Goal: Task Accomplishment & Management: Use online tool/utility

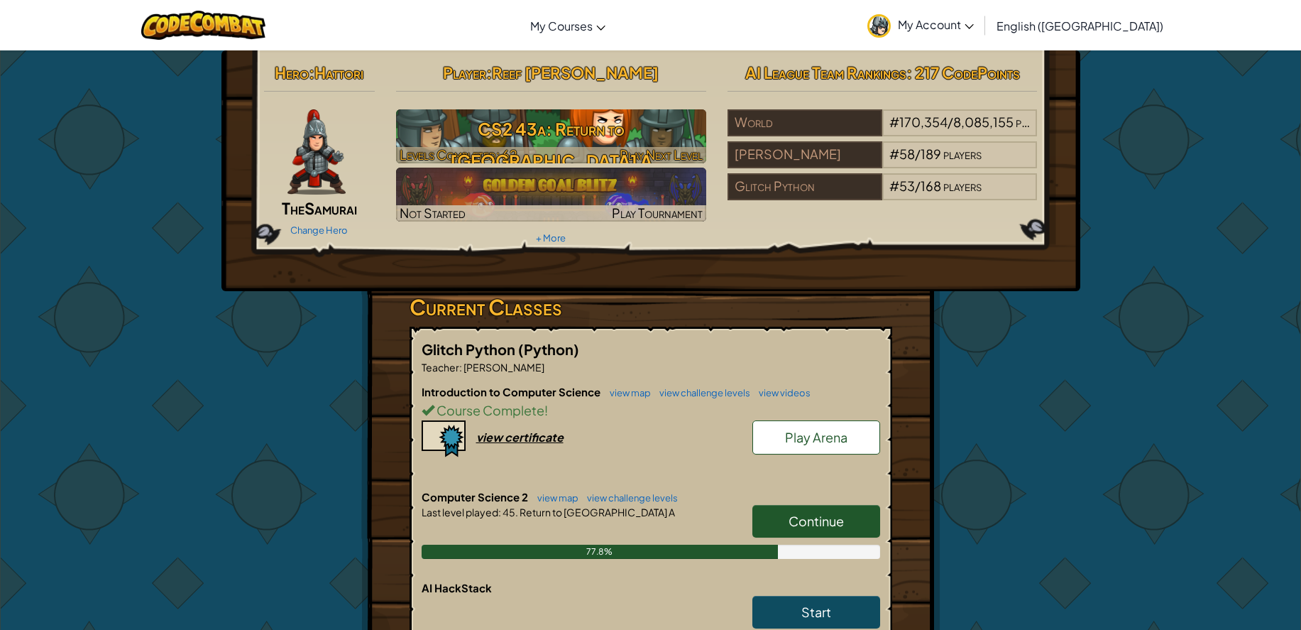
click at [548, 144] on h3 "CS2 43a: Return to [GEOGRAPHIC_DATA] A" at bounding box center [551, 145] width 310 height 64
select select "en-[GEOGRAPHIC_DATA]"
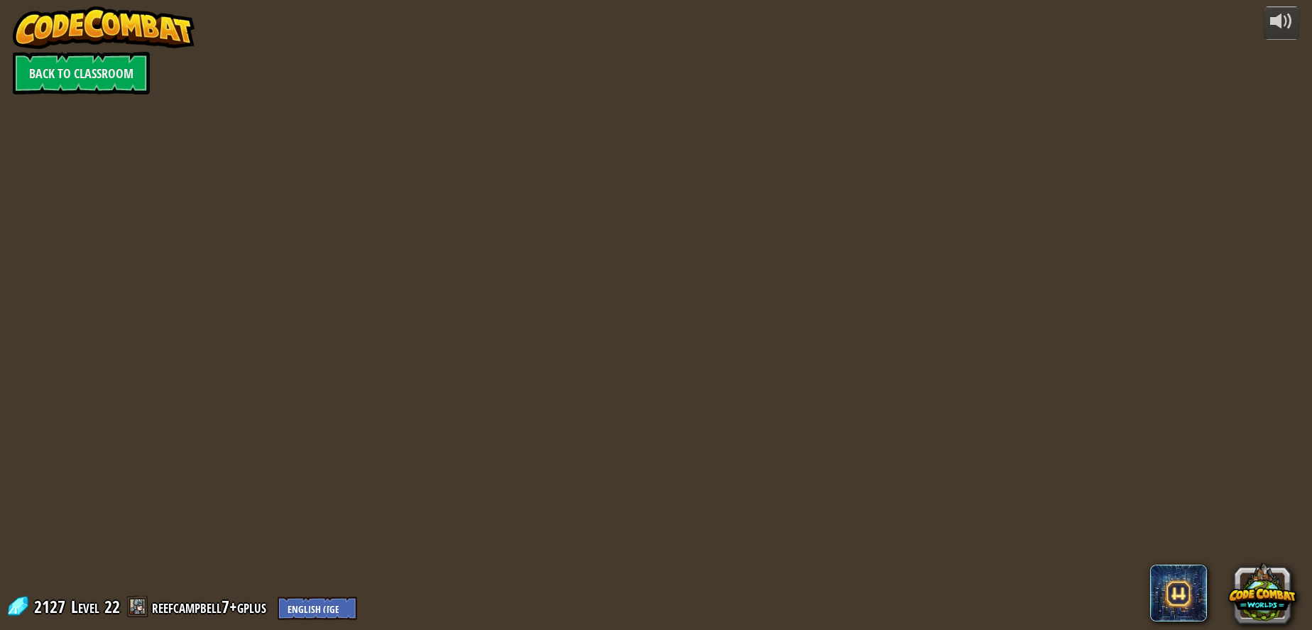
select select "en-[GEOGRAPHIC_DATA]"
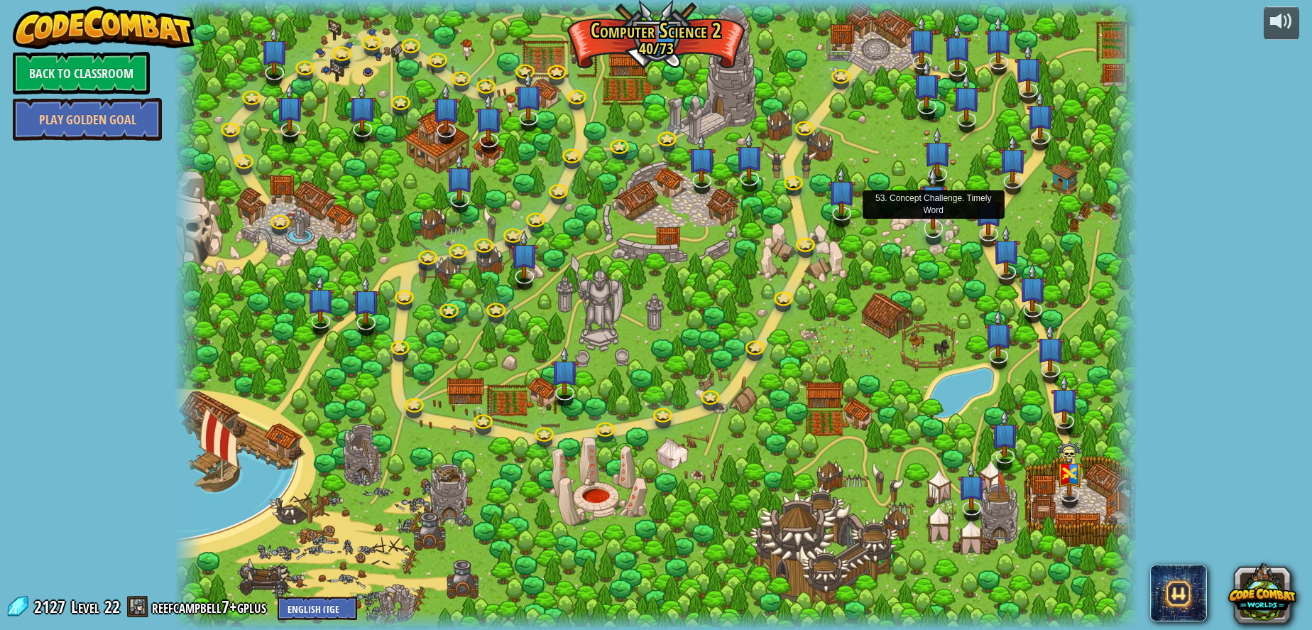
select select "en-[GEOGRAPHIC_DATA]"
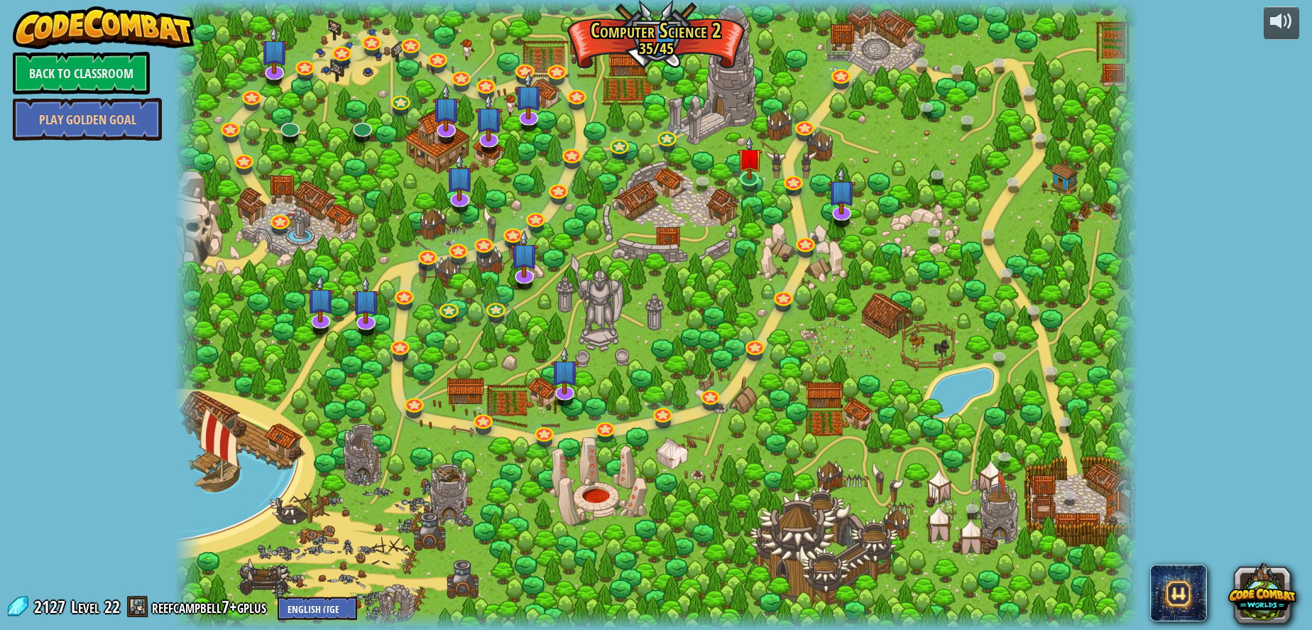
select select "en-[GEOGRAPHIC_DATA]"
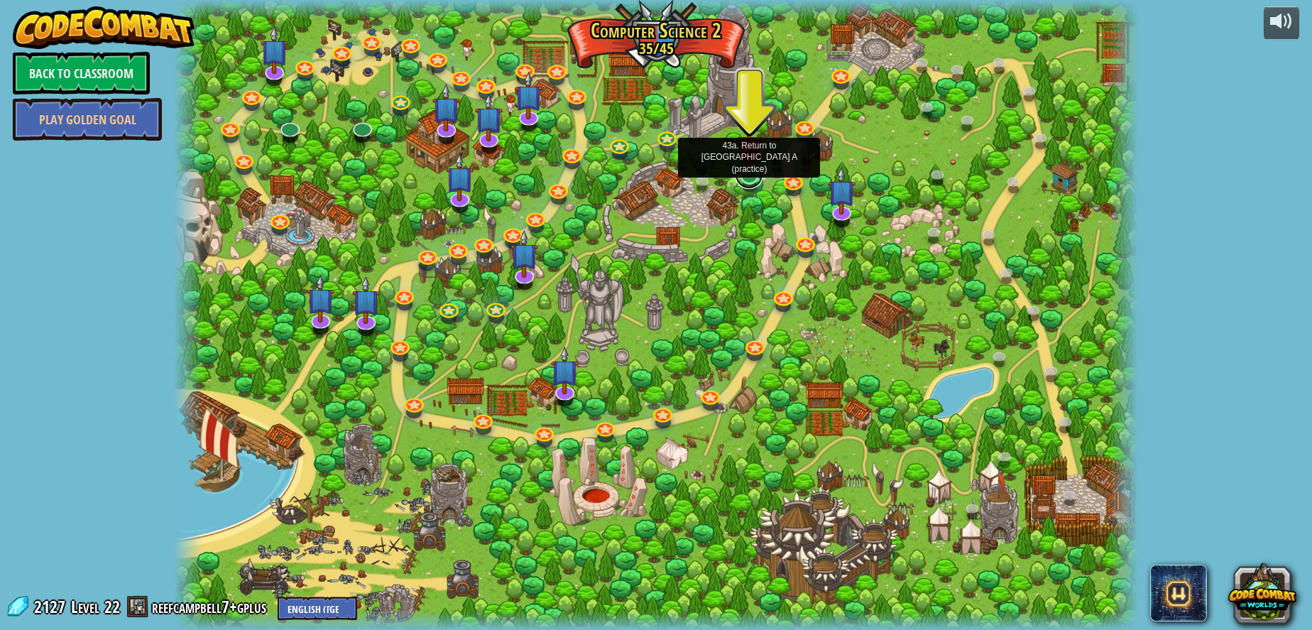
click at [744, 178] on link at bounding box center [749, 174] width 28 height 28
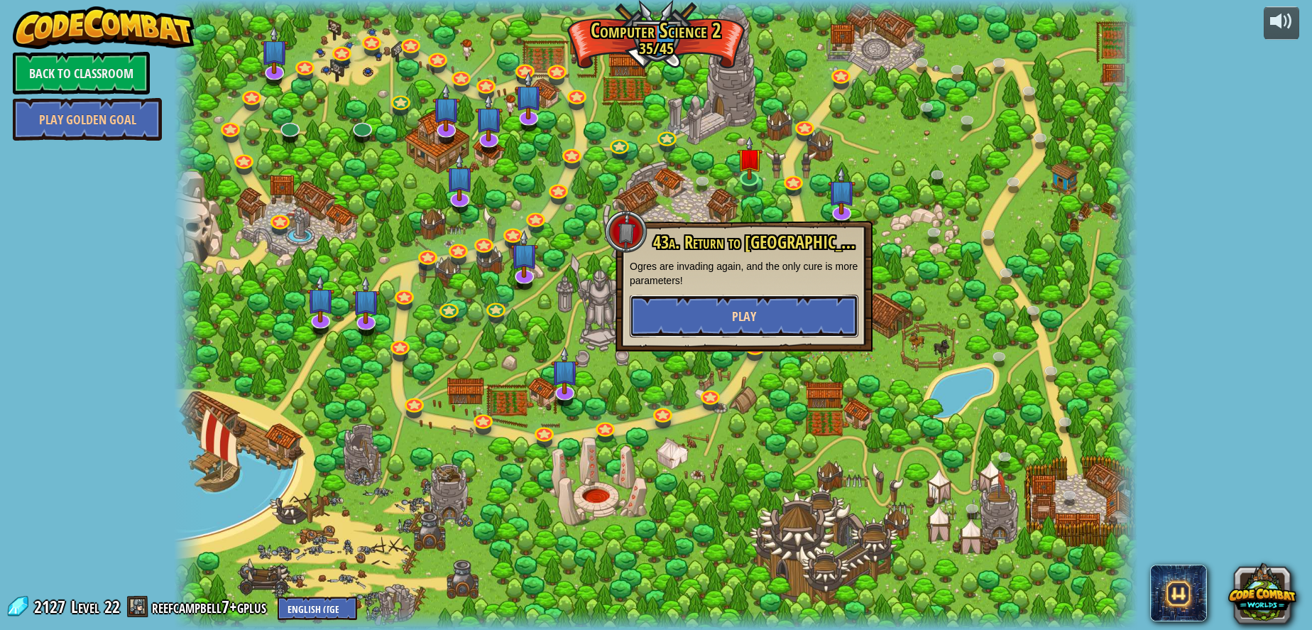
click at [775, 311] on button "Play" at bounding box center [744, 316] width 229 height 43
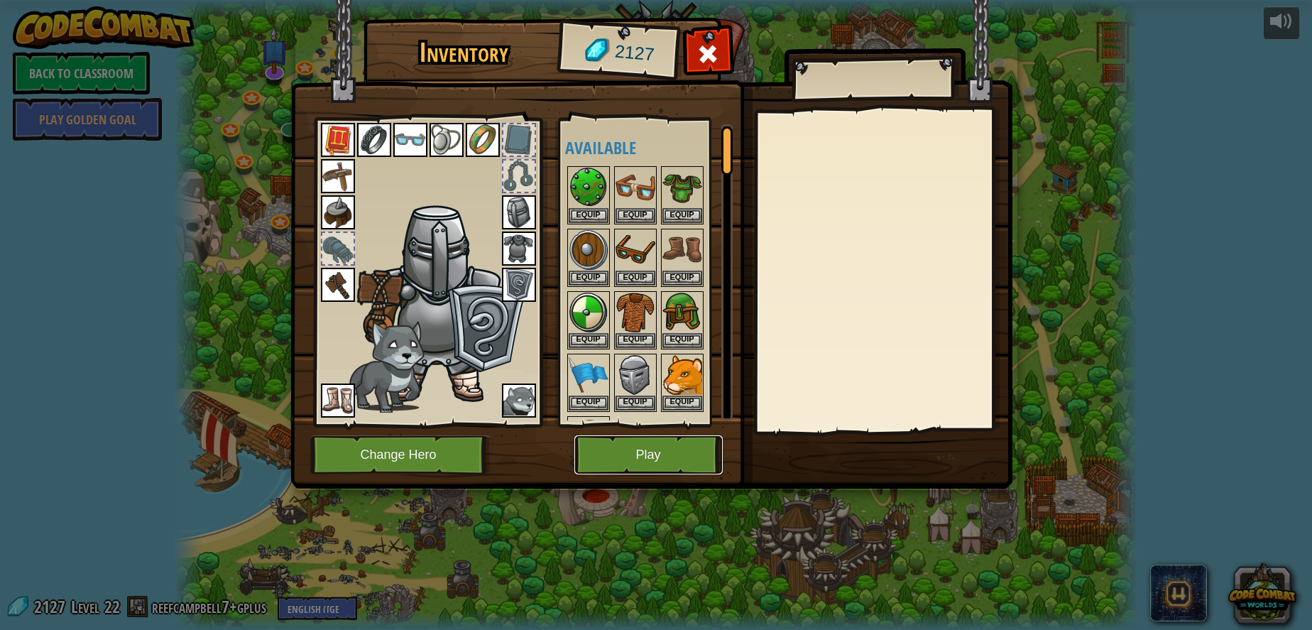
click at [615, 456] on button "Play" at bounding box center [648, 454] width 148 height 39
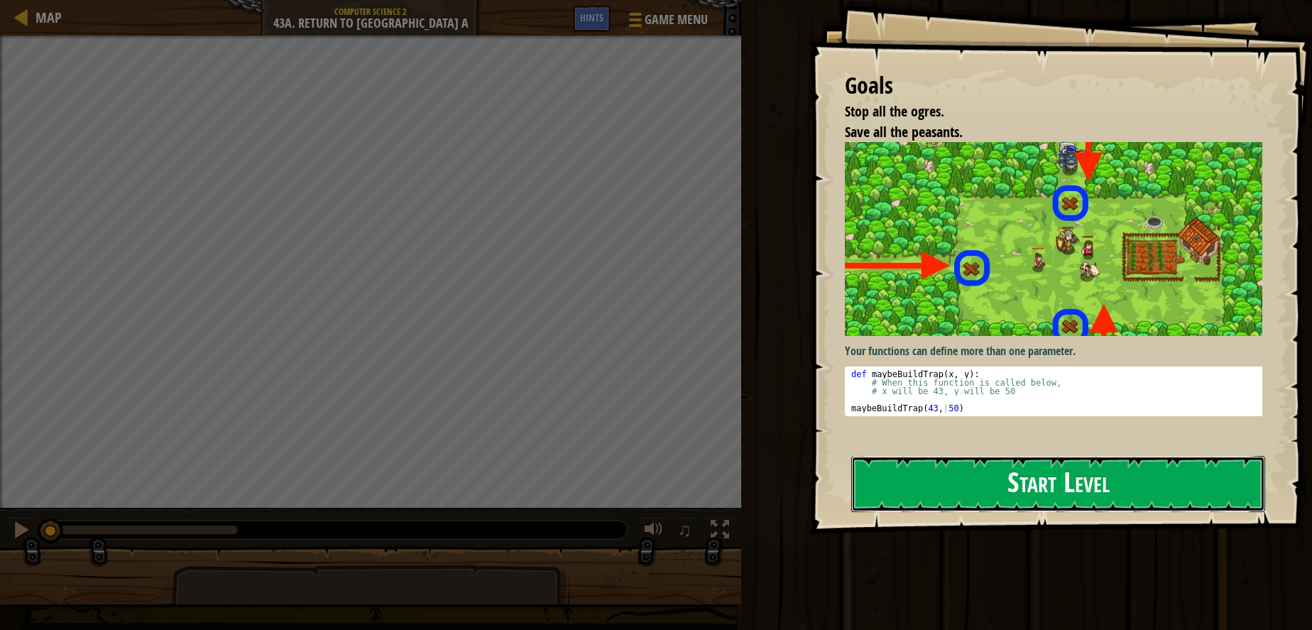
click at [903, 469] on button "Start Level" at bounding box center [1058, 484] width 414 height 56
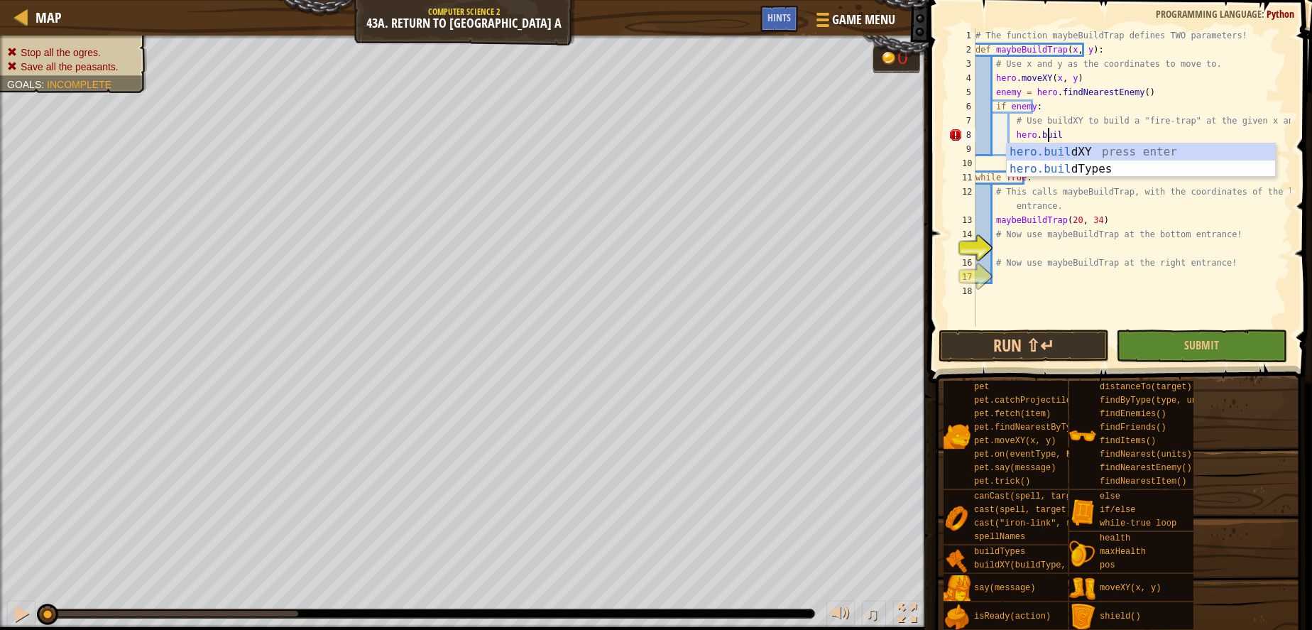
scroll to position [6, 6]
click at [1177, 147] on div "[DOMAIN_NAME] XY press enter [DOMAIN_NAME] Types press enter" at bounding box center [1141, 177] width 268 height 68
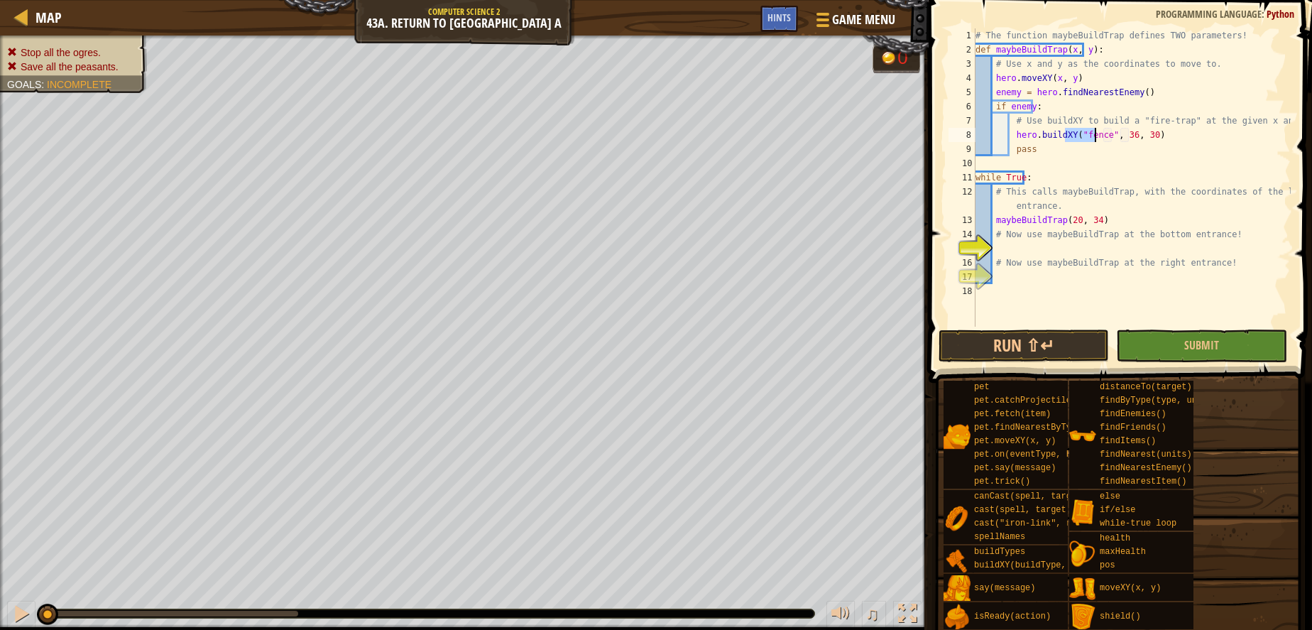
click at [1094, 139] on div "# The function maybeBuildTrap defines TWO parameters! def maybeBuildTrap ( x , …" at bounding box center [1132, 177] width 318 height 298
click at [1093, 143] on div "# The function maybeBuildTrap defines TWO parameters! def maybeBuildTrap ( x , …" at bounding box center [1132, 191] width 318 height 327
click at [1093, 139] on div "# The function maybeBuildTrap defines TWO parameters! def maybeBuildTrap ( x , …" at bounding box center [1132, 191] width 318 height 327
click at [1090, 137] on div "# The function maybeBuildTrap defines TWO parameters! def maybeBuildTrap ( x , …" at bounding box center [1132, 191] width 318 height 327
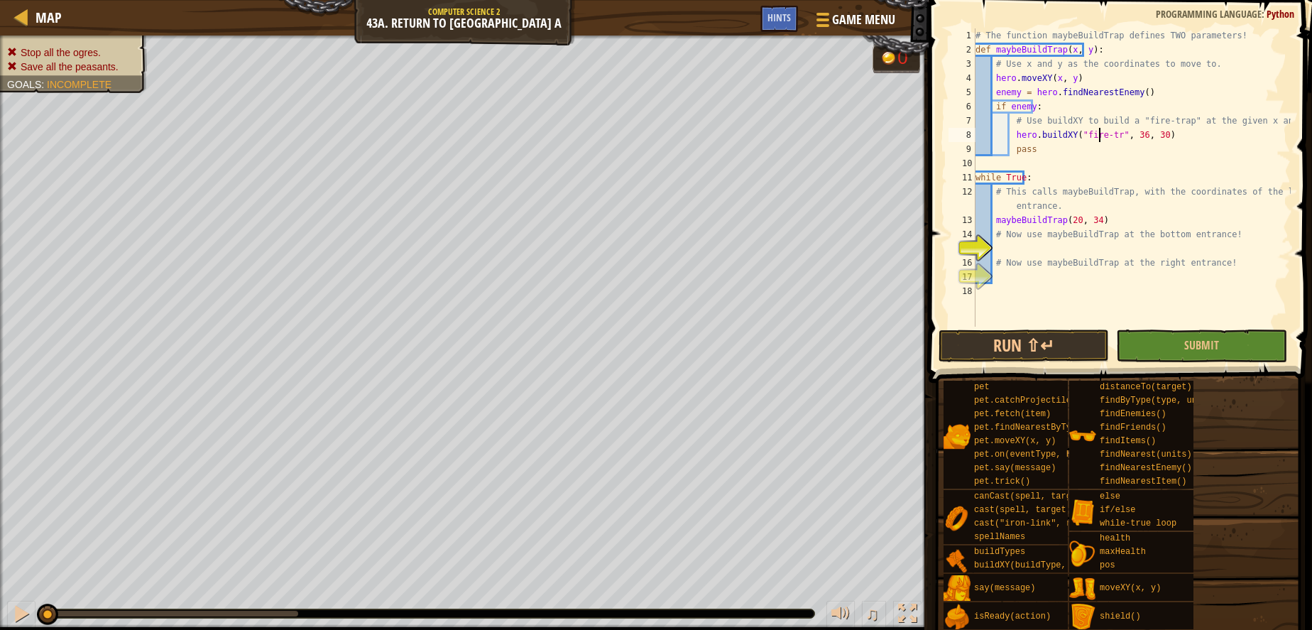
scroll to position [6, 11]
click at [1132, 138] on div "# The function maybeBuildTrap defines TWO parameters! def maybeBuildTrap ( x , …" at bounding box center [1132, 191] width 318 height 327
click at [1129, 136] on div "# The function maybeBuildTrap defines TWO parameters! def maybeBuildTrap ( x , …" at bounding box center [1132, 191] width 318 height 327
click at [1143, 136] on div "# The function maybeBuildTrap defines TWO parameters! def maybeBuildTrap ( x , …" at bounding box center [1132, 191] width 318 height 327
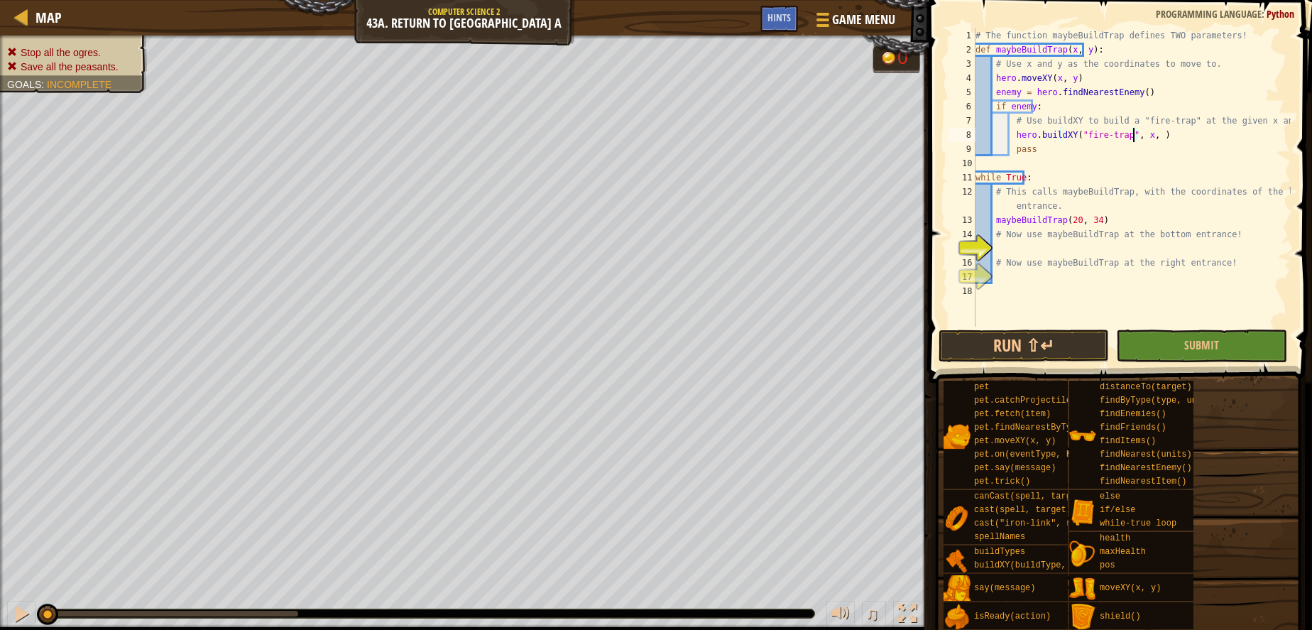
scroll to position [6, 13]
click at [1118, 256] on div "# The function maybeBuildTrap defines TWO parameters! def maybeBuildTrap ( x , …" at bounding box center [1132, 191] width 318 height 327
type textarea "# Now use maybeBuildTrap at the right entrance!"
click at [1007, 253] on div "# The function maybeBuildTrap defines TWO parameters! def maybeBuildTrap ( x , …" at bounding box center [1132, 191] width 318 height 327
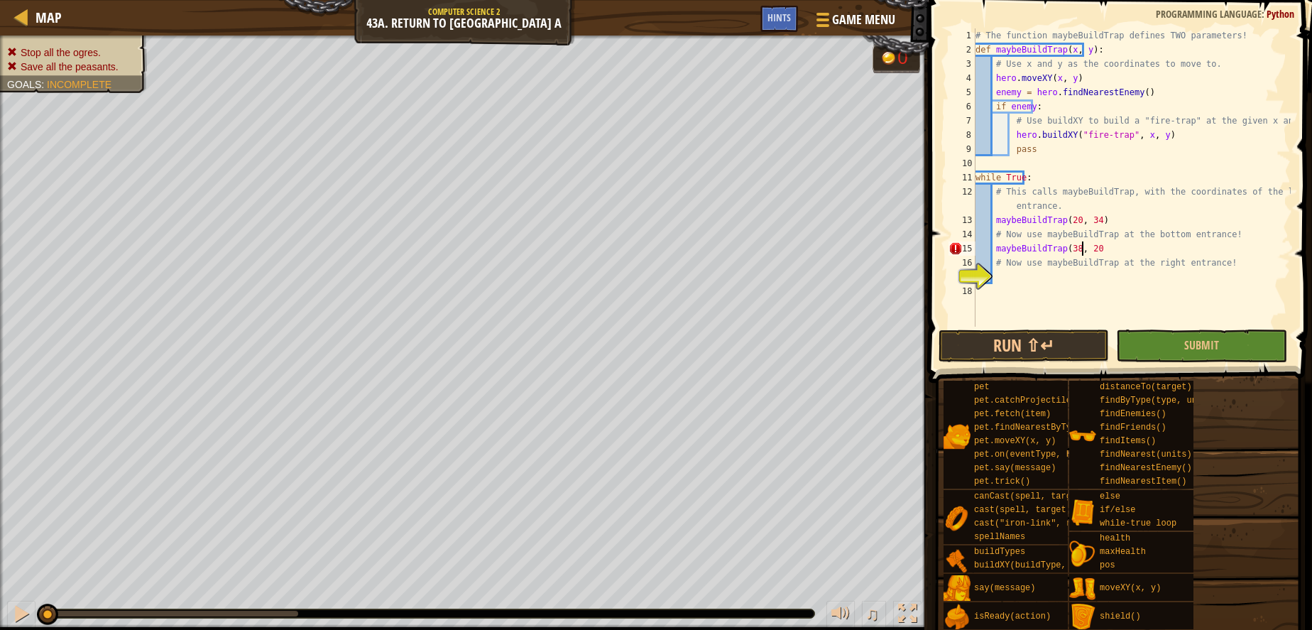
type textarea "maybeBuildTrap(38, 20)"
click at [1000, 274] on div "# The function maybeBuildTrap defines TWO parameters! def maybeBuildTrap ( x , …" at bounding box center [1132, 191] width 318 height 327
type textarea "maybeBuildTrap(56, 34)"
click at [1002, 348] on button "Run ⇧↵" at bounding box center [1024, 345] width 170 height 33
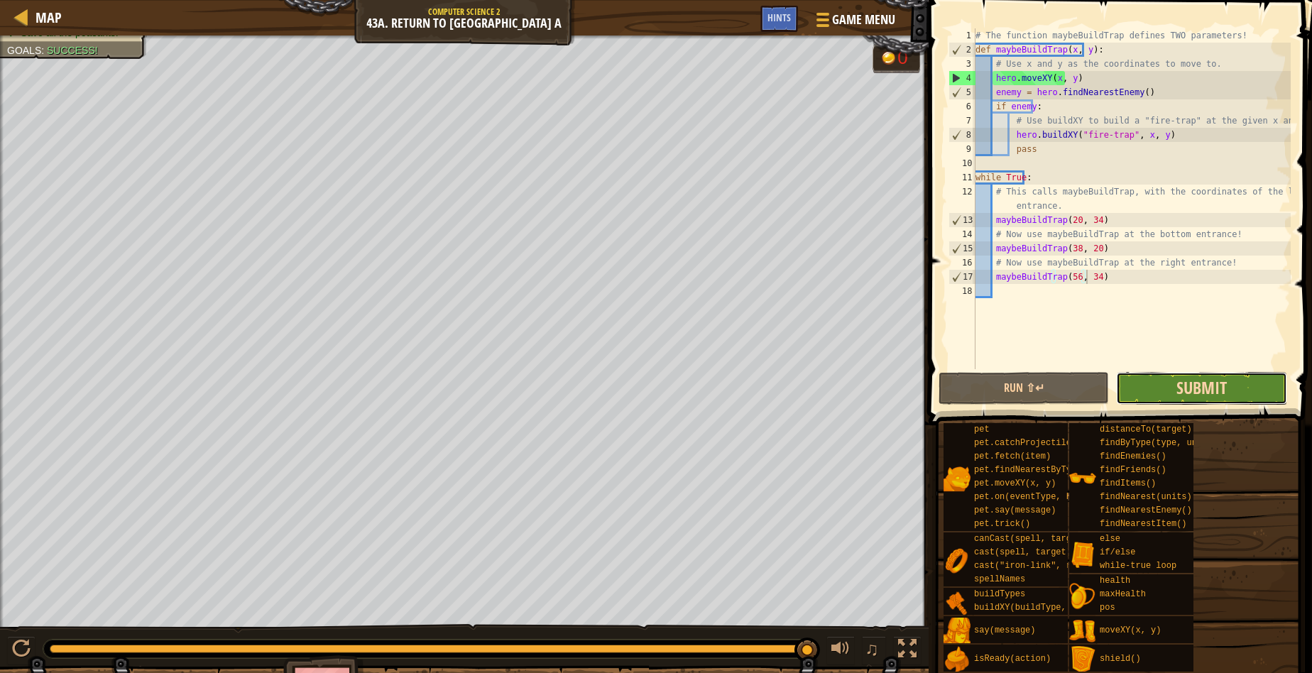
click at [1186, 381] on span "Submit" at bounding box center [1201, 387] width 50 height 23
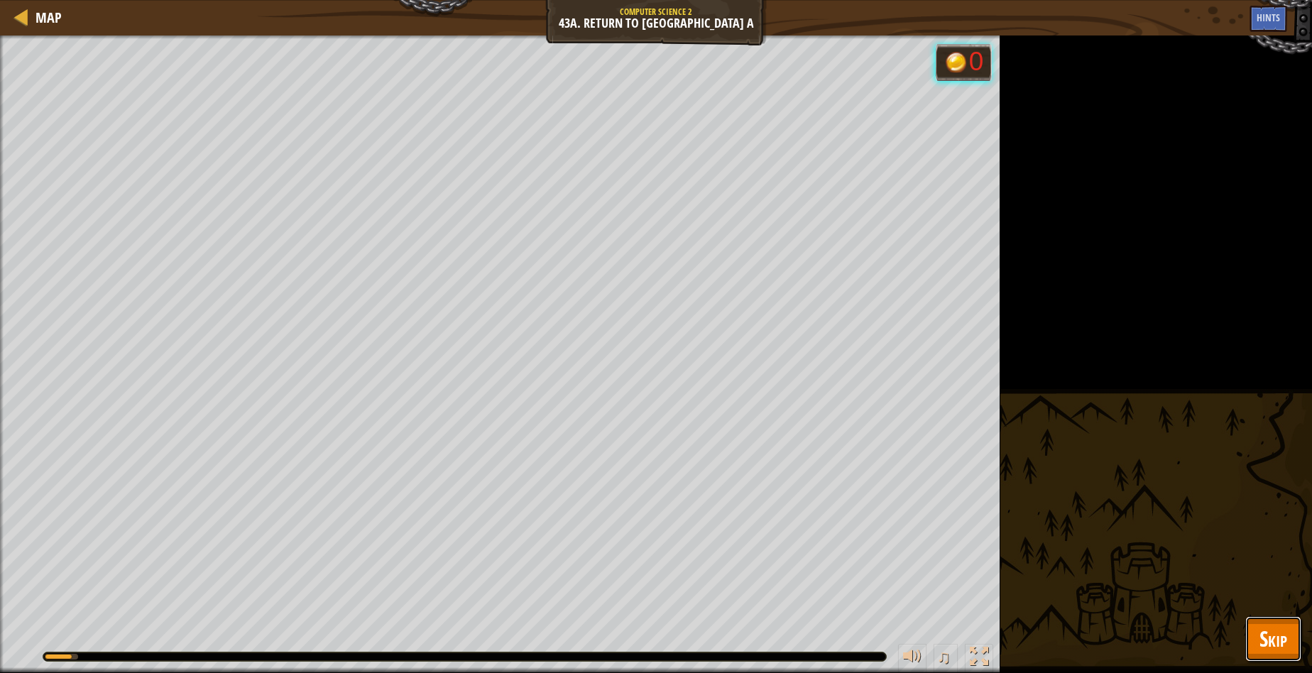
click at [1275, 627] on span "Skip" at bounding box center [1273, 638] width 28 height 29
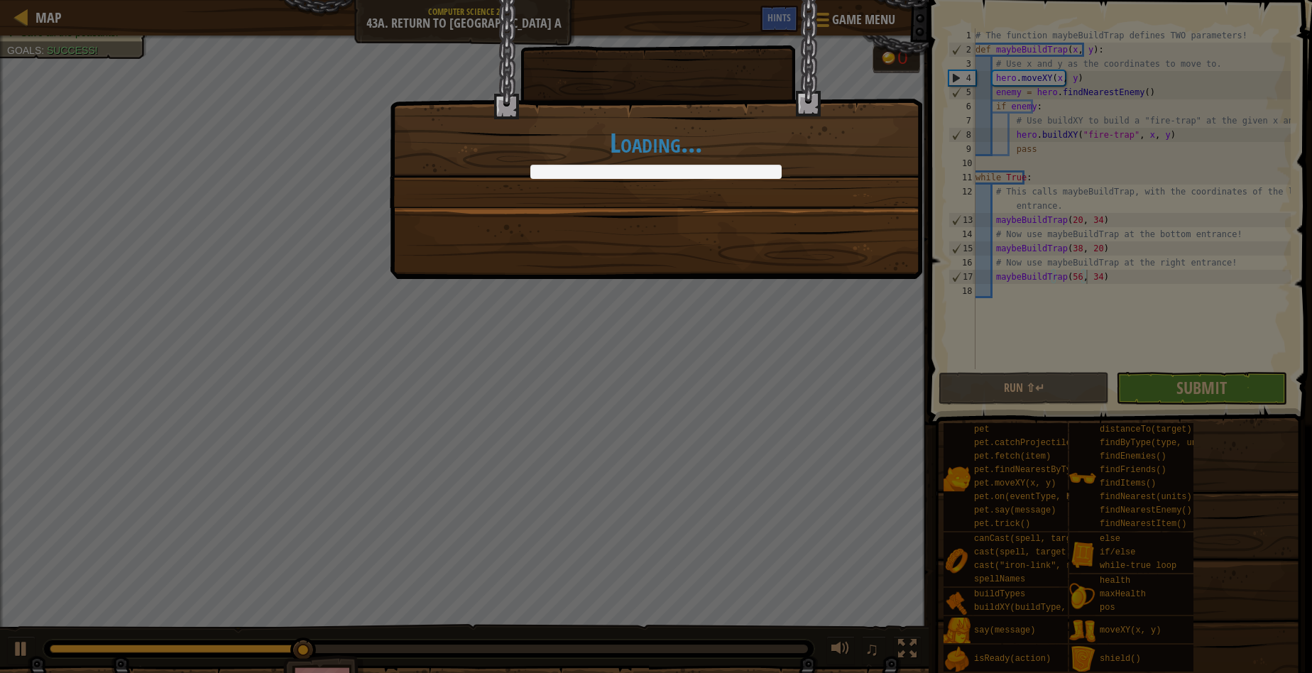
click at [1158, 383] on div "Loading..." at bounding box center [656, 336] width 1312 height 673
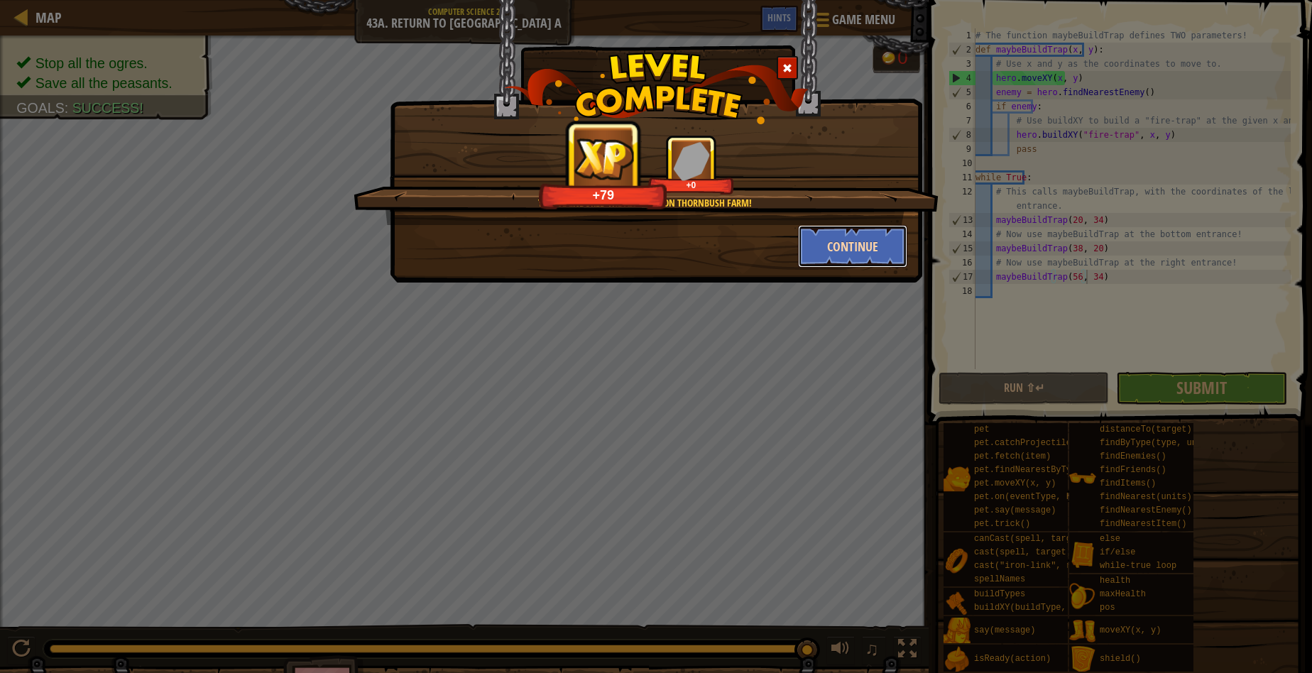
click at [867, 231] on button "Continue" at bounding box center [853, 246] width 110 height 43
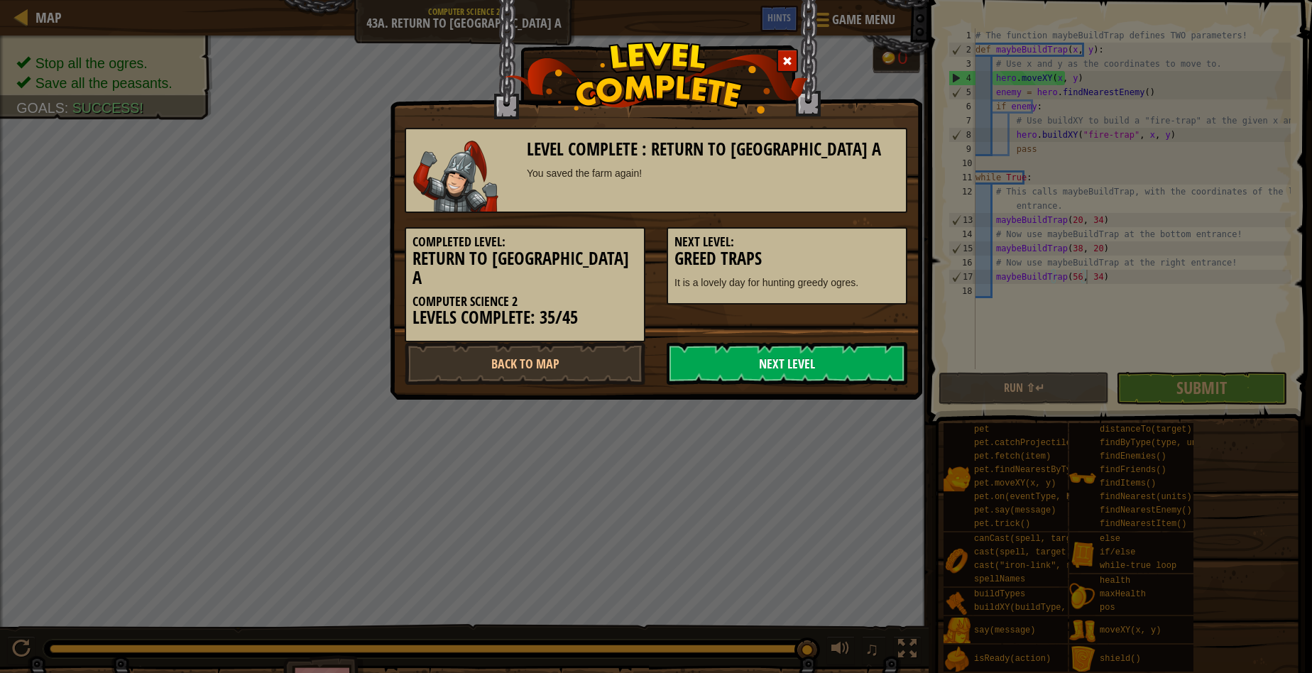
click at [785, 342] on link "Next Level" at bounding box center [787, 363] width 241 height 43
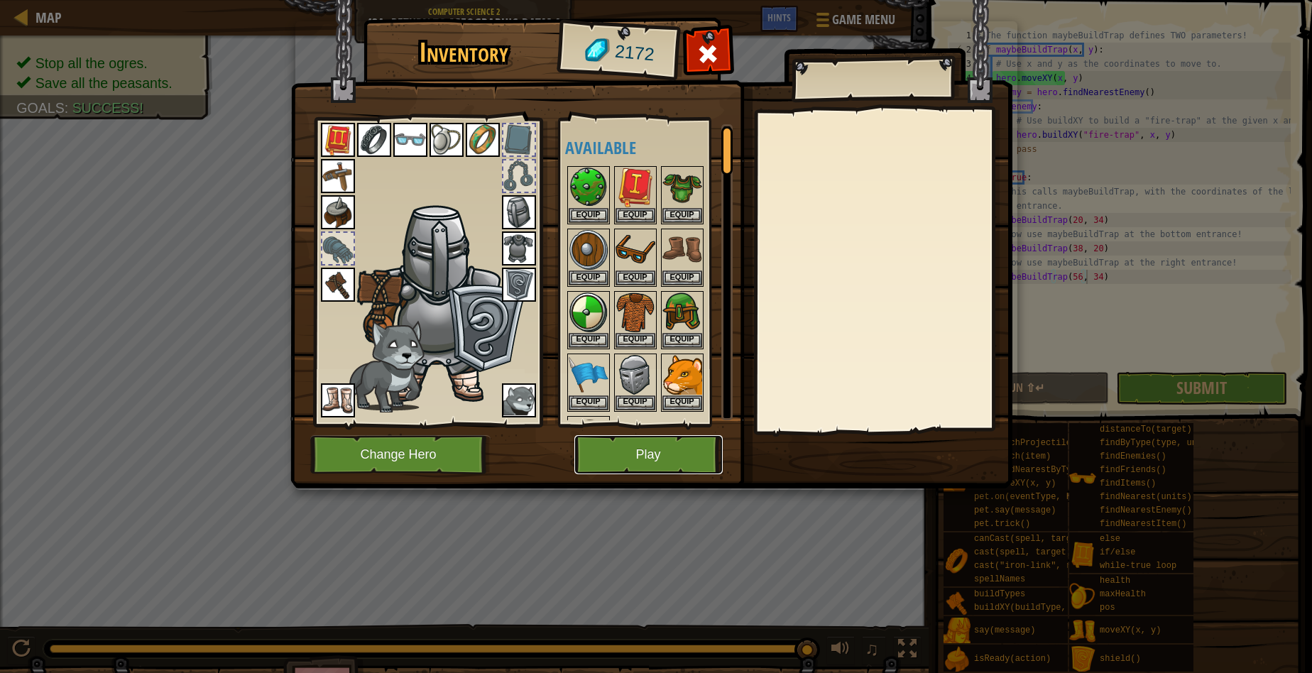
click at [638, 455] on button "Play" at bounding box center [648, 454] width 148 height 39
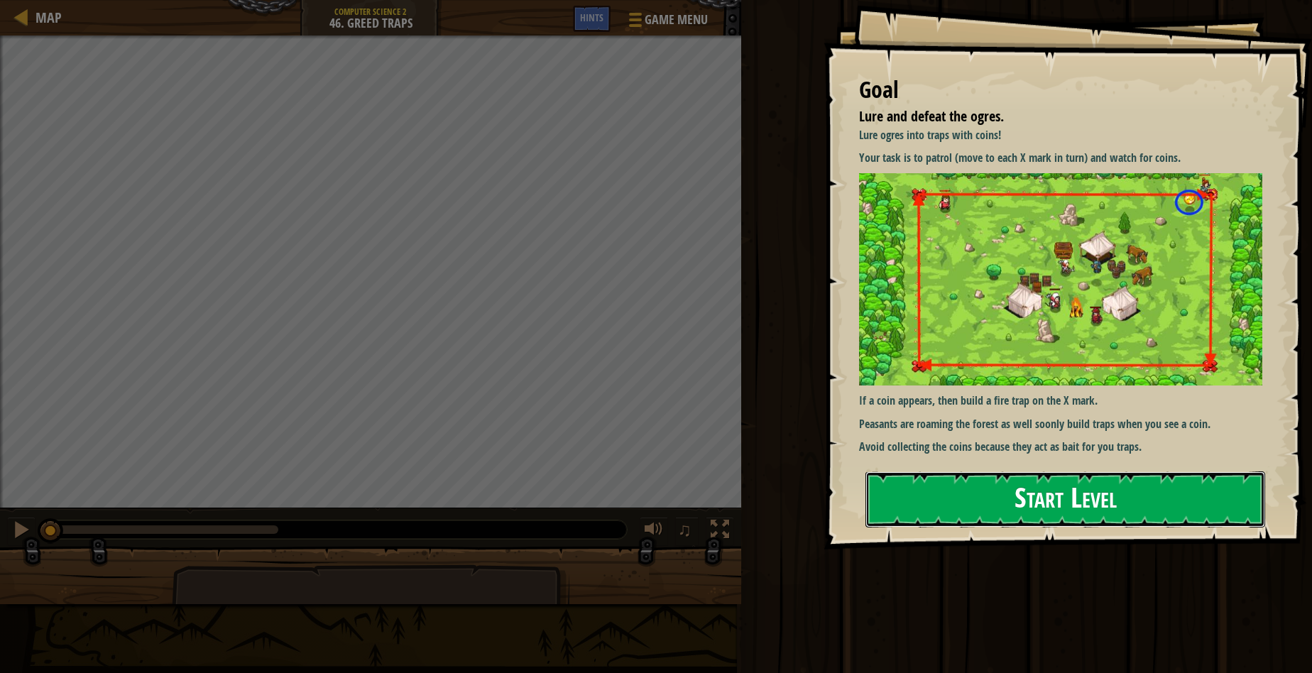
click at [1093, 505] on button "Start Level" at bounding box center [1065, 499] width 400 height 56
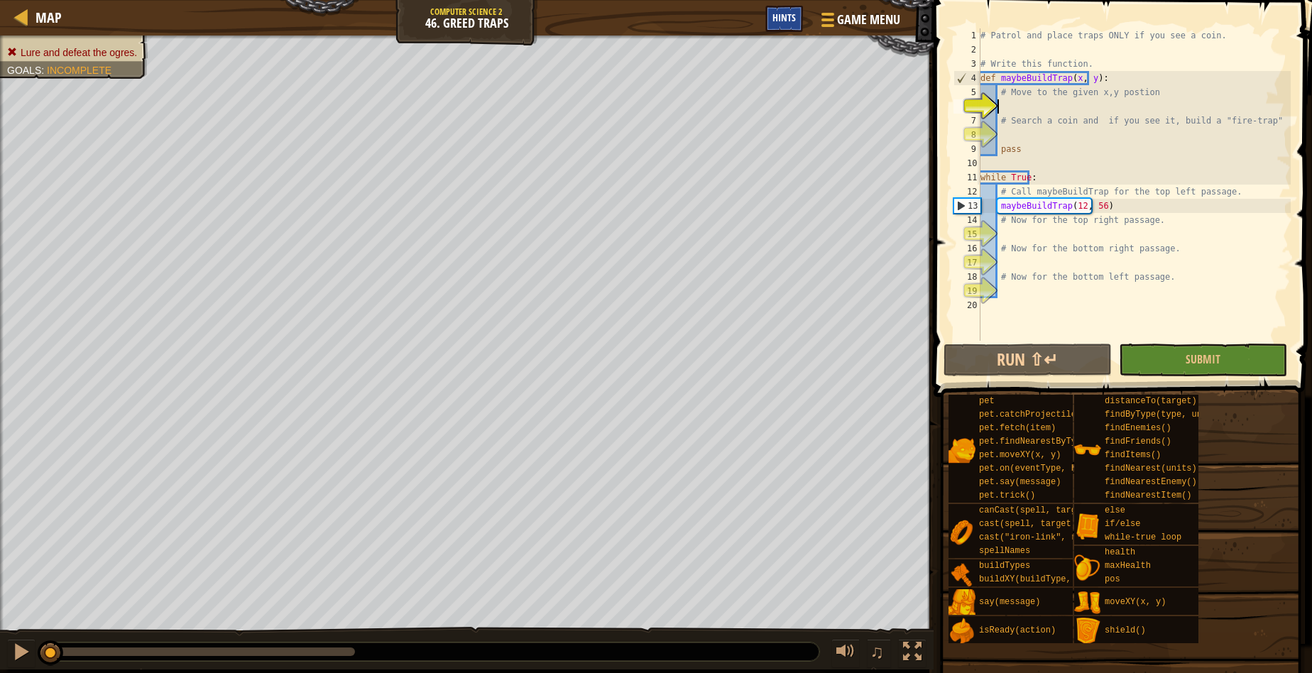
click at [787, 25] on div "Hints" at bounding box center [784, 19] width 38 height 26
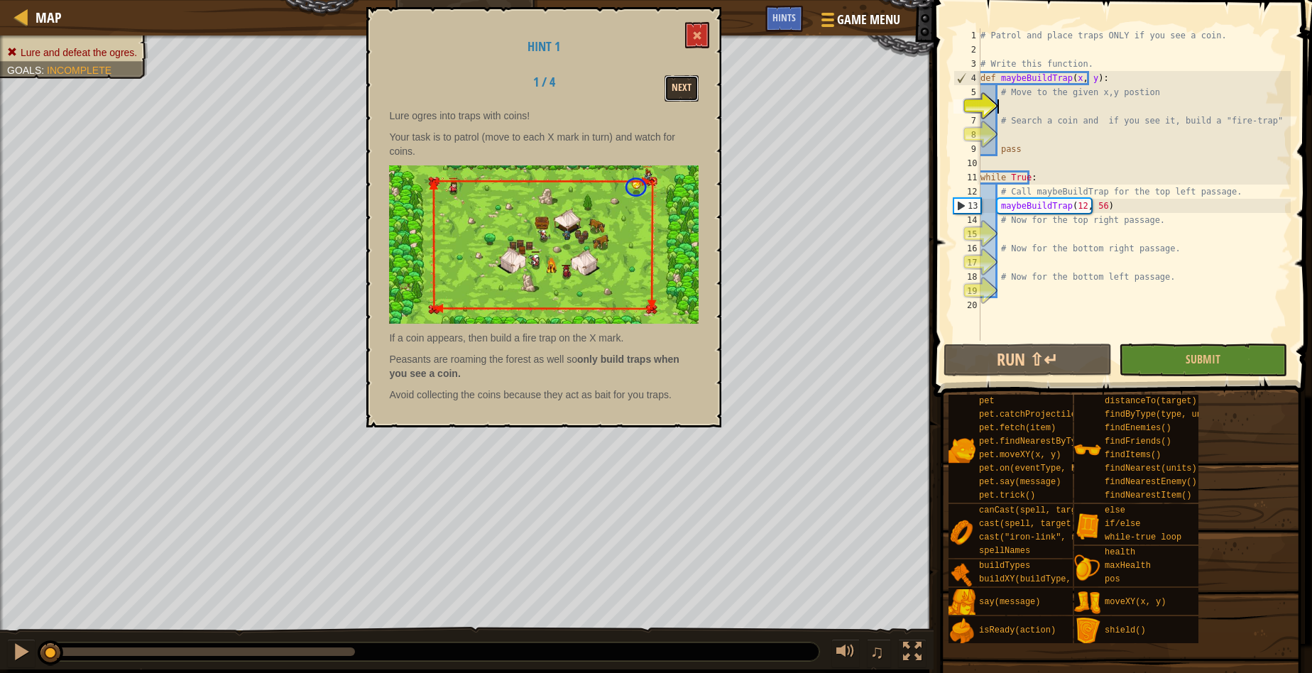
click at [684, 88] on button "Next" at bounding box center [682, 88] width 34 height 26
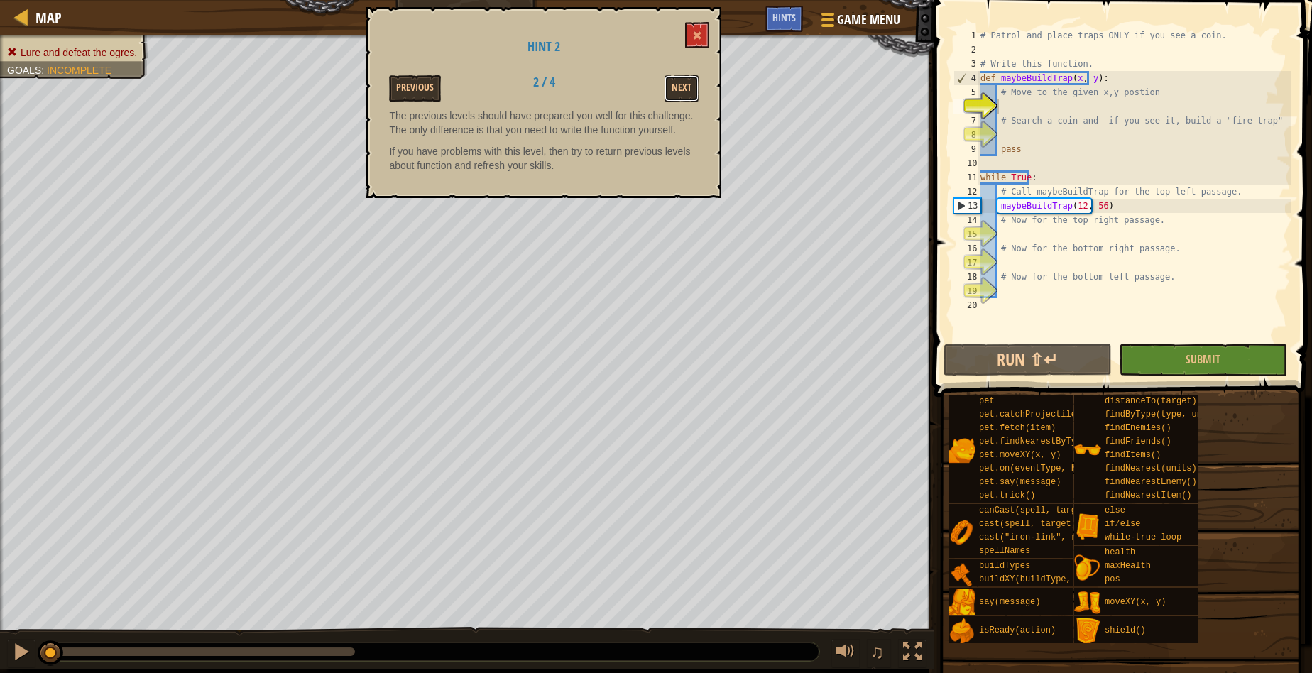
click at [684, 88] on button "Next" at bounding box center [682, 88] width 34 height 26
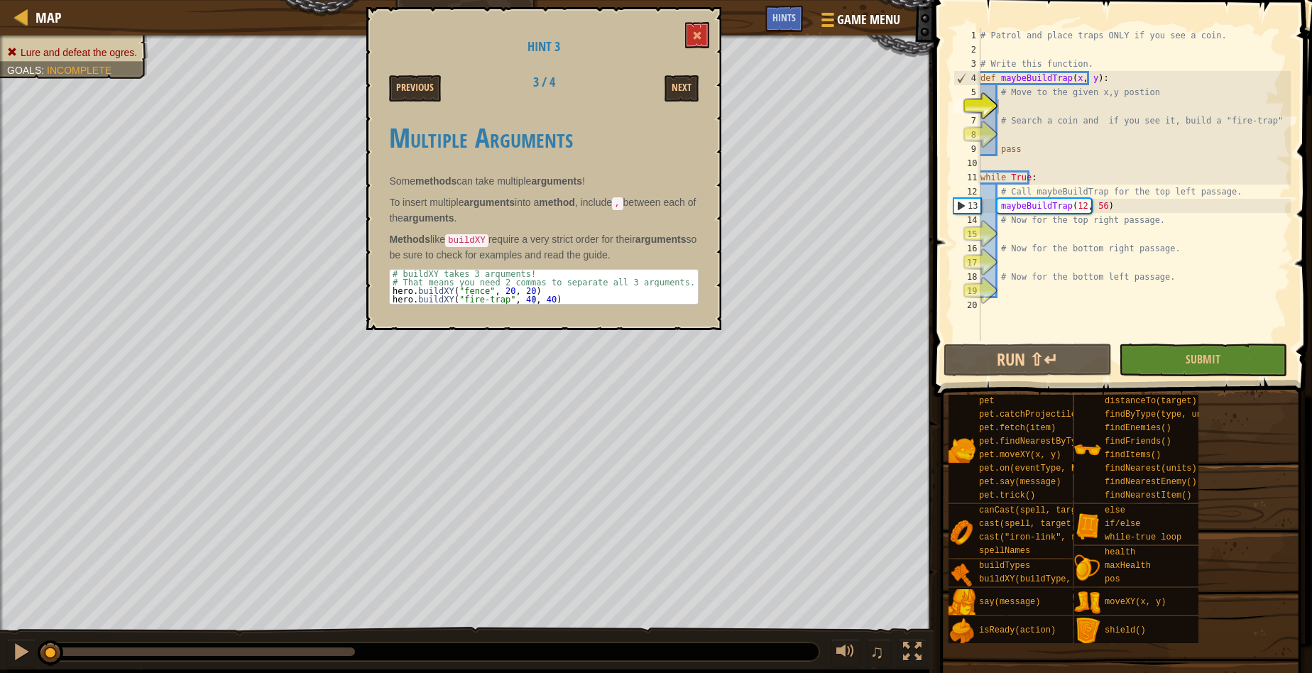
click at [695, 52] on h1 "Hint 3" at bounding box center [544, 47] width 310 height 14
click at [699, 41] on button at bounding box center [697, 35] width 24 height 26
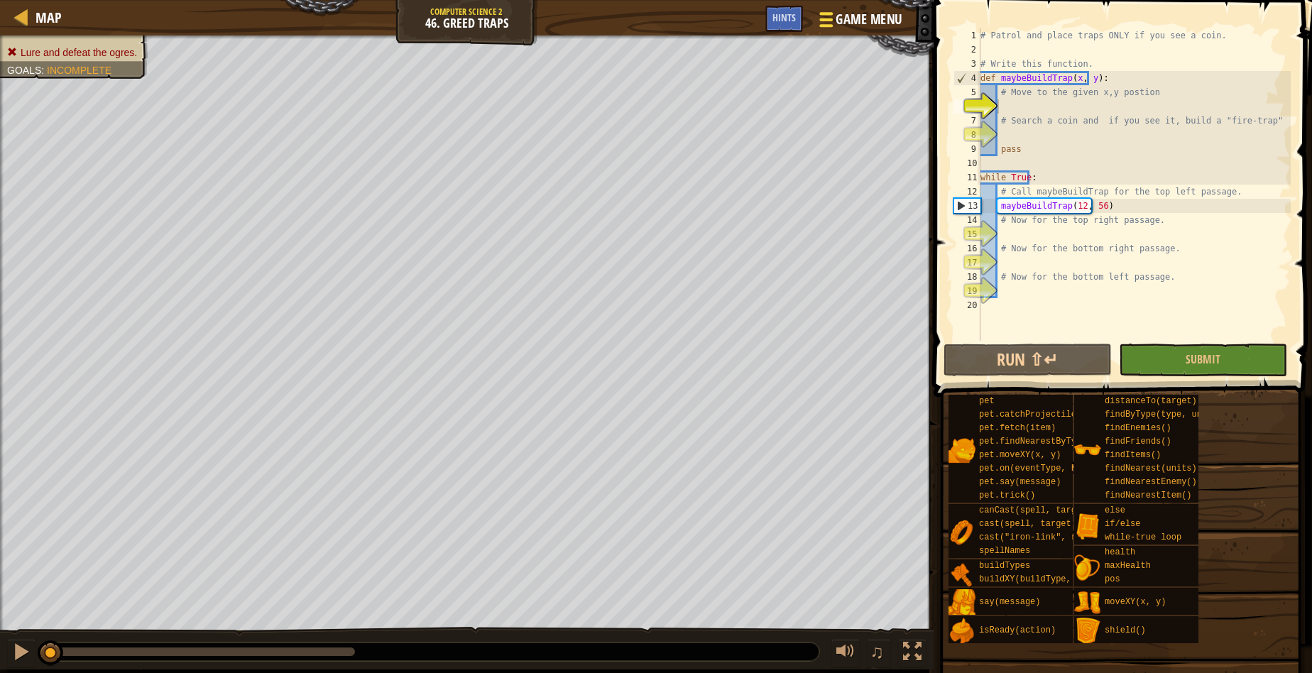
click at [865, 18] on span "Game Menu" at bounding box center [869, 19] width 66 height 19
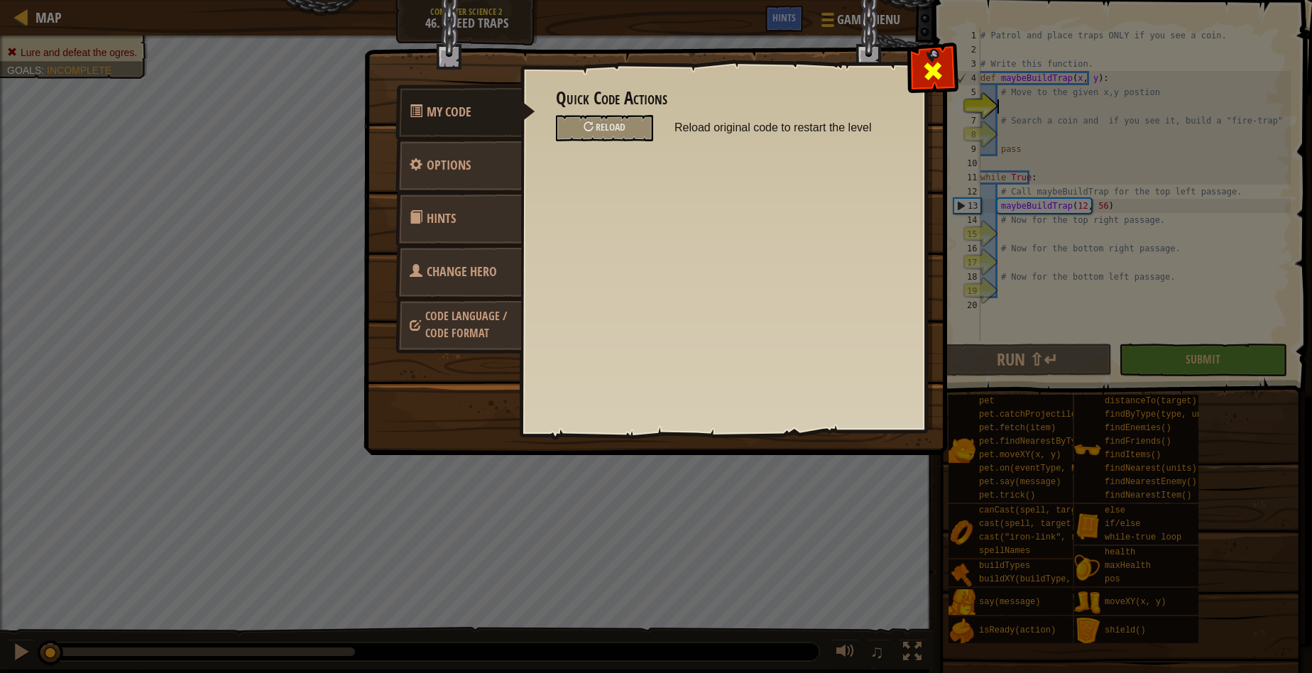
click at [929, 82] on span at bounding box center [933, 71] width 23 height 23
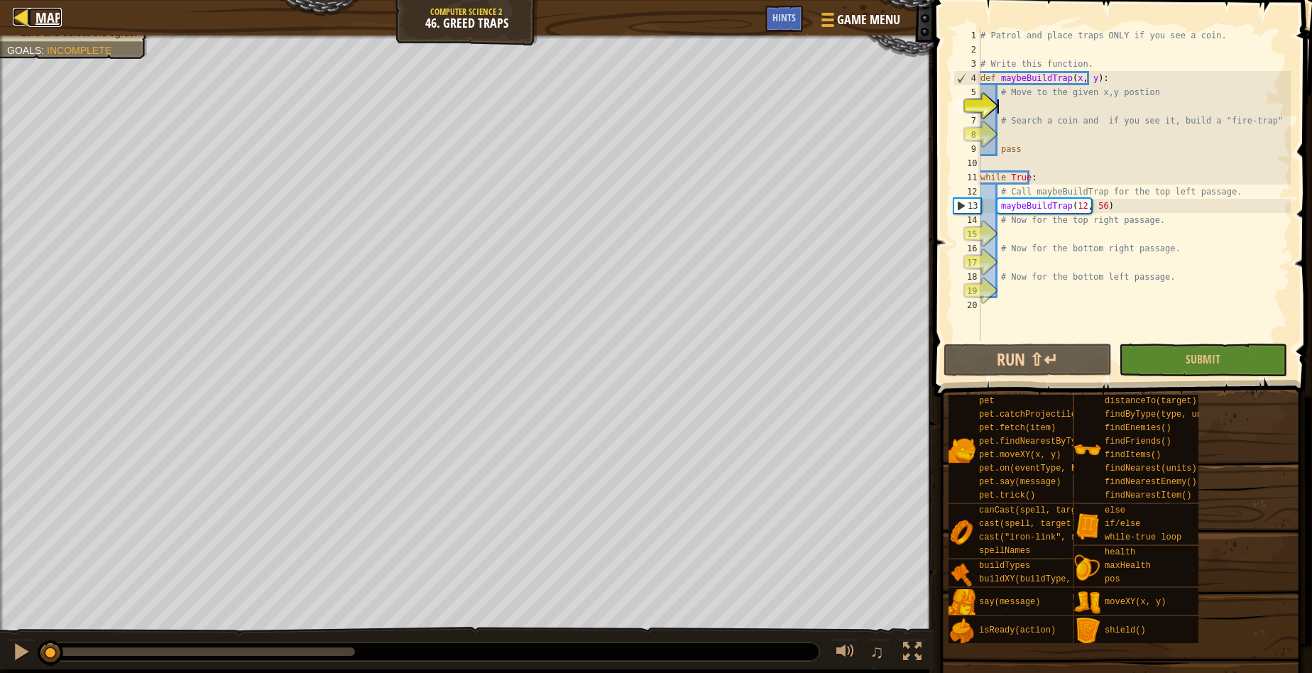
click at [18, 20] on div at bounding box center [22, 17] width 18 height 18
select select "en-[GEOGRAPHIC_DATA]"
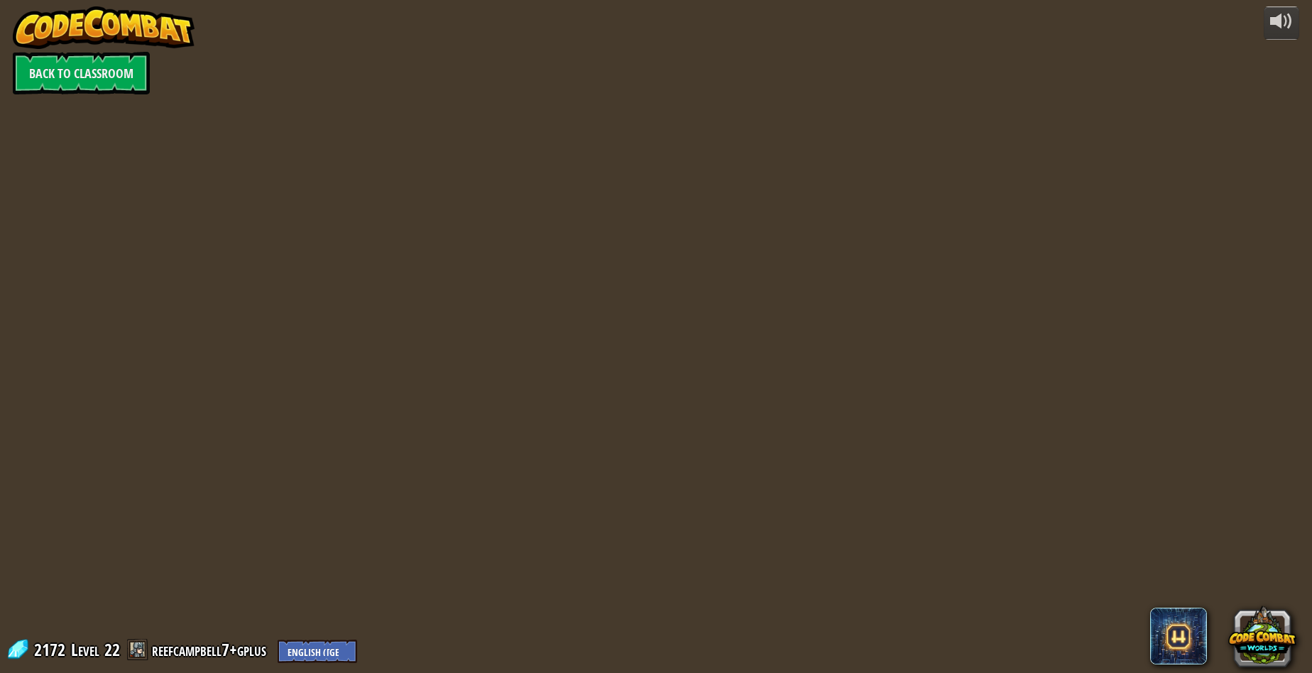
select select "en-[GEOGRAPHIC_DATA]"
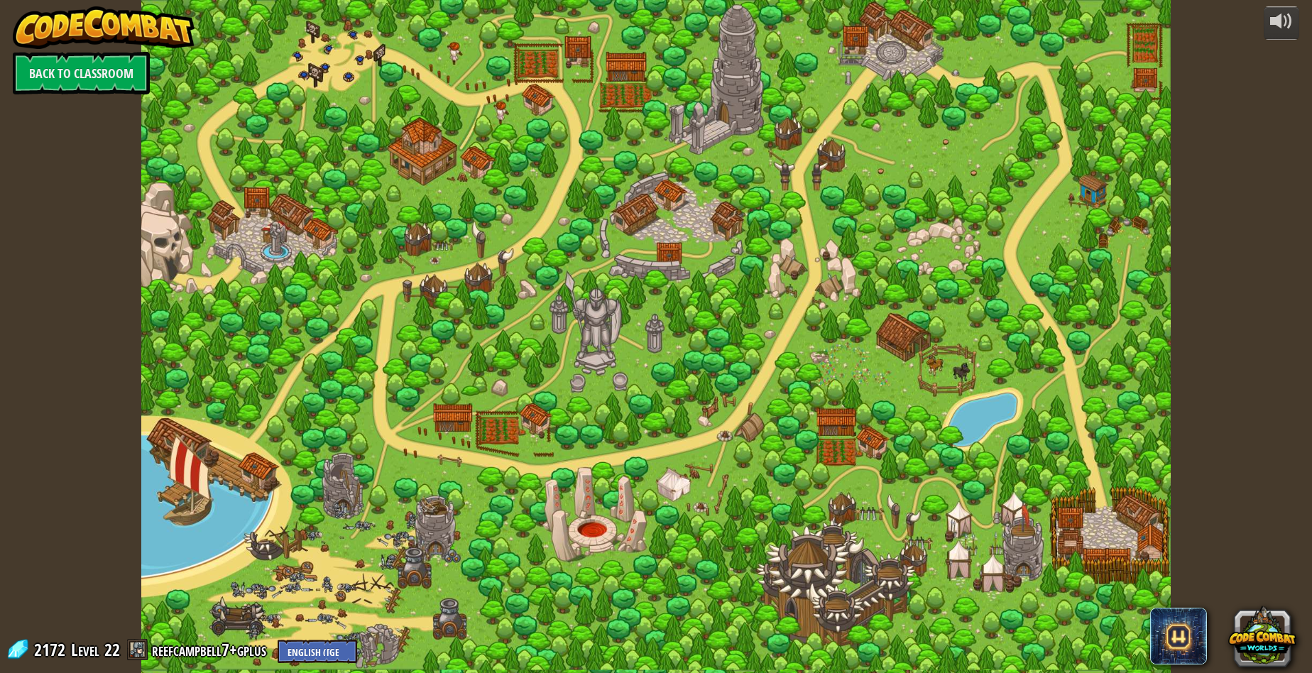
select select "en-[GEOGRAPHIC_DATA]"
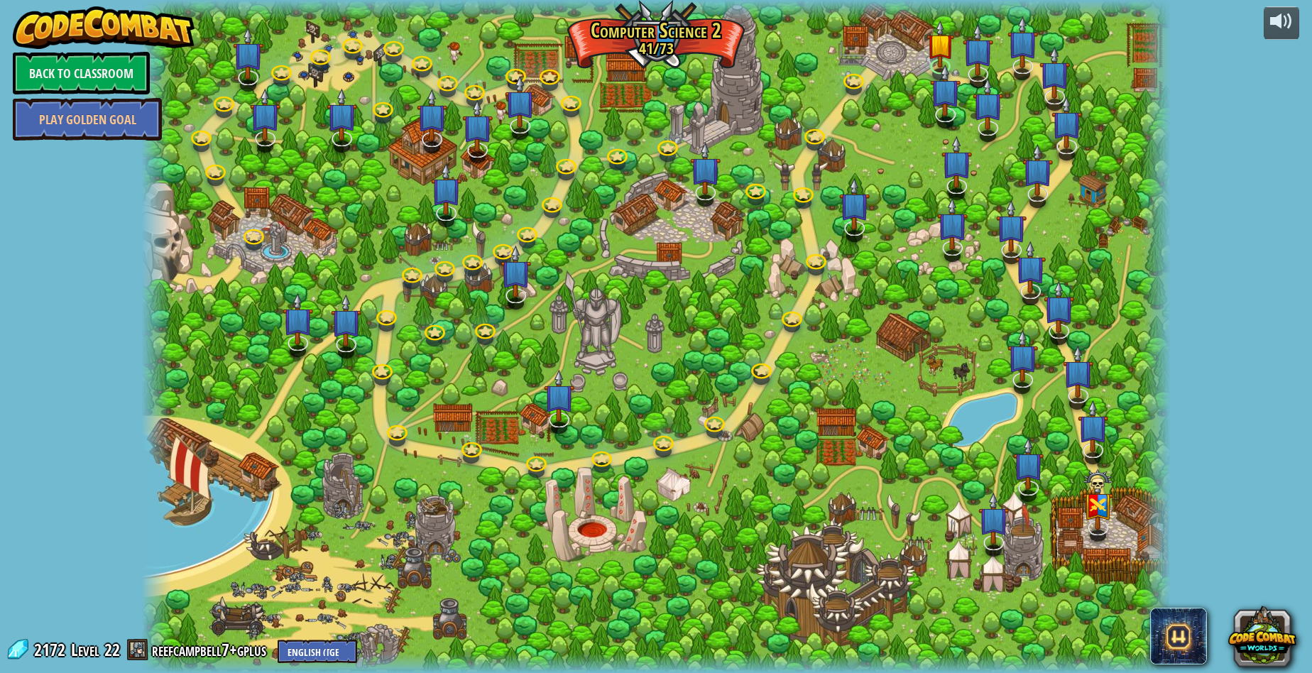
select select "en-[GEOGRAPHIC_DATA]"
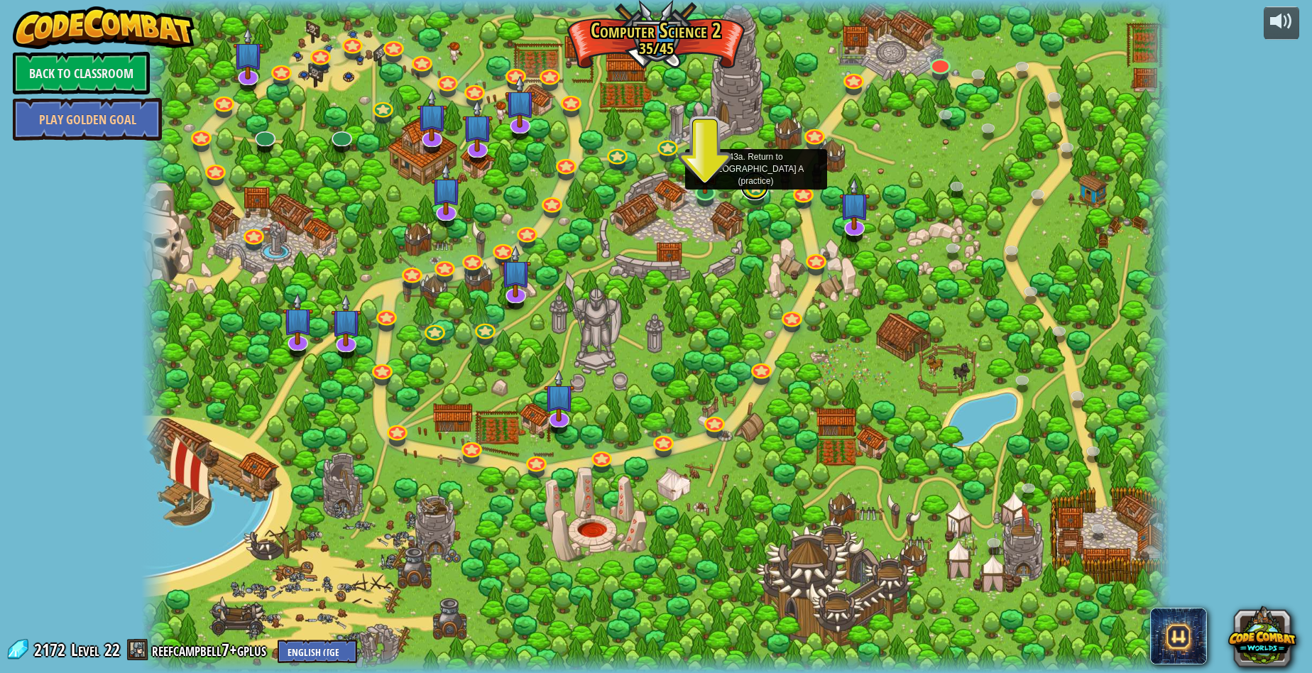
click at [758, 195] on link at bounding box center [754, 186] width 28 height 28
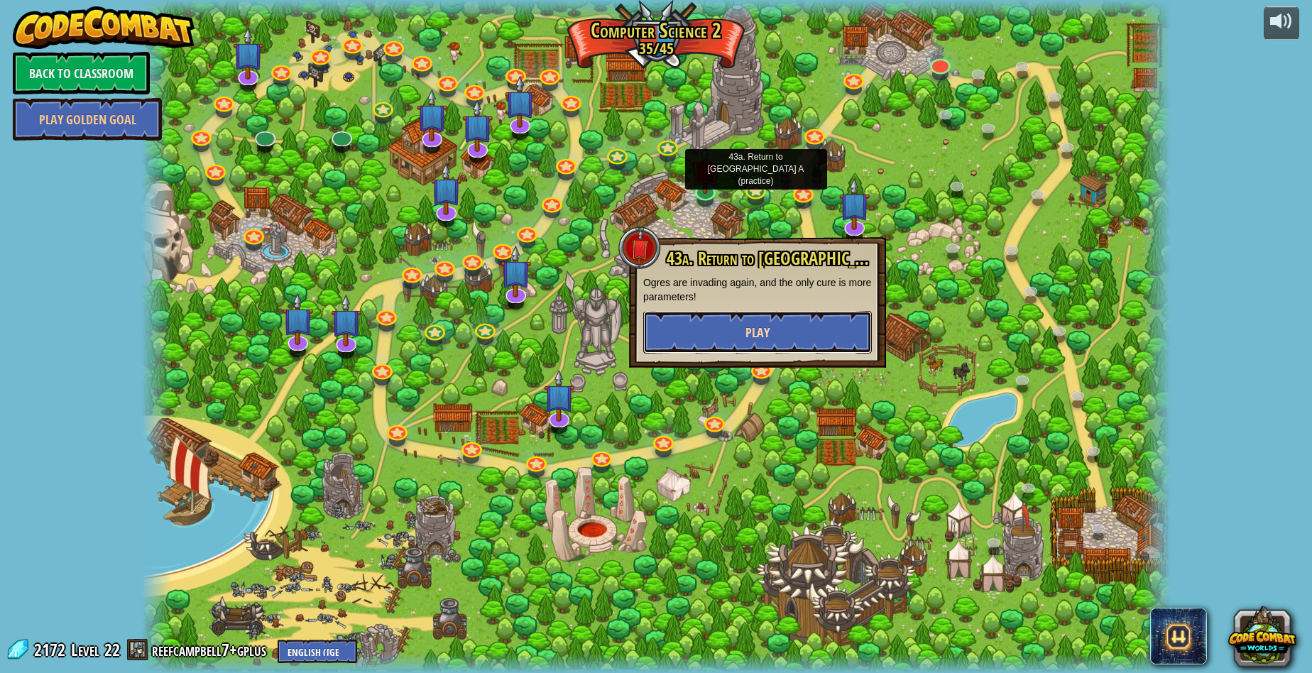
click at [759, 337] on span "Play" at bounding box center [757, 333] width 24 height 18
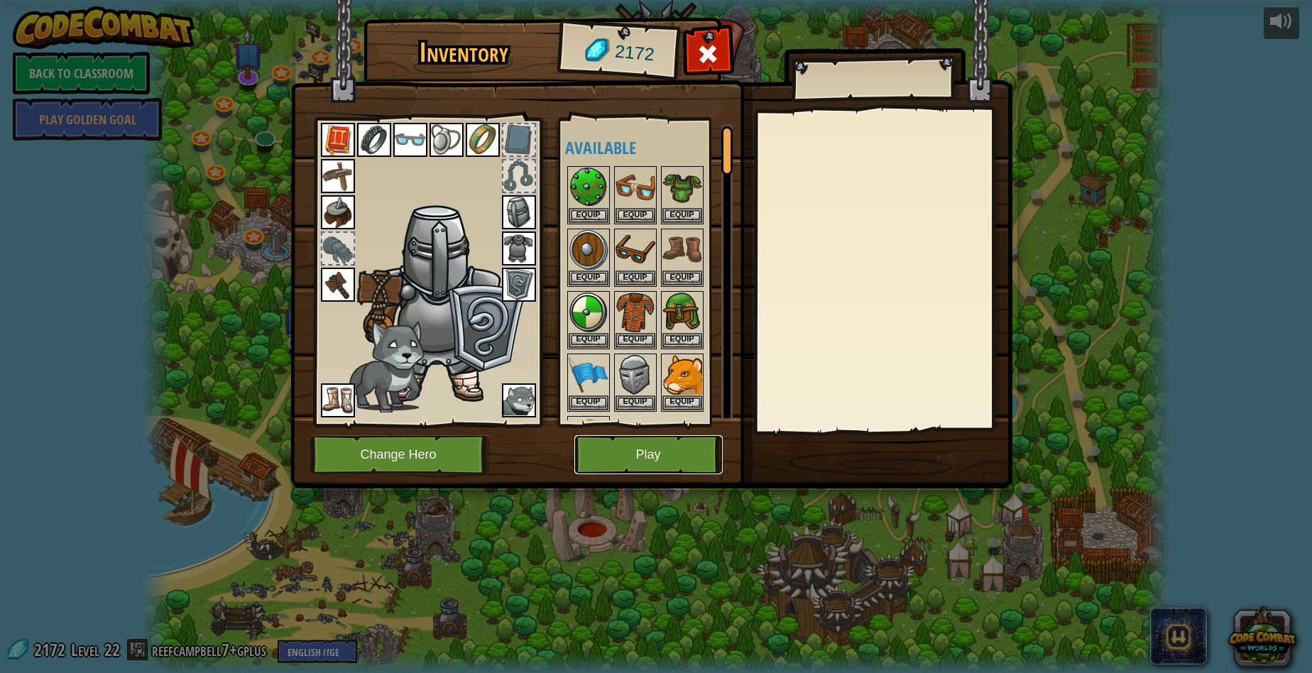
click at [684, 442] on button "Play" at bounding box center [648, 454] width 148 height 39
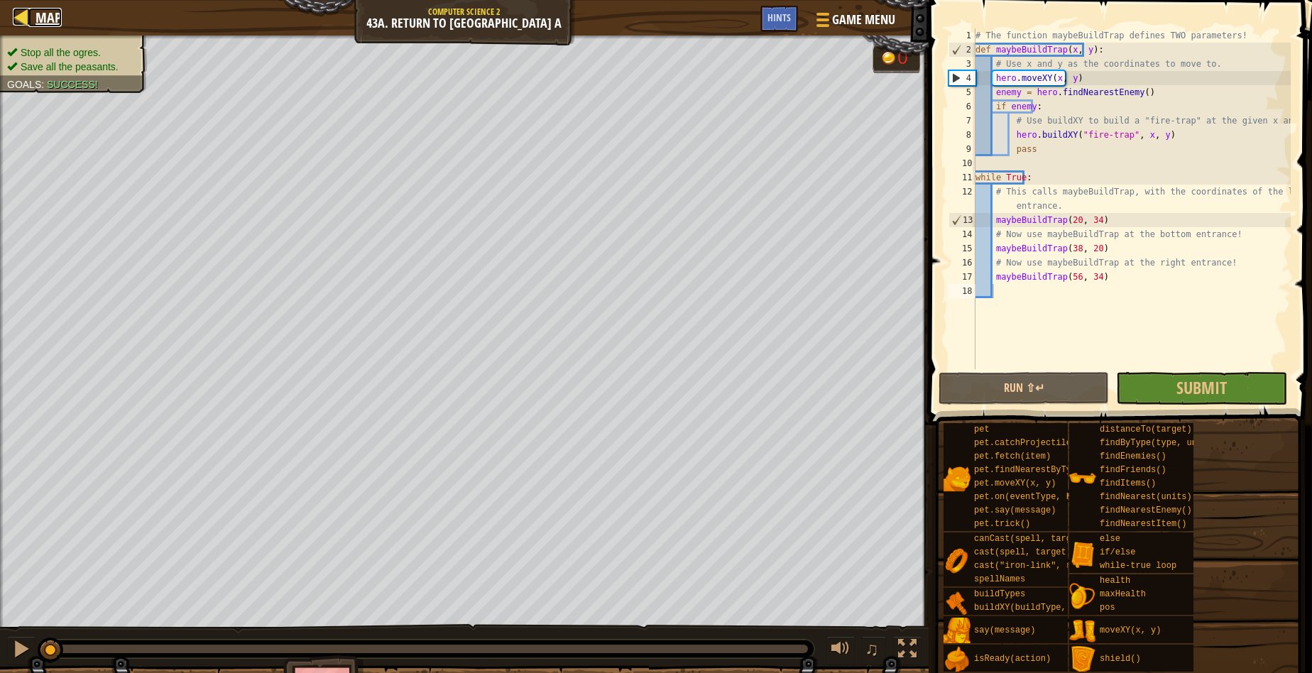
click at [17, 18] on div at bounding box center [22, 17] width 18 height 18
select select "en-[GEOGRAPHIC_DATA]"
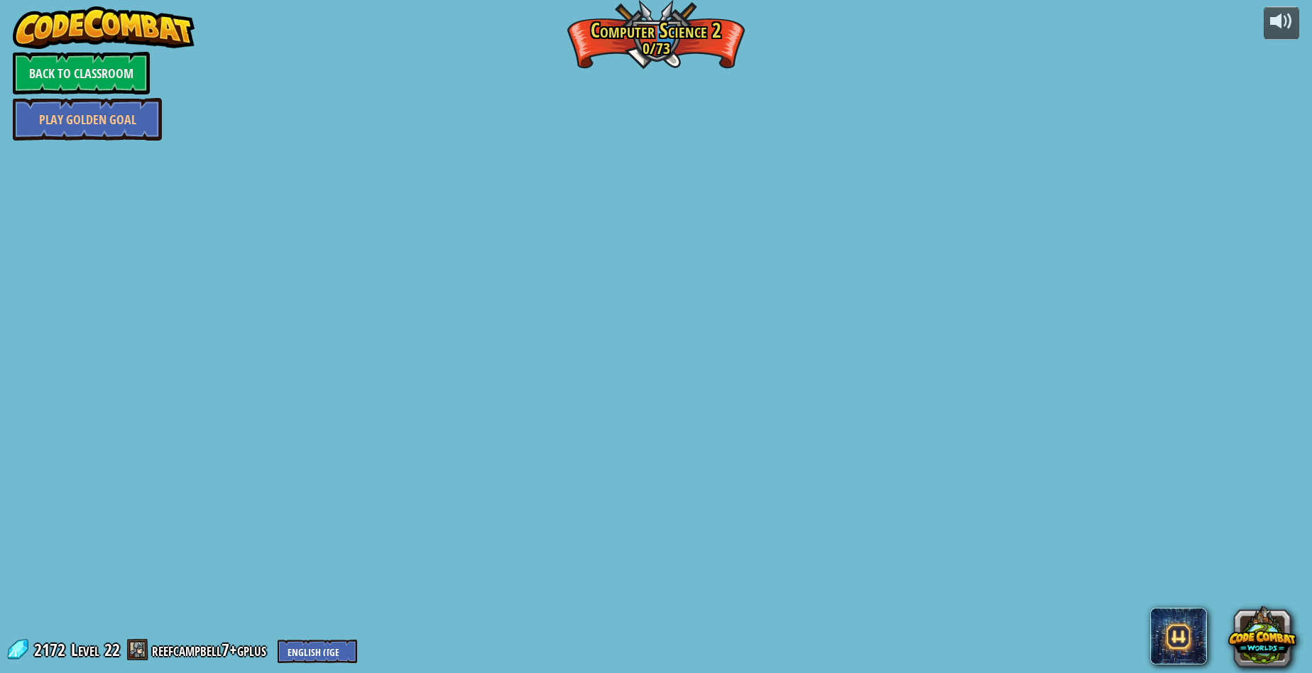
select select "en-[GEOGRAPHIC_DATA]"
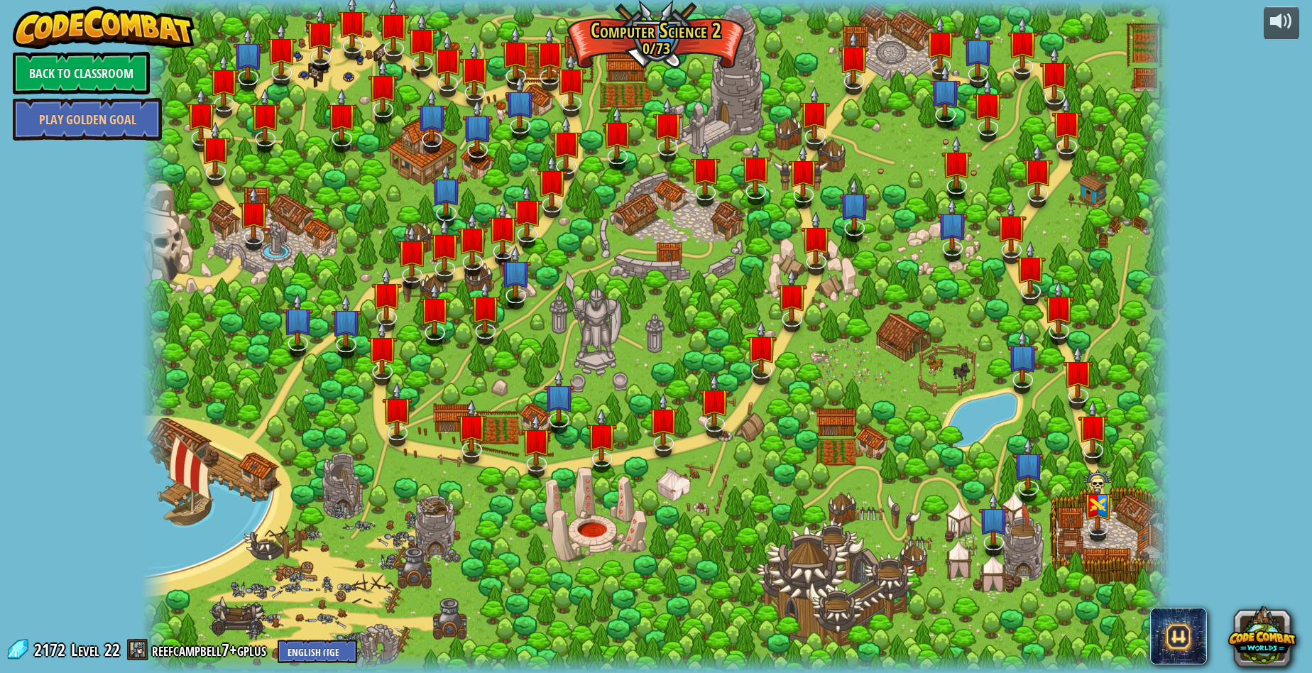
select select "en-[GEOGRAPHIC_DATA]"
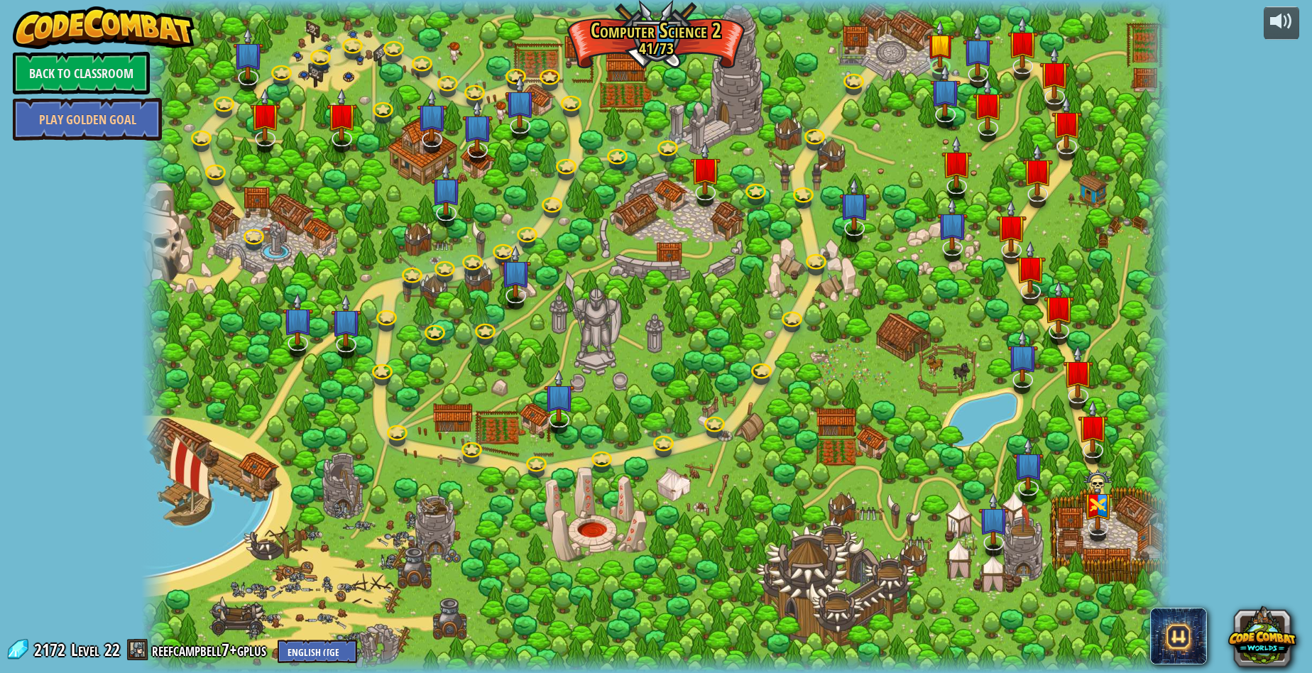
select select "en-[GEOGRAPHIC_DATA]"
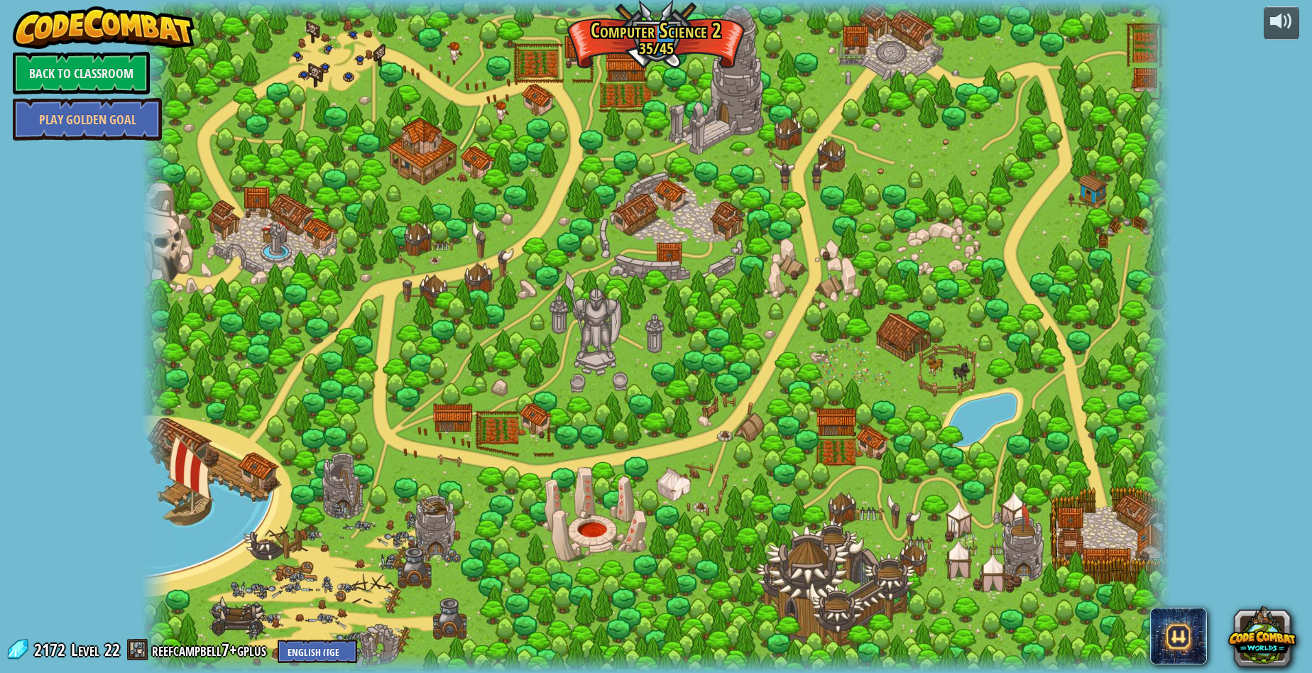
select select "en-[GEOGRAPHIC_DATA]"
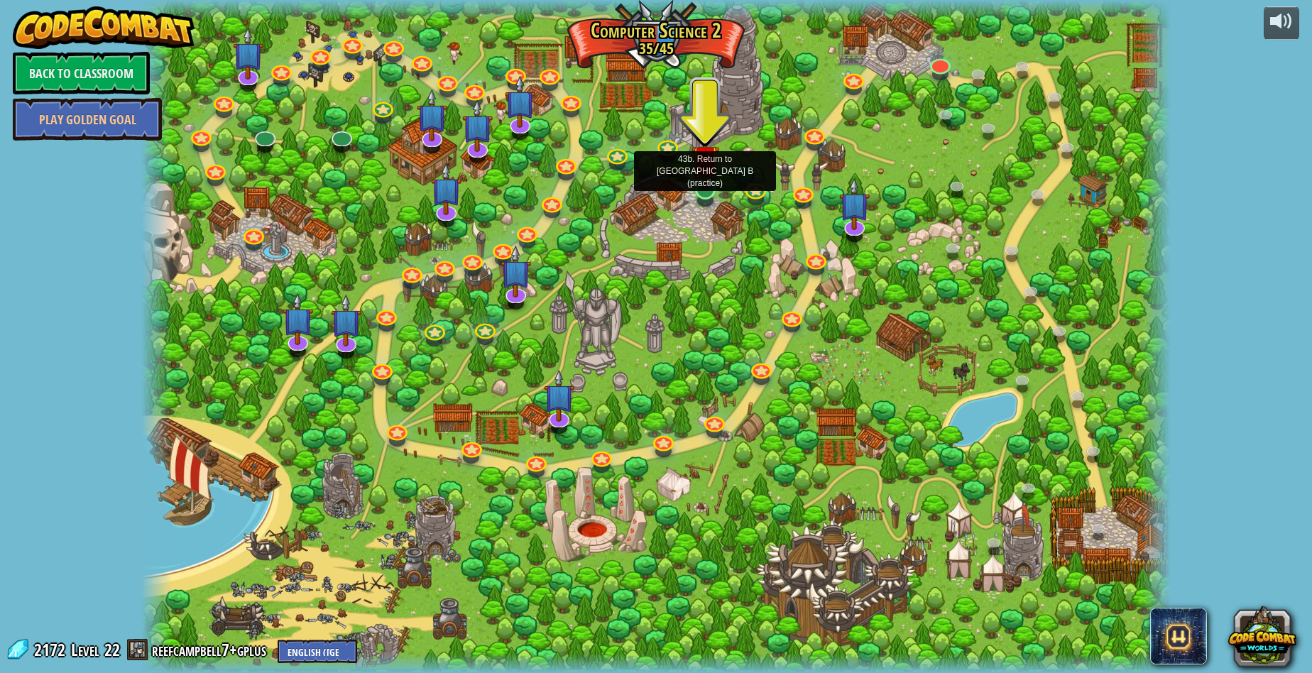
click at [694, 187] on img at bounding box center [705, 159] width 28 height 64
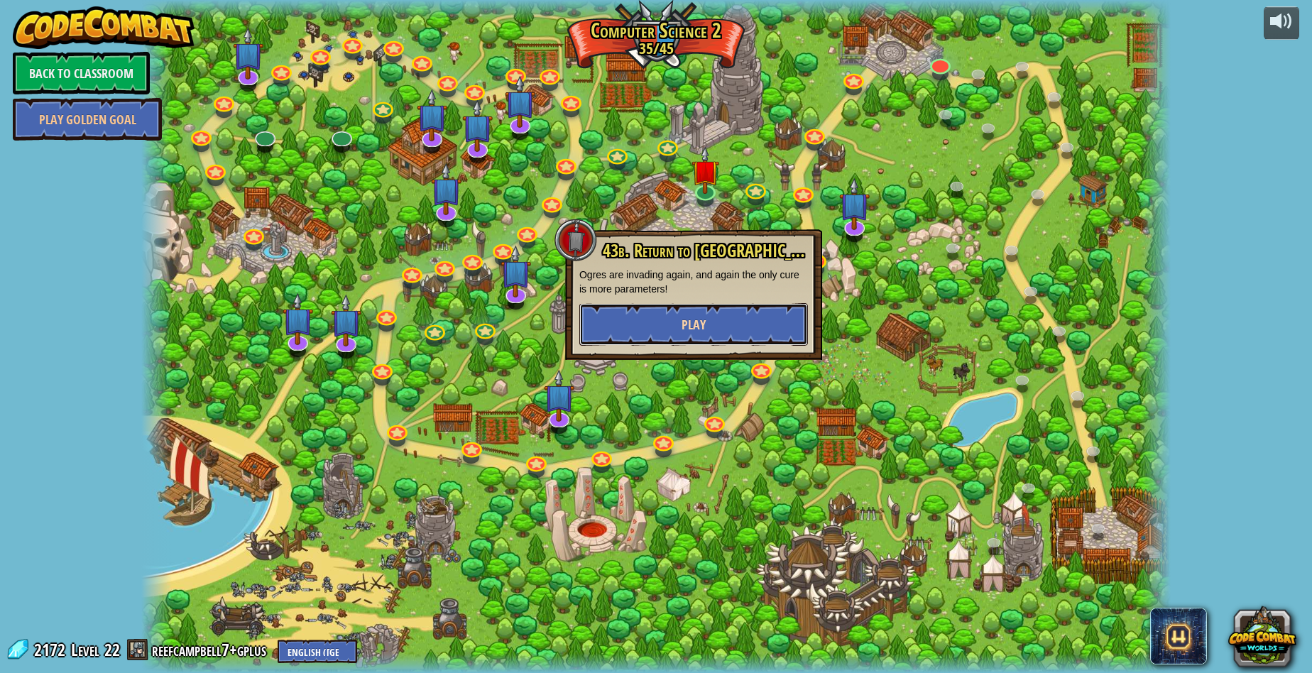
click at [706, 332] on button "Play" at bounding box center [693, 324] width 229 height 43
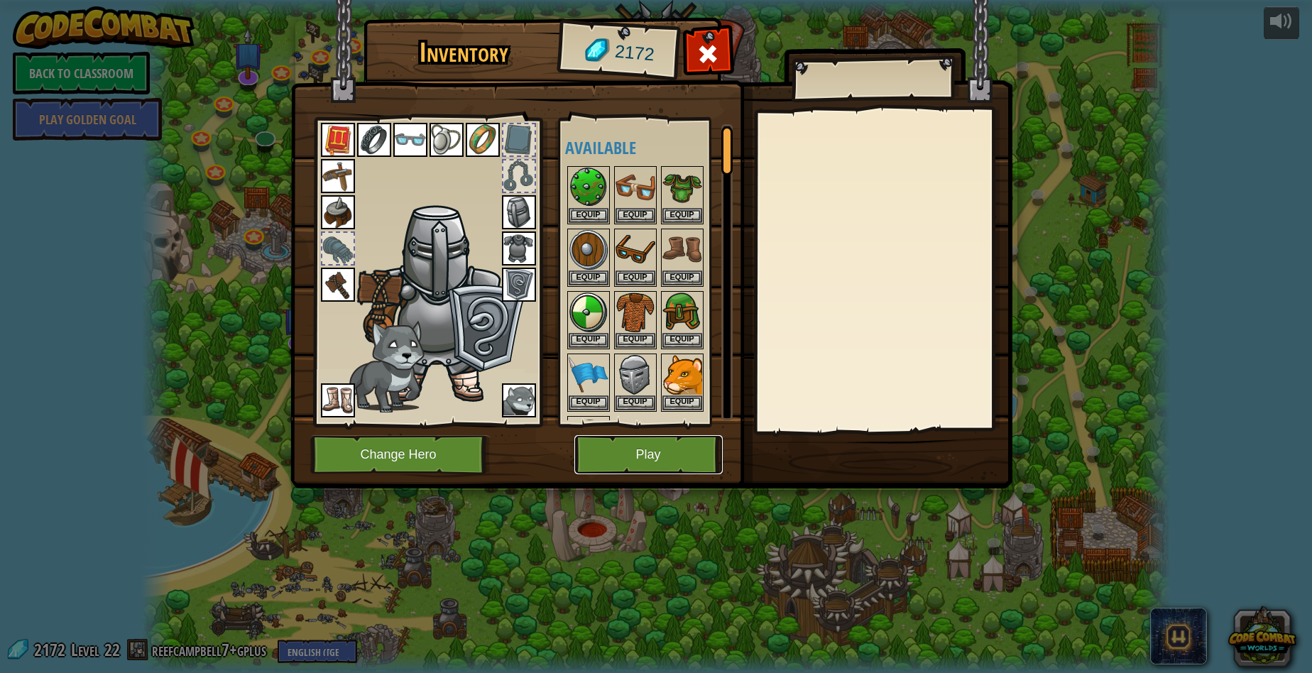
click at [635, 456] on button "Play" at bounding box center [648, 454] width 148 height 39
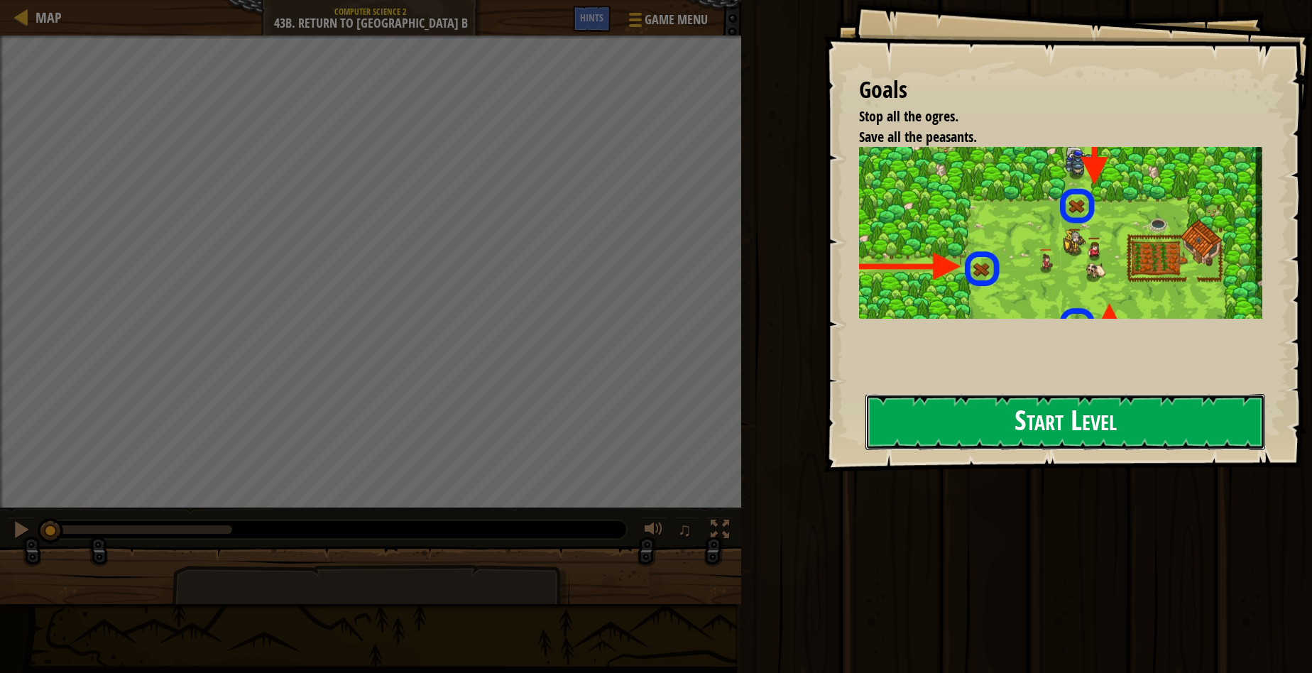
click at [1135, 417] on button "Start Level" at bounding box center [1065, 422] width 400 height 56
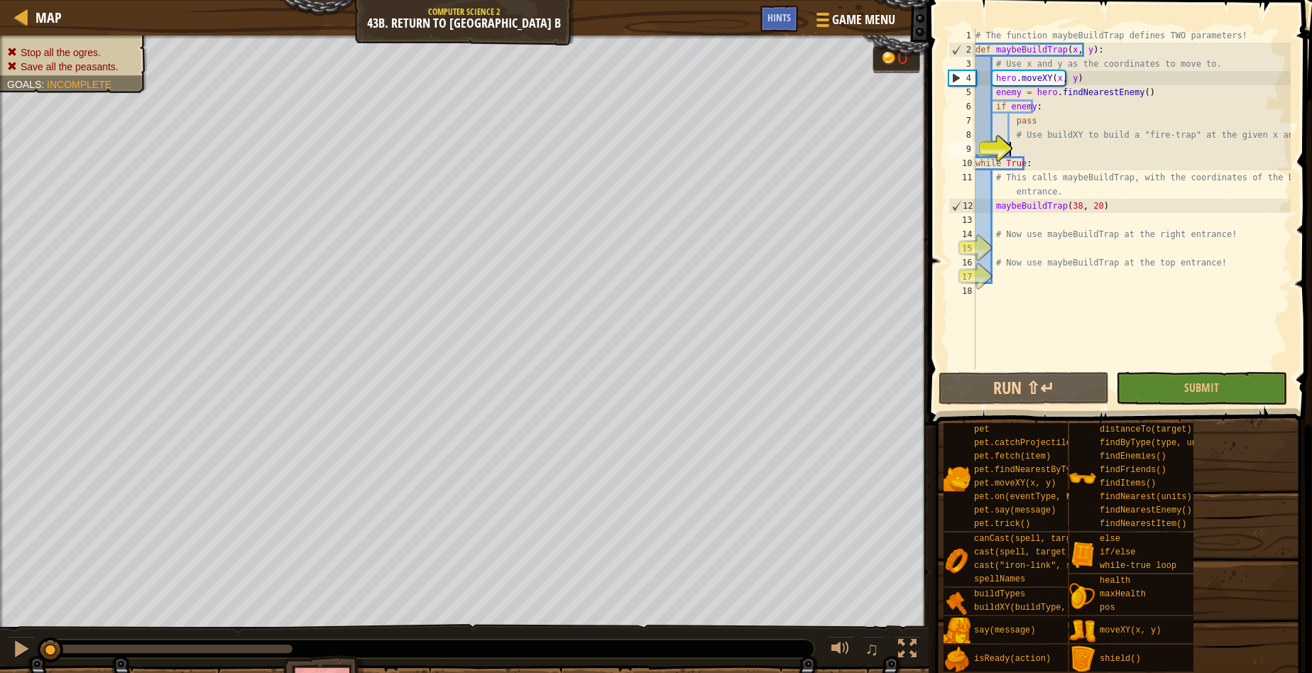
click at [1080, 82] on div "# The function maybeBuildTrap defines TWO parameters! def maybeBuildTrap ( x , …" at bounding box center [1132, 212] width 318 height 369
type textarea "hero.moveXY(x, y)"
click at [1033, 152] on div "# The function maybeBuildTrap defines TWO parameters! def maybeBuildTrap ( x , …" at bounding box center [1132, 212] width 318 height 369
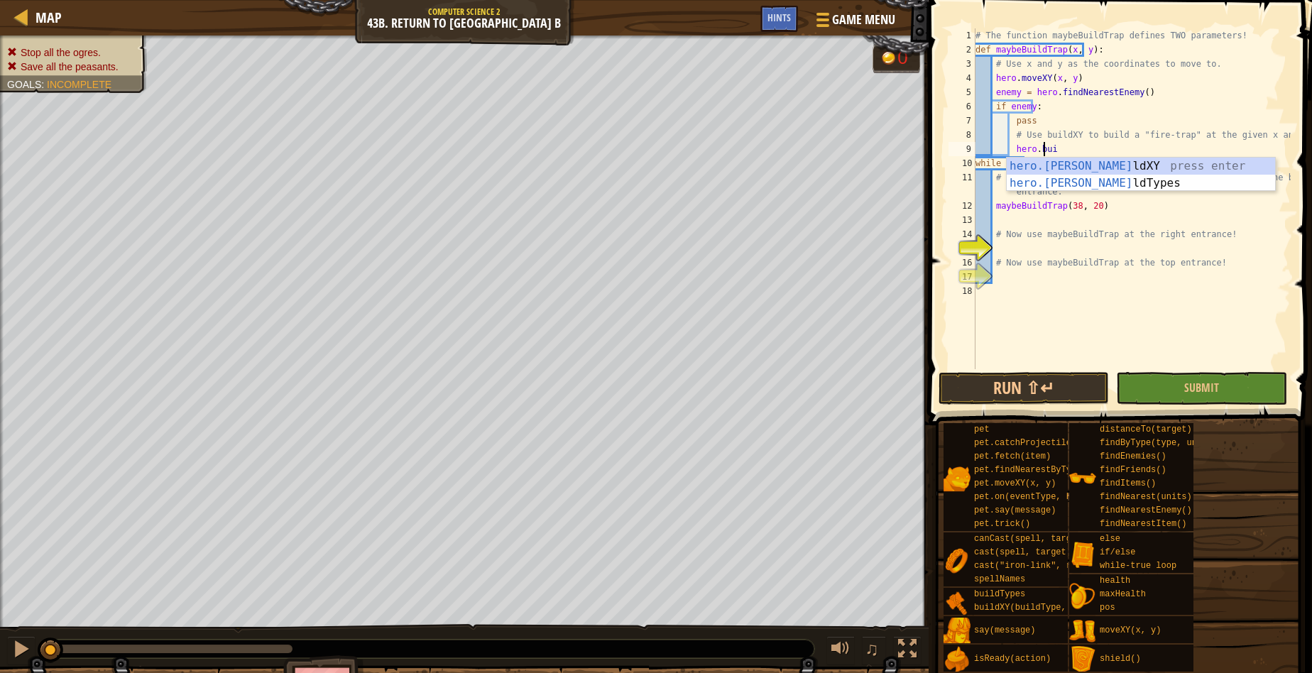
scroll to position [6, 5]
click at [1150, 165] on div "hero.buil dXY press enter hero.buil dTypes press enter" at bounding box center [1141, 192] width 268 height 68
click at [1097, 148] on div "# The function maybeBuildTrap defines TWO parameters! def maybeBuildTrap ( x , …" at bounding box center [1132, 212] width 318 height 369
click at [1093, 148] on div "# The function maybeBuildTrap defines TWO parameters! def maybeBuildTrap ( x , …" at bounding box center [1132, 212] width 318 height 369
click at [1089, 153] on div "# The function maybeBuildTrap defines TWO parameters! def maybeBuildTrap ( x , …" at bounding box center [1132, 212] width 318 height 369
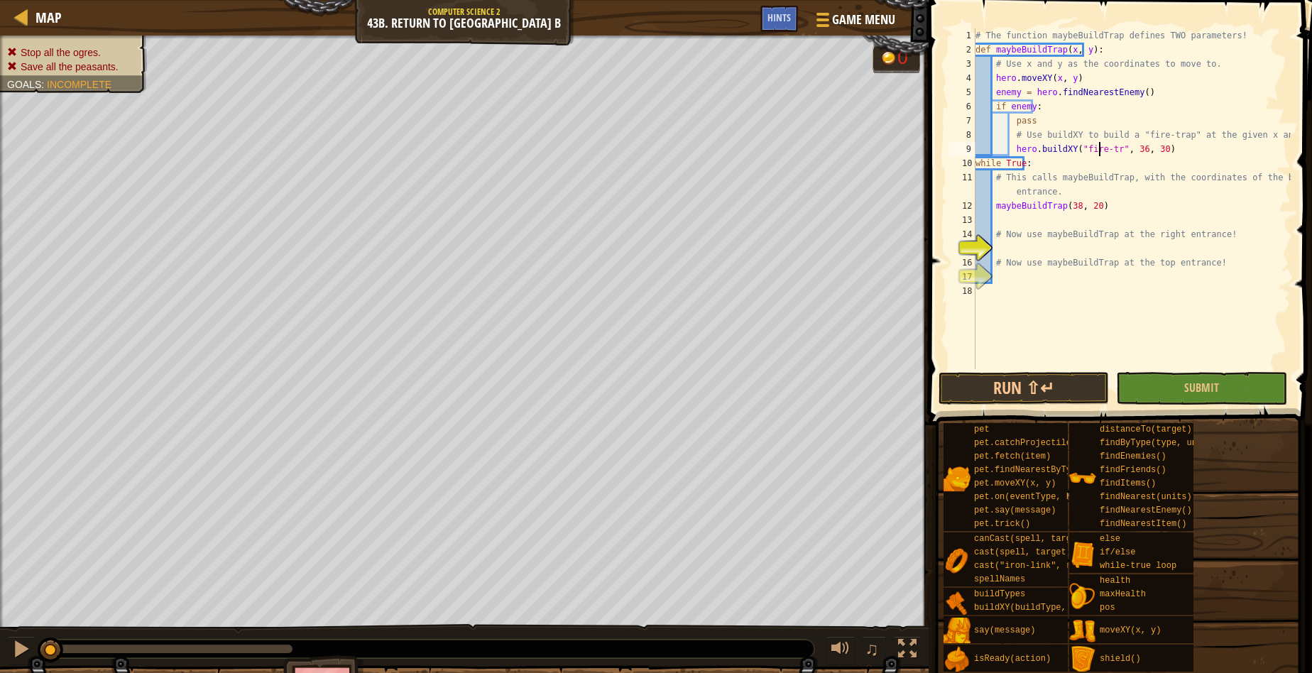
scroll to position [6, 11]
click at [1130, 147] on div "# The function maybeBuildTrap defines TWO parameters! def maybeBuildTrap ( x , …" at bounding box center [1132, 212] width 318 height 369
click at [1145, 149] on div "# The function maybeBuildTrap defines TWO parameters! def maybeBuildTrap ( x , …" at bounding box center [1132, 212] width 318 height 369
click at [1141, 151] on div "# The function maybeBuildTrap defines TWO parameters! def maybeBuildTrap ( x , …" at bounding box center [1132, 212] width 318 height 369
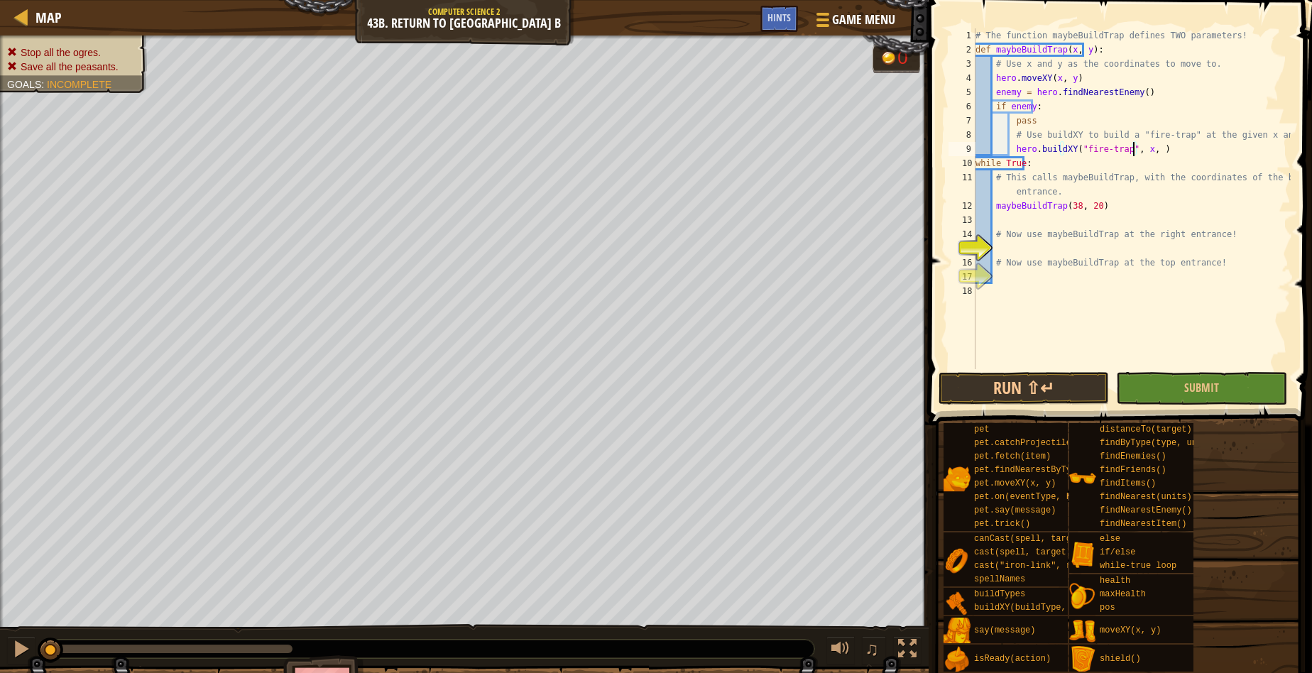
type textarea "hero.buildXY("fire-trap", x, y)"
click at [1022, 252] on div "# The function maybeBuildTrap defines TWO parameters! def maybeBuildTrap ( x , …" at bounding box center [1132, 212] width 318 height 369
type textarea "maybeBuildTrap(56,34)"
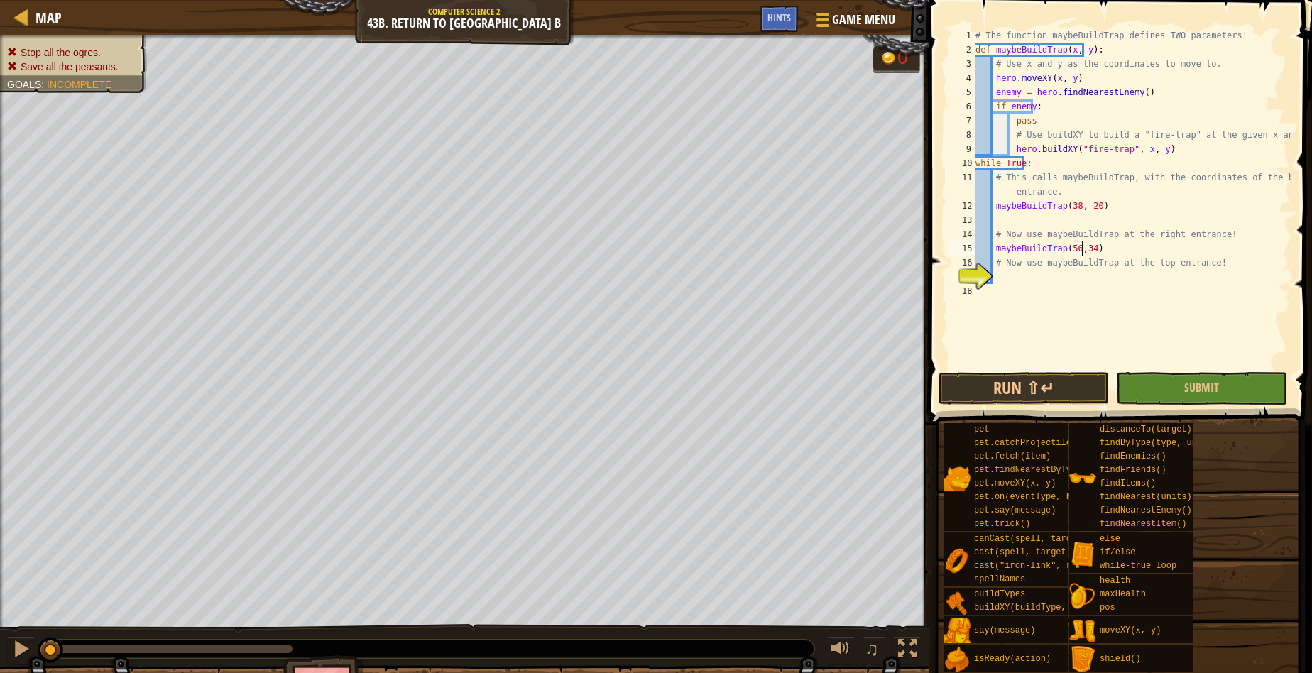
click at [1055, 291] on div "# The function maybeBuildTrap defines TWO parameters! def maybeBuildTrap ( x , …" at bounding box center [1132, 212] width 318 height 369
click at [1004, 274] on div "# The function maybeBuildTrap defines TWO parameters! def maybeBuildTrap ( x , …" at bounding box center [1132, 212] width 318 height 369
type textarea "maybeBuildTrap(38, 48)"
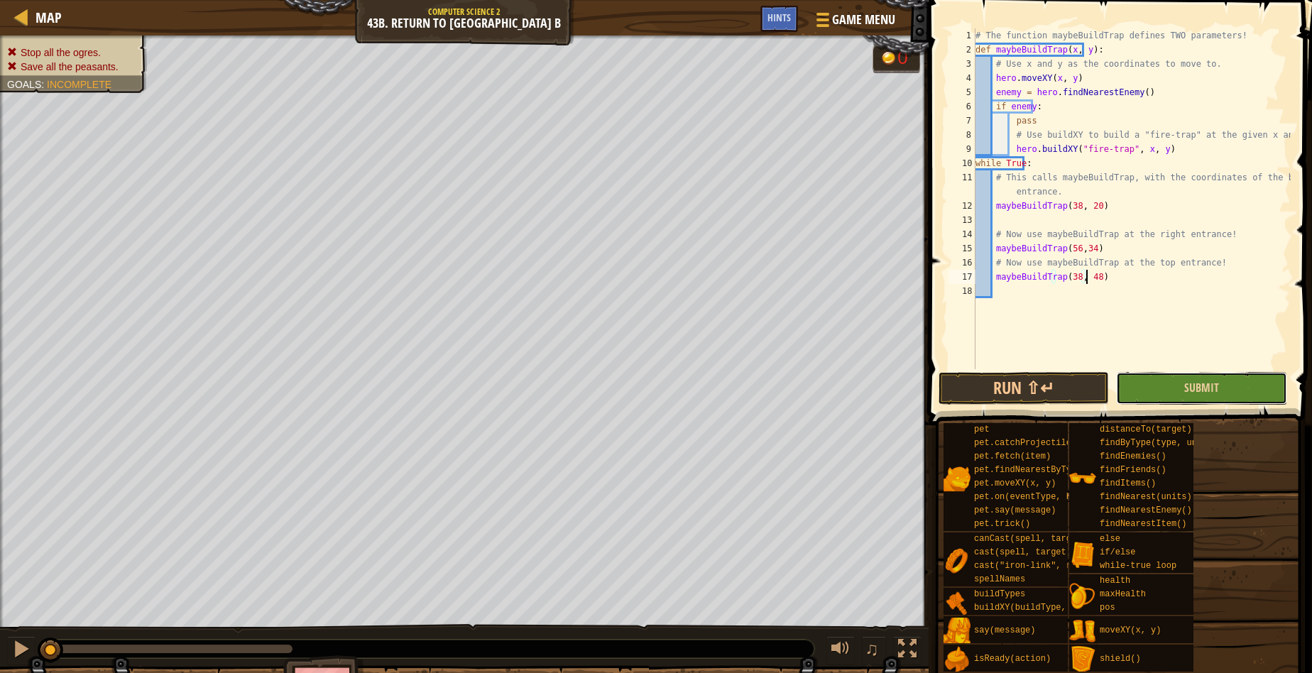
click at [1223, 383] on button "Submit" at bounding box center [1201, 388] width 170 height 33
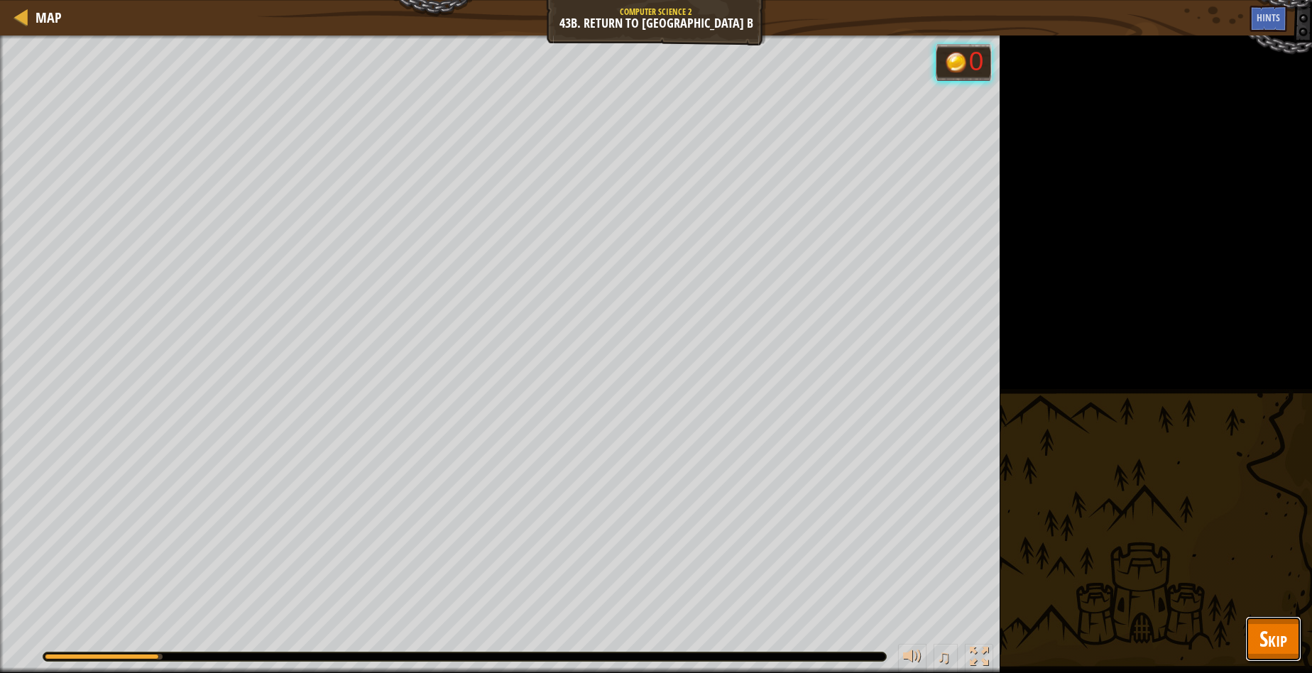
click at [1271, 640] on span "Skip" at bounding box center [1273, 638] width 28 height 29
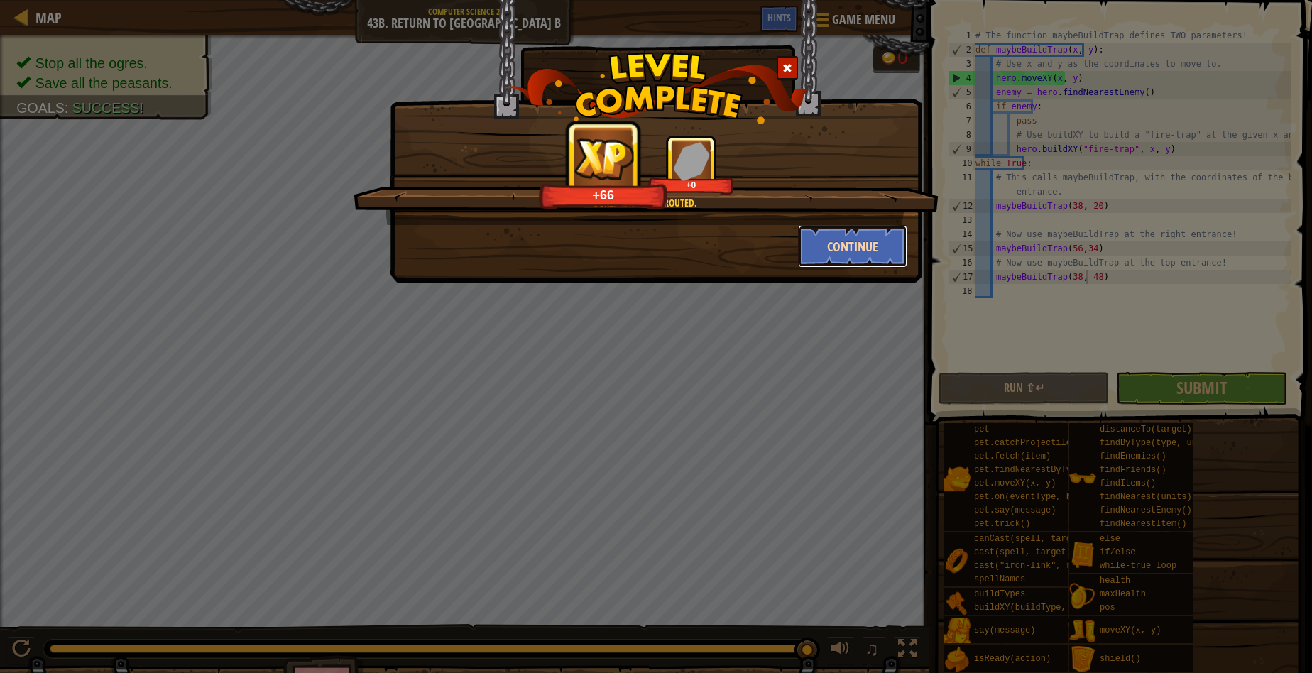
click at [815, 252] on button "Continue" at bounding box center [853, 246] width 110 height 43
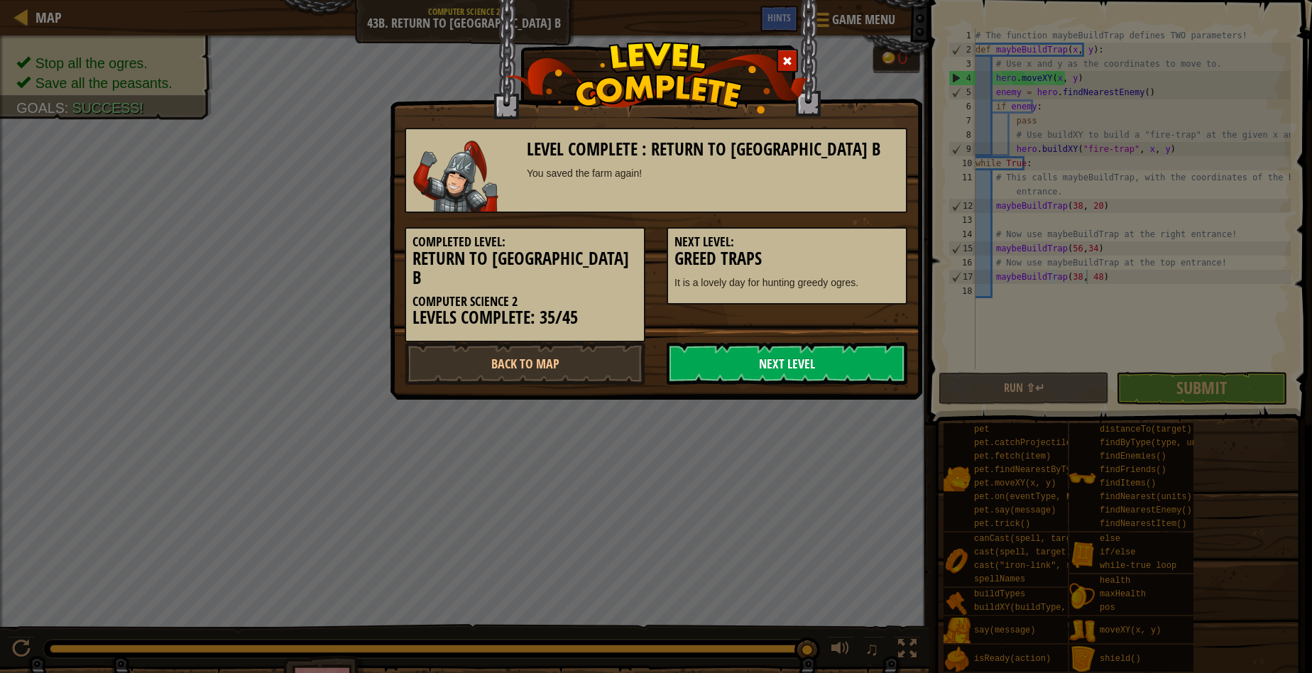
click at [830, 344] on link "Next Level" at bounding box center [787, 363] width 241 height 43
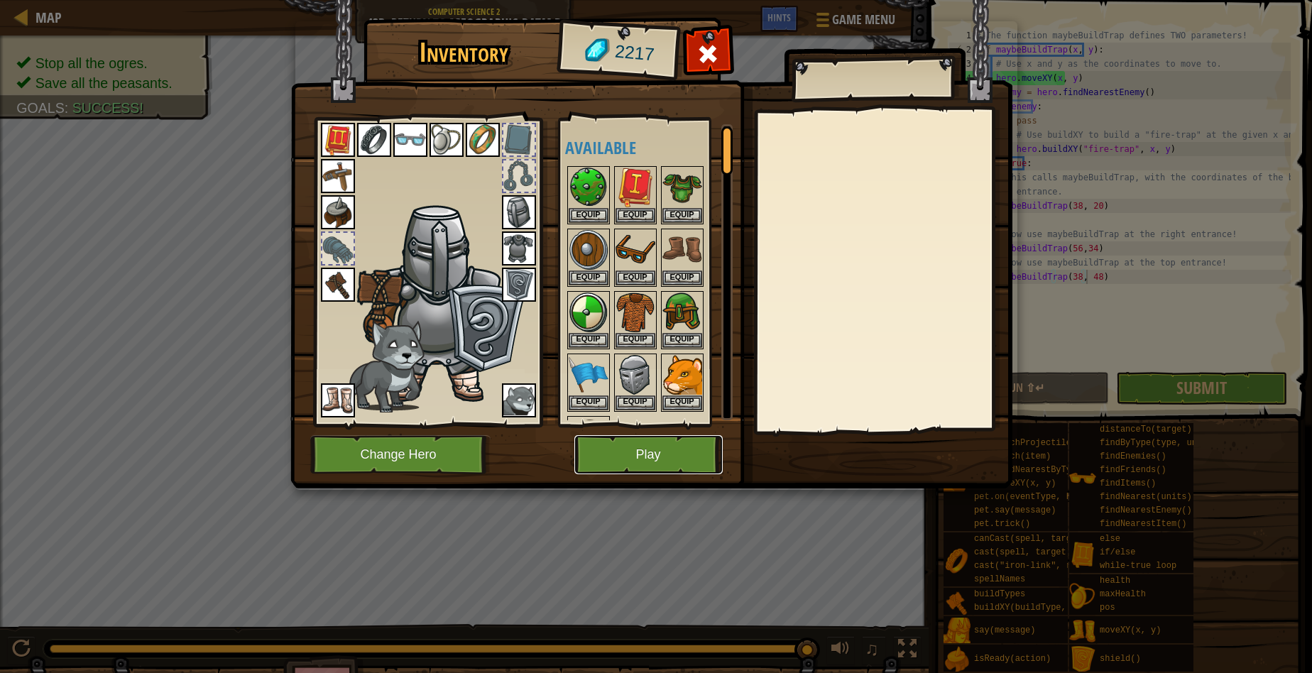
click at [623, 453] on button "Play" at bounding box center [648, 454] width 148 height 39
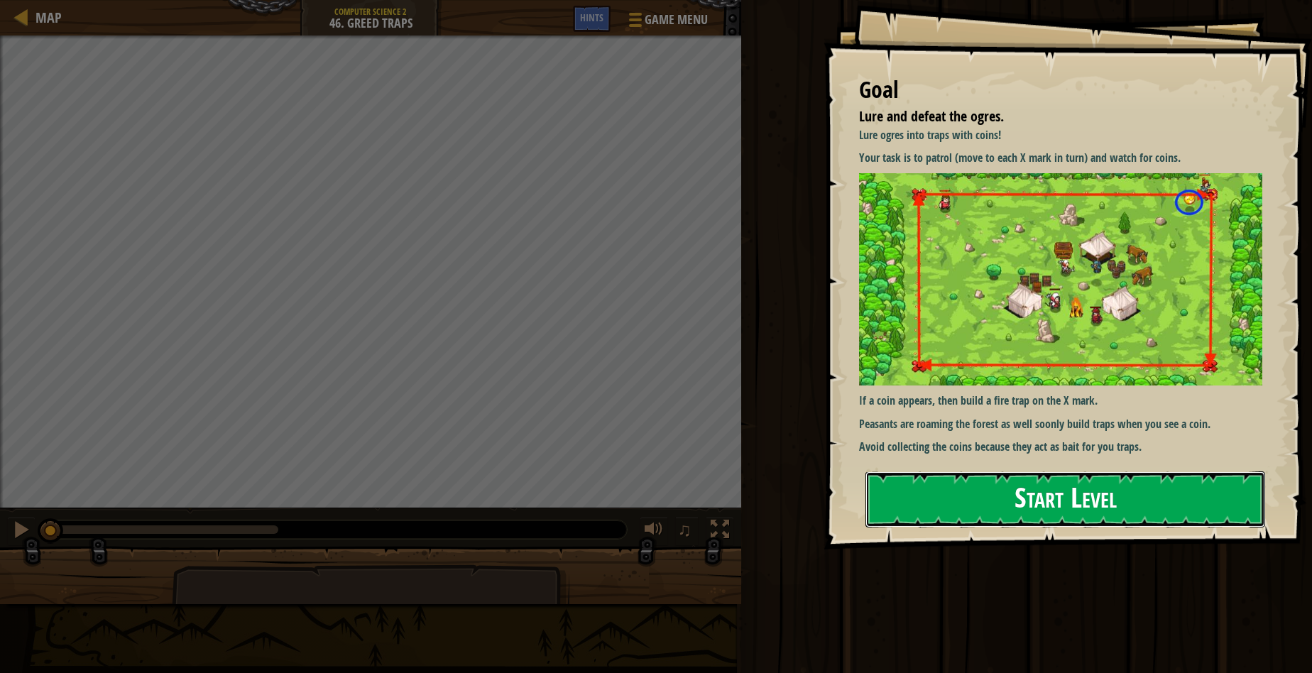
click at [1164, 497] on button "Start Level" at bounding box center [1065, 499] width 400 height 56
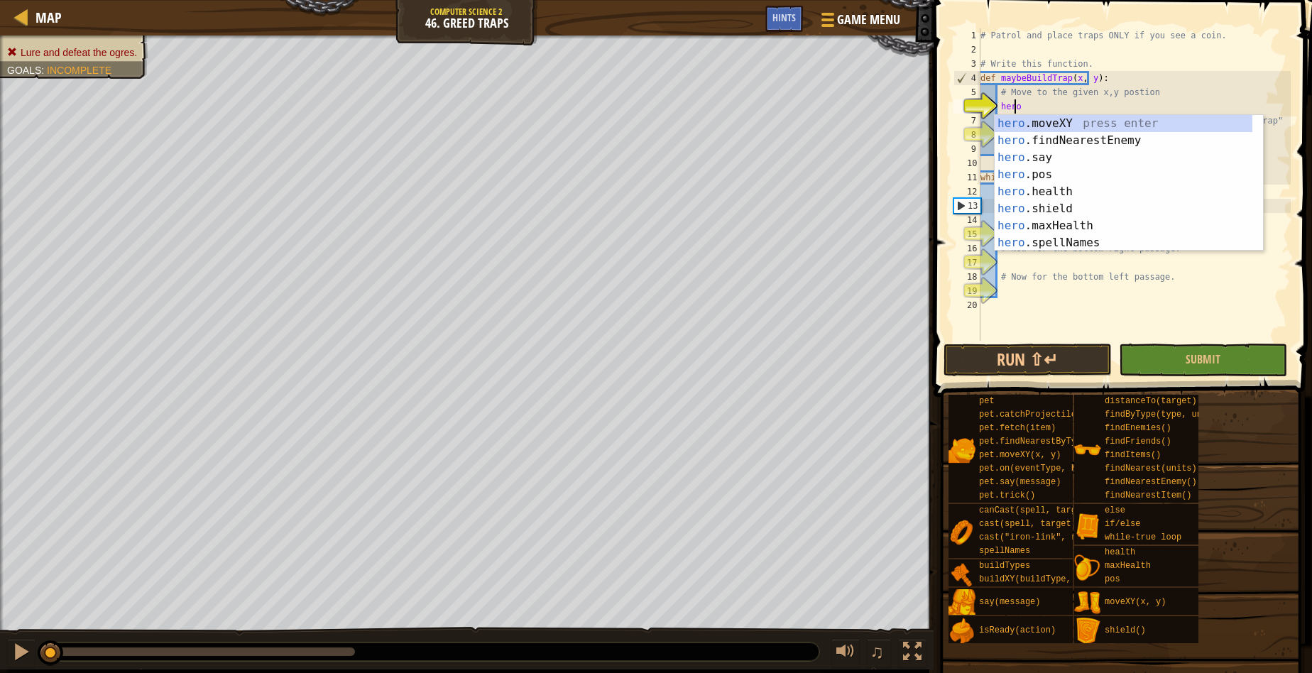
scroll to position [6, 2]
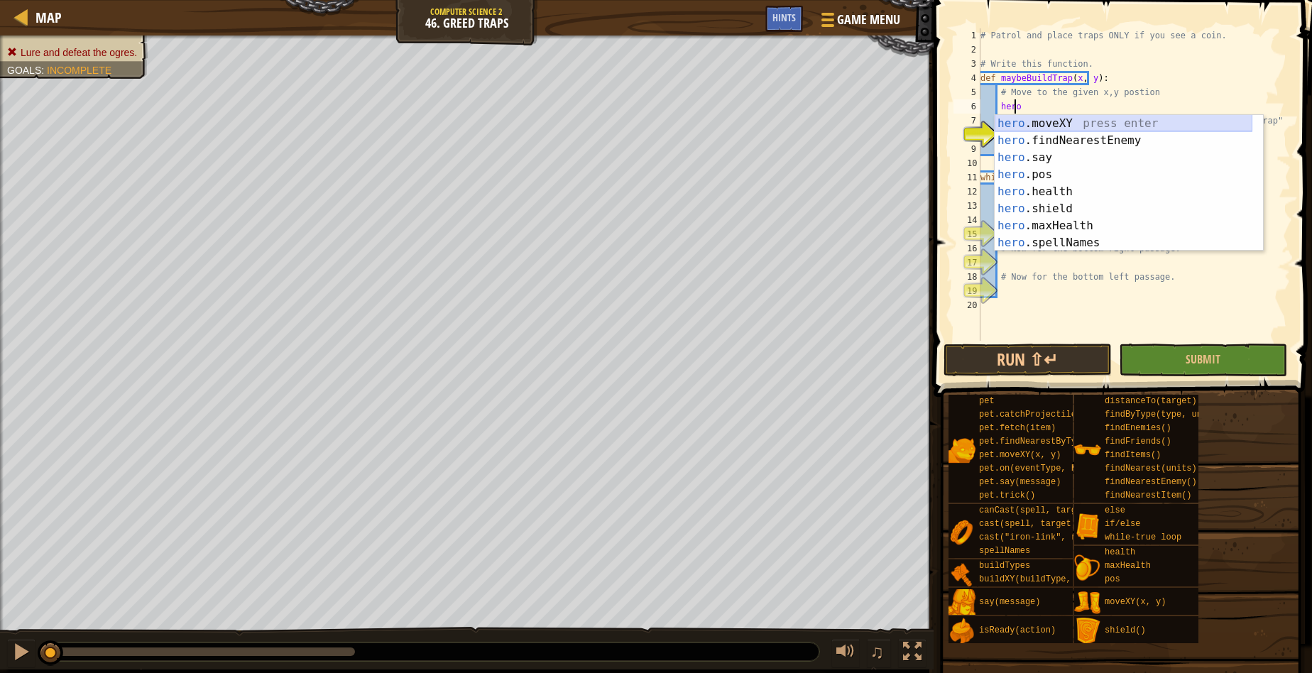
click at [1171, 119] on div "hero .moveXY press enter hero .findNearestEnemy press enter hero .say press ent…" at bounding box center [1124, 200] width 258 height 170
type textarea "hero.moveXY(x, y)"
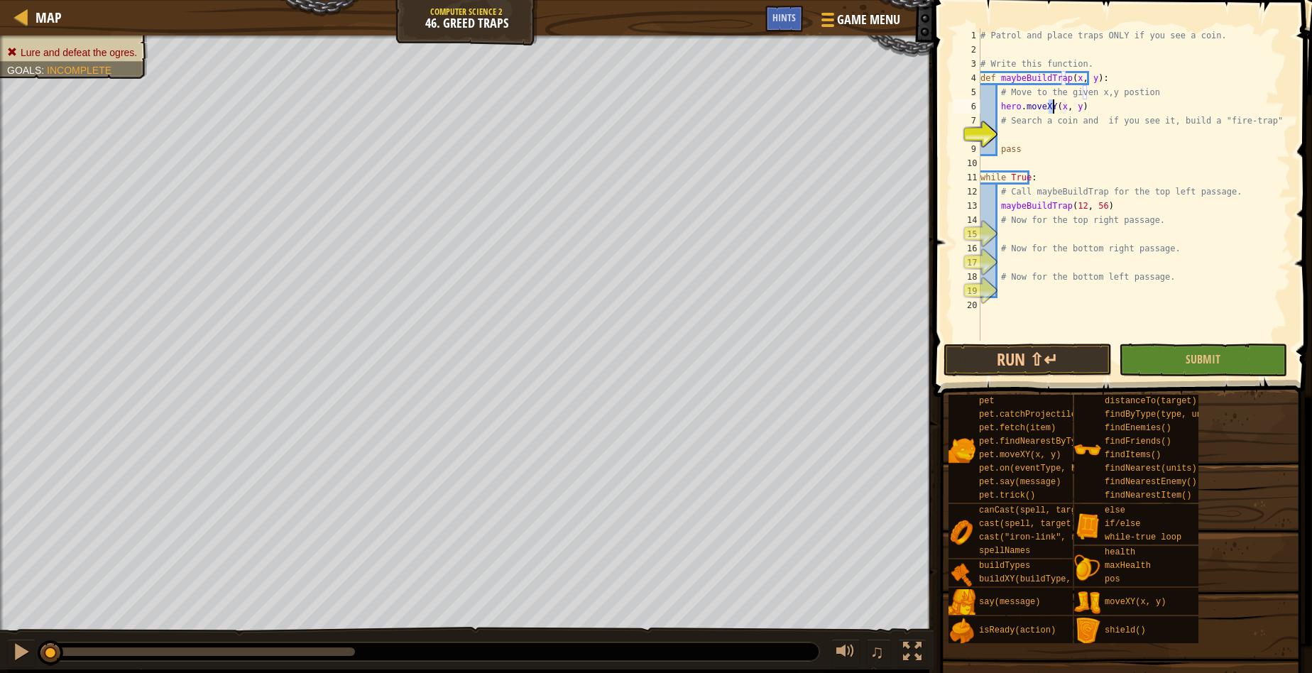
click at [1032, 136] on div "# Patrol and place traps ONLY if you see a coin. # Write this function. def may…" at bounding box center [1134, 198] width 313 height 341
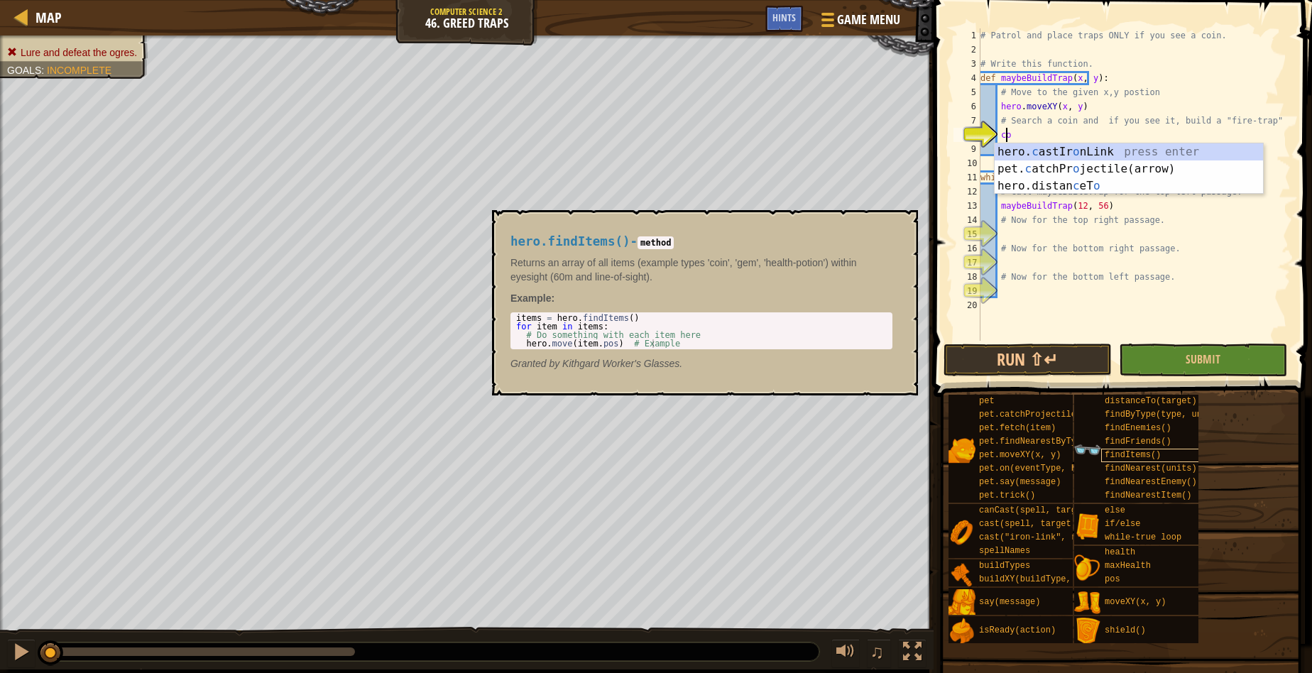
scroll to position [6, 1]
type textarea "c"
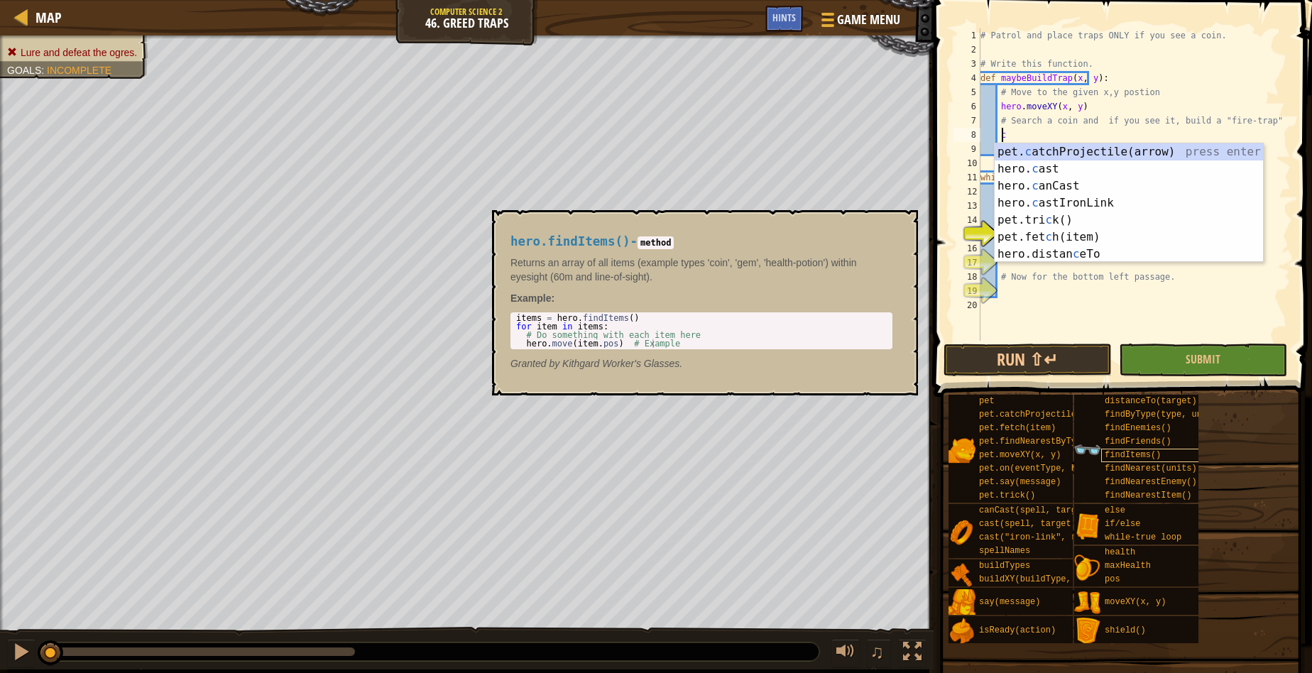
scroll to position [6, 1]
type textarea "find"
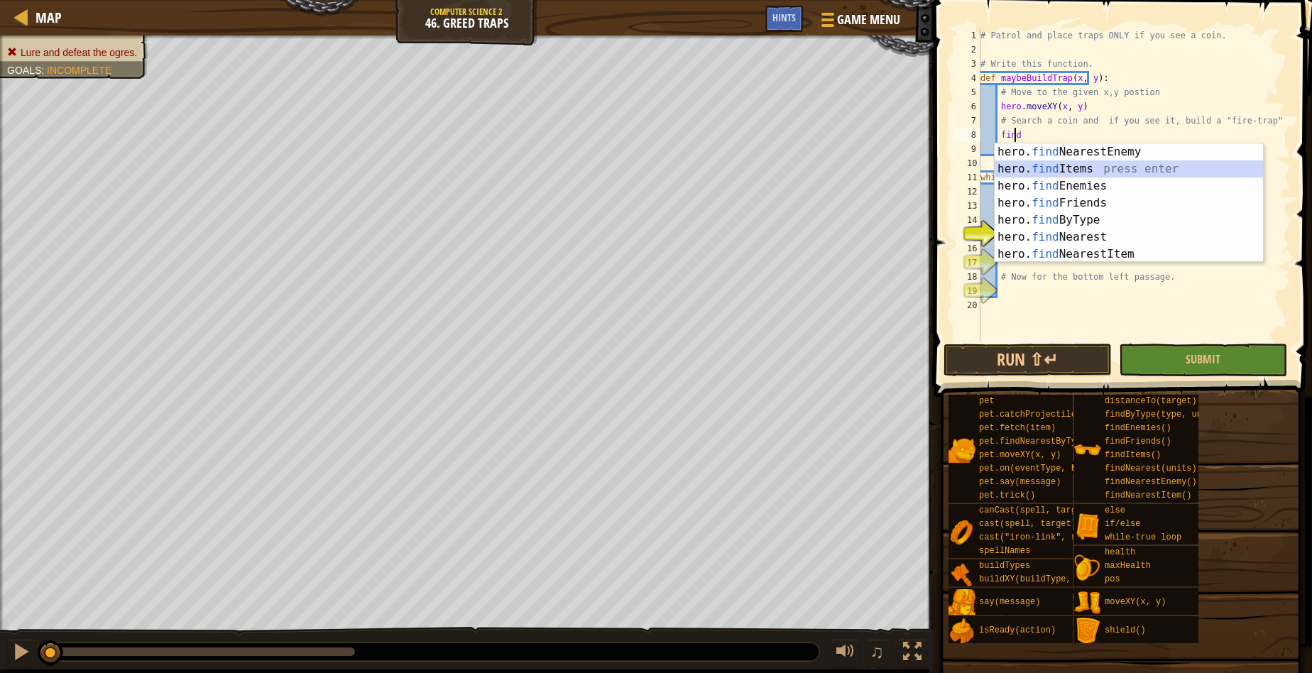
click at [1066, 168] on div "hero. find NearestEnemy press enter hero. find Items press enter hero. find Ene…" at bounding box center [1129, 219] width 268 height 153
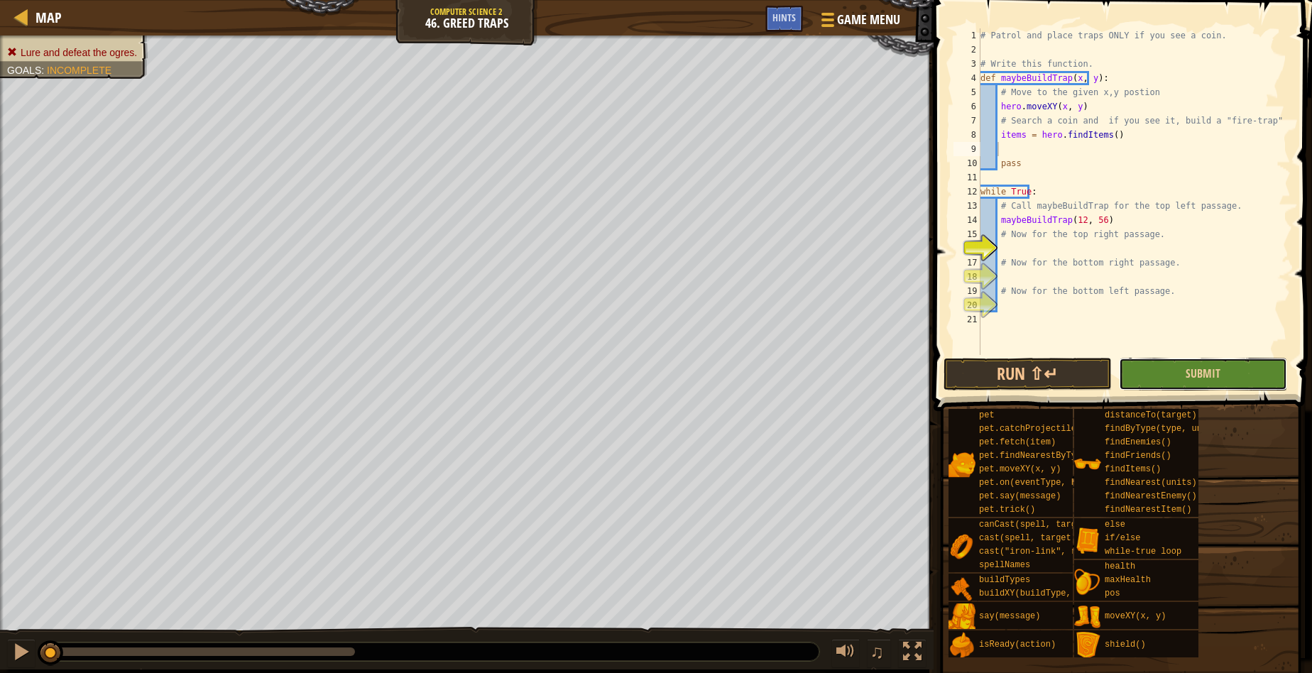
click at [1166, 371] on button "Submit" at bounding box center [1203, 374] width 168 height 33
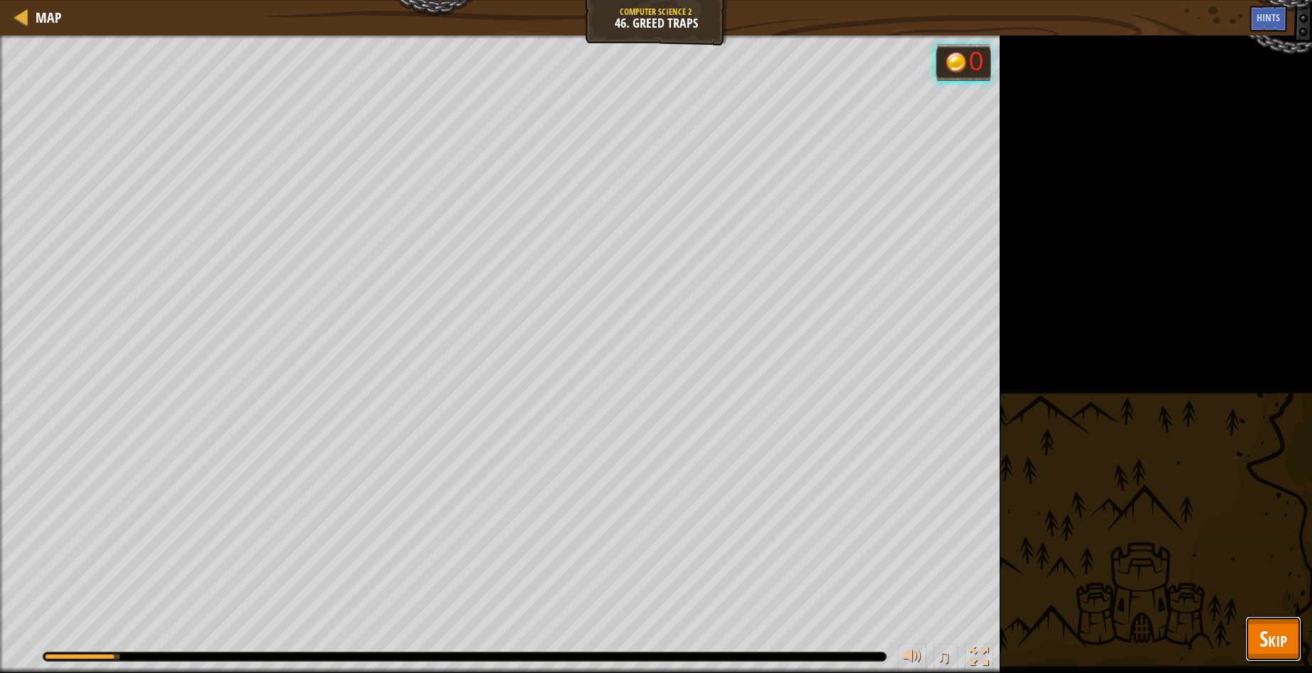
click at [1271, 627] on span "Skip" at bounding box center [1273, 638] width 28 height 29
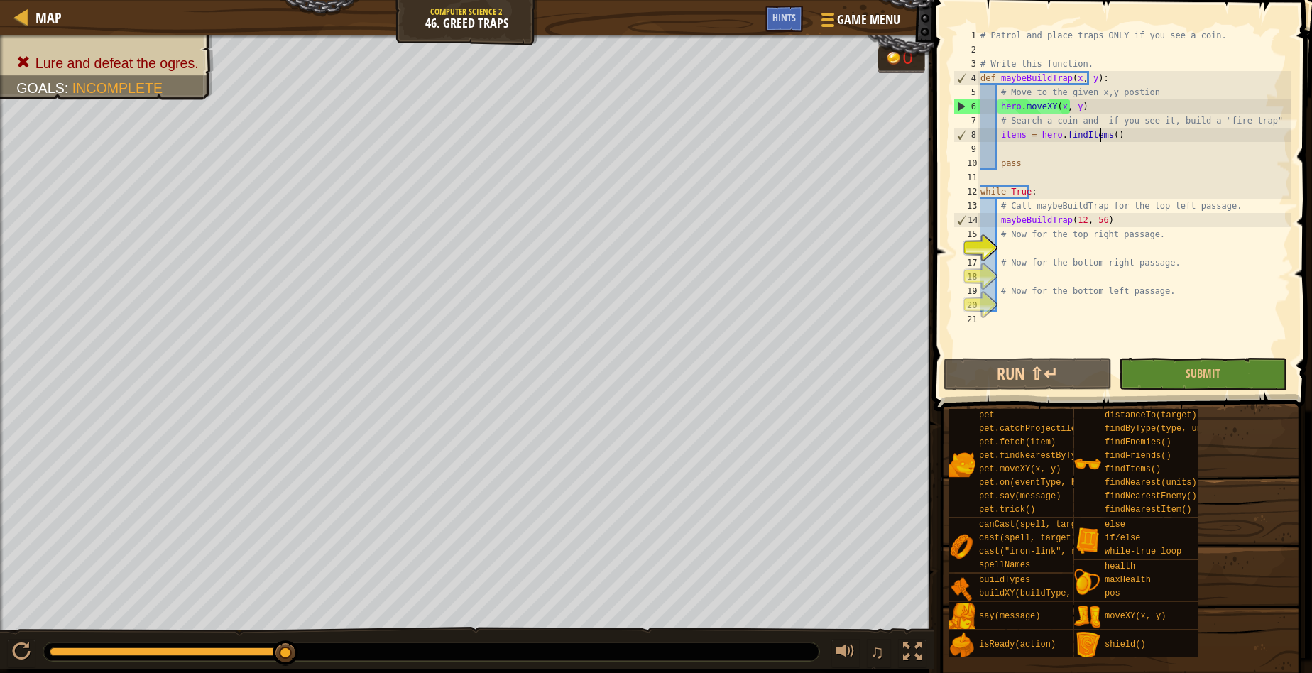
type textarea "items = hero.findItems()"
drag, startPoint x: 1098, startPoint y: 140, endPoint x: 997, endPoint y: 137, distance: 100.1
click at [997, 137] on div "# Patrol and place traps ONLY if you see a coin. # Write this function. def may…" at bounding box center [1134, 205] width 313 height 355
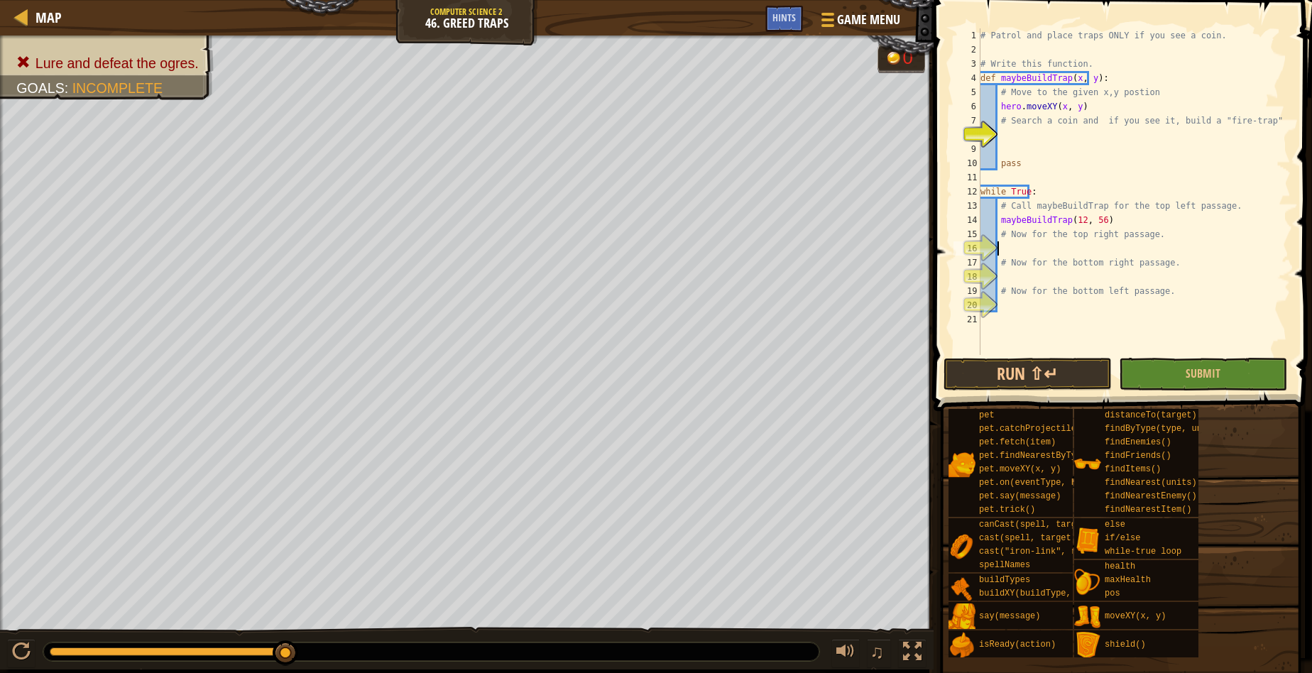
click at [1024, 244] on div "# Patrol and place traps ONLY if you see a coin. # Write this function. def may…" at bounding box center [1134, 205] width 313 height 355
click at [1061, 139] on div "# Patrol and place traps ONLY if you see a coin. # Write this function. def may…" at bounding box center [1134, 205] width 313 height 355
click at [1111, 220] on div "# Patrol and place traps ONLY if you see a coin. # Write this function. def may…" at bounding box center [1134, 205] width 313 height 355
type textarea "maybeBuildTrap(12, 56)"
click at [1019, 251] on div "# Patrol and place traps ONLY if you see a coin. # Write this function. def may…" at bounding box center [1134, 205] width 313 height 355
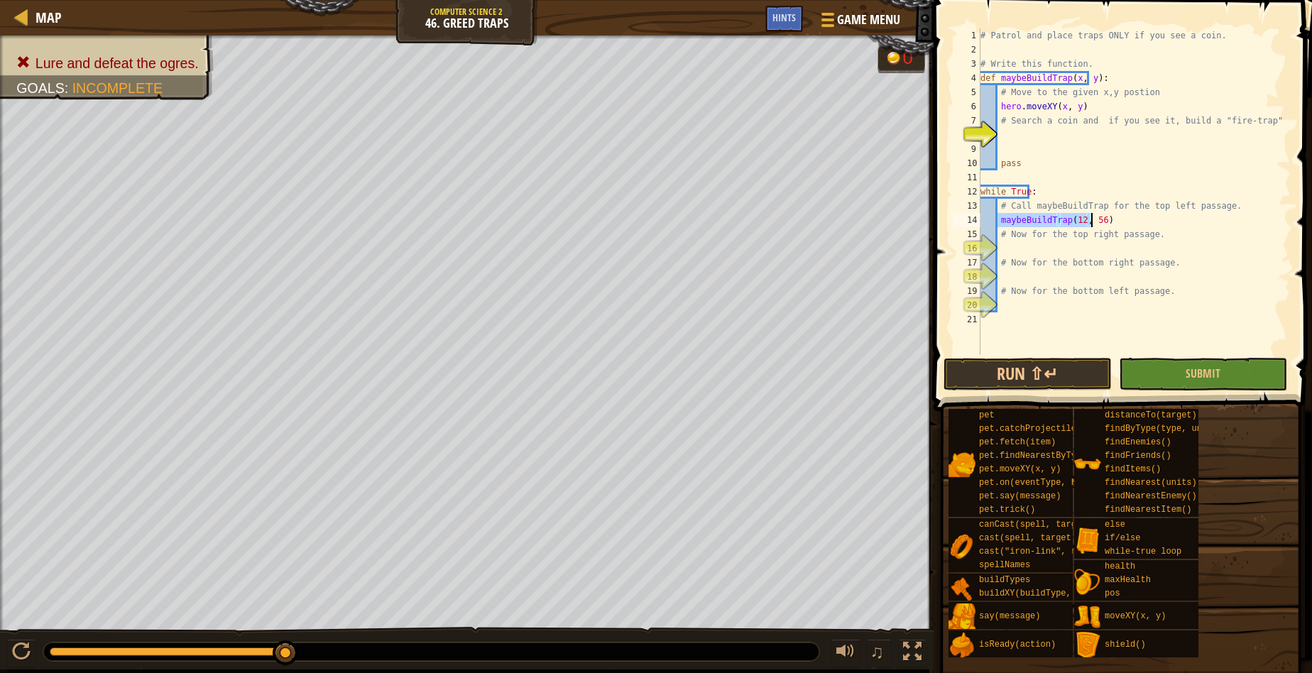
drag, startPoint x: 997, startPoint y: 223, endPoint x: 1104, endPoint y: 224, distance: 106.5
click at [1104, 224] on div "# Patrol and place traps ONLY if you see a coin. # Write this function. def may…" at bounding box center [1134, 205] width 313 height 355
click at [1066, 224] on div "# Patrol and place traps ONLY if you see a coin. # Write this function. def may…" at bounding box center [1134, 191] width 313 height 327
click at [1066, 224] on div "# Patrol and place traps ONLY if you see a coin. # Write this function. def may…" at bounding box center [1134, 205] width 313 height 355
click at [1081, 222] on div "# Patrol and place traps ONLY if you see a coin. # Write this function. def may…" at bounding box center [1134, 205] width 313 height 355
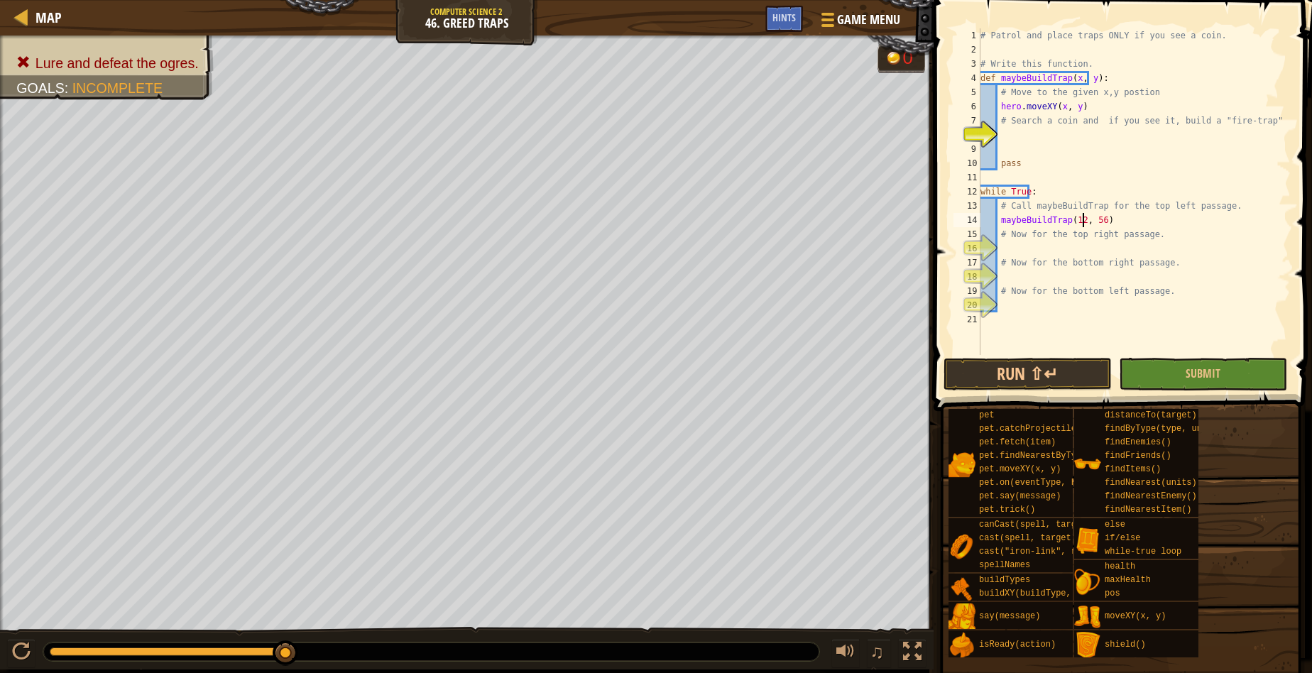
click at [1082, 221] on div "# Patrol and place traps ONLY if you see a coin. # Write this function. def may…" at bounding box center [1134, 205] width 313 height 355
click at [1066, 84] on div "# Patrol and place traps ONLY if you see a coin. # Write this function. def may…" at bounding box center [1134, 205] width 313 height 355
type textarea "def maybeBuildTrap(x, y):"
click at [1065, 84] on div "# Patrol and place traps ONLY if you see a coin. # Write this function. def may…" at bounding box center [1134, 205] width 313 height 355
click at [1019, 138] on div "# Patrol and place traps ONLY if you see a coin. # Write this function. def may…" at bounding box center [1134, 205] width 313 height 355
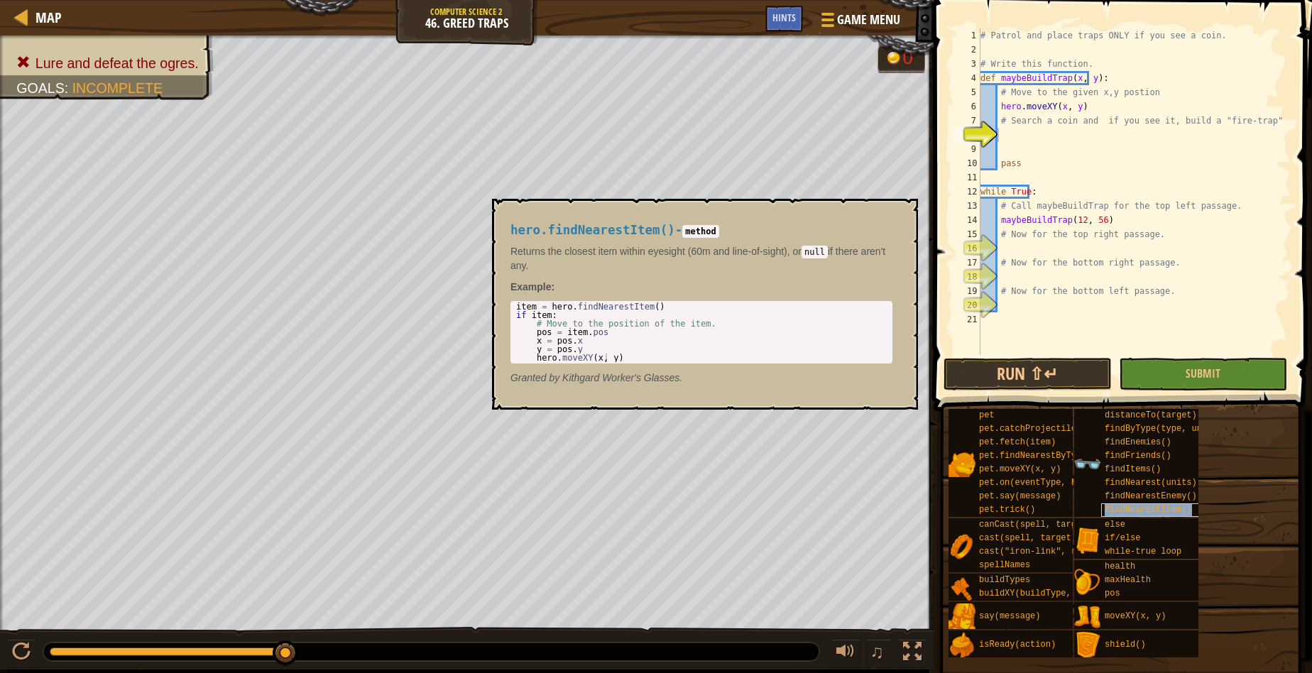
click at [1143, 515] on div "findNearestItem()" at bounding box center [1166, 509] width 131 height 13
click at [1012, 137] on div "# Patrol and place traps ONLY if you see a coin. # Write this function. def may…" at bounding box center [1134, 205] width 313 height 355
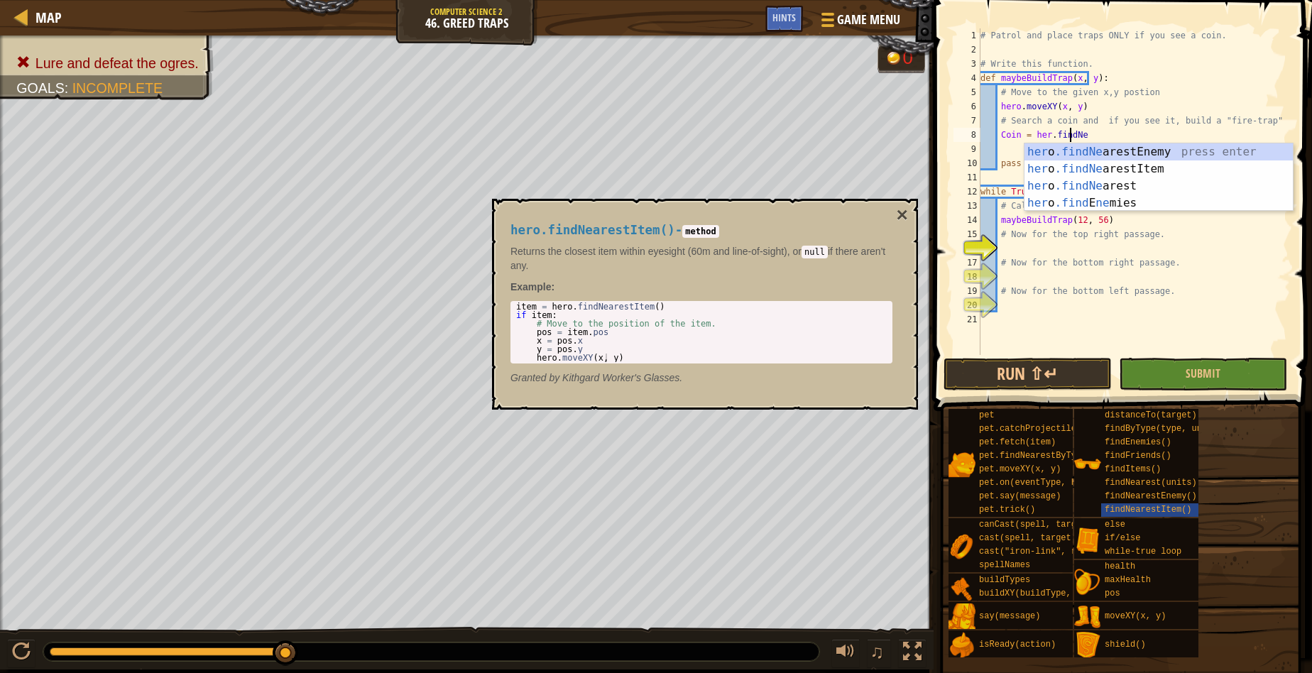
scroll to position [6, 7]
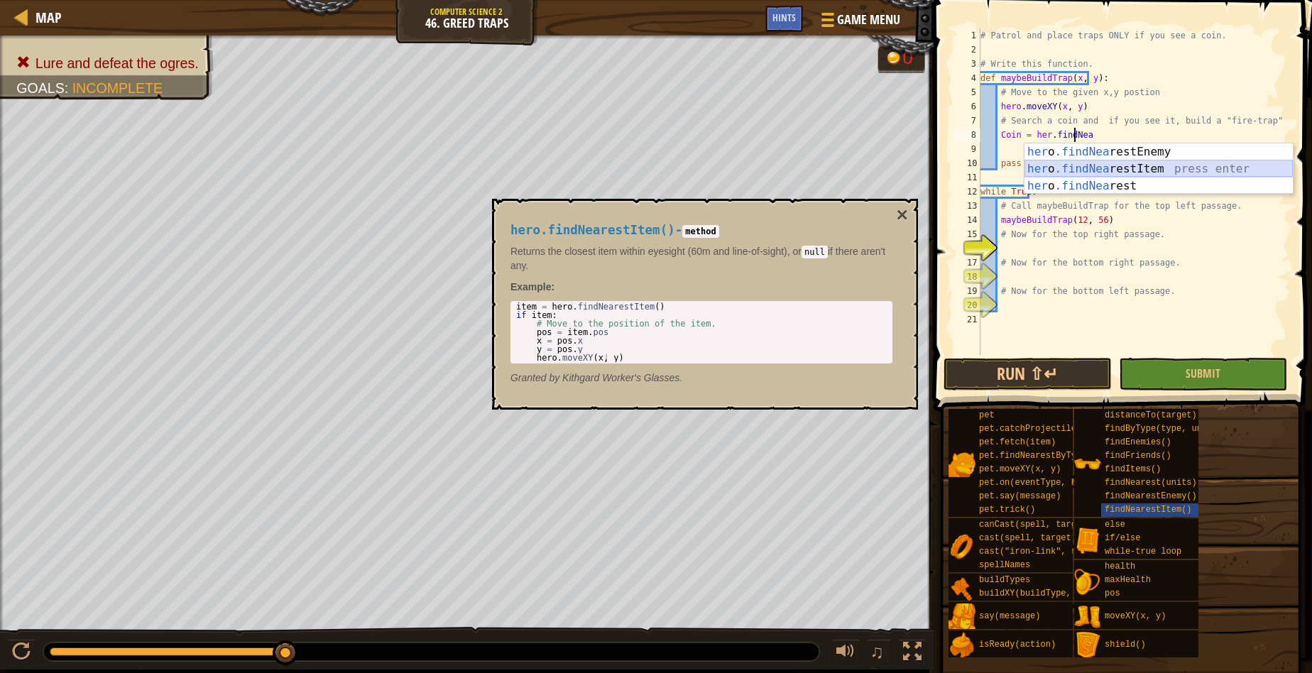
click at [1232, 170] on div "her o .findNea restEnemy press enter her o .findNea restItem press enter her o …" at bounding box center [1158, 185] width 268 height 85
type textarea "Coin = hero.findNearestItem()"
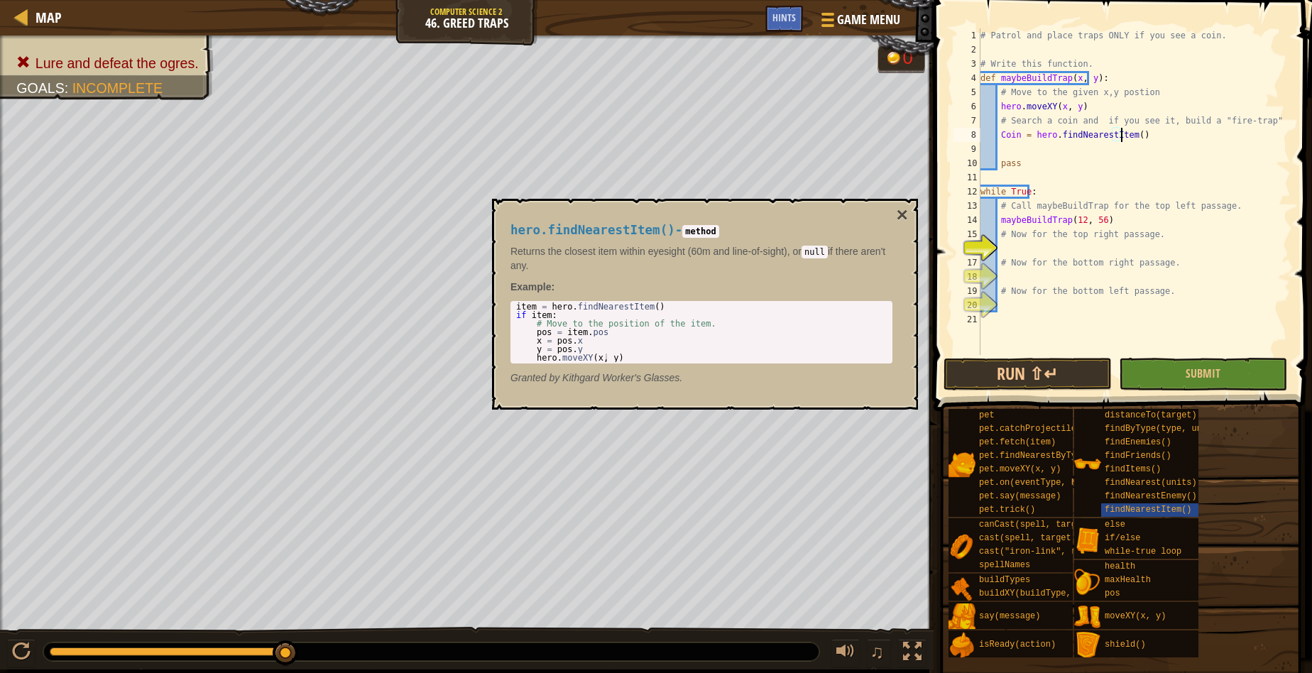
click at [1008, 149] on div "# Patrol and place traps ONLY if you see a coin. # Write this function. def may…" at bounding box center [1134, 205] width 313 height 355
click at [1051, 165] on div "[DOMAIN_NAME] XY press enter [DOMAIN_NAME] Types press enter" at bounding box center [1129, 192] width 268 height 68
click at [1079, 153] on div "# Patrol and place traps ONLY if you see a coin. # Write this function. def may…" at bounding box center [1134, 191] width 313 height 327
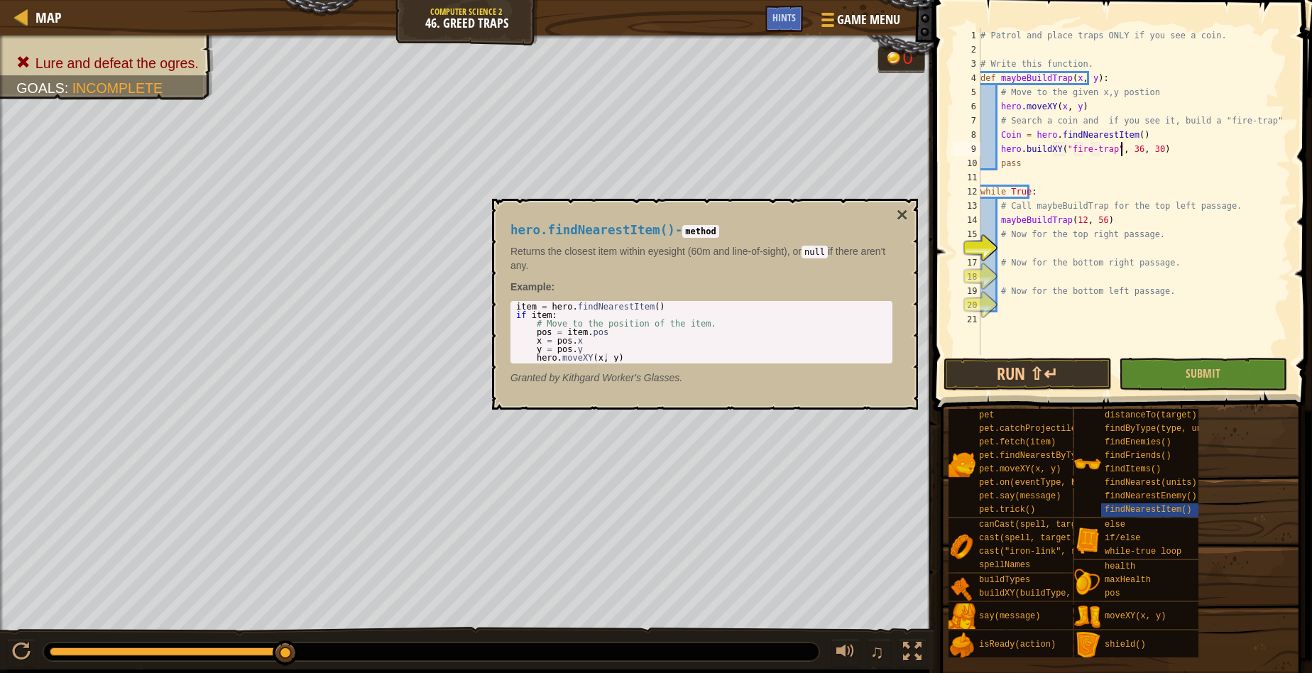
click at [1121, 151] on div "# Patrol and place traps ONLY if you see a coin. # Write this function. def may…" at bounding box center [1134, 205] width 313 height 355
click at [1117, 152] on div "# Patrol and place traps ONLY if you see a coin. # Write this function. def may…" at bounding box center [1134, 205] width 313 height 355
click at [1130, 153] on div "# Patrol and place traps ONLY if you see a coin. # Write this function. def may…" at bounding box center [1134, 205] width 313 height 355
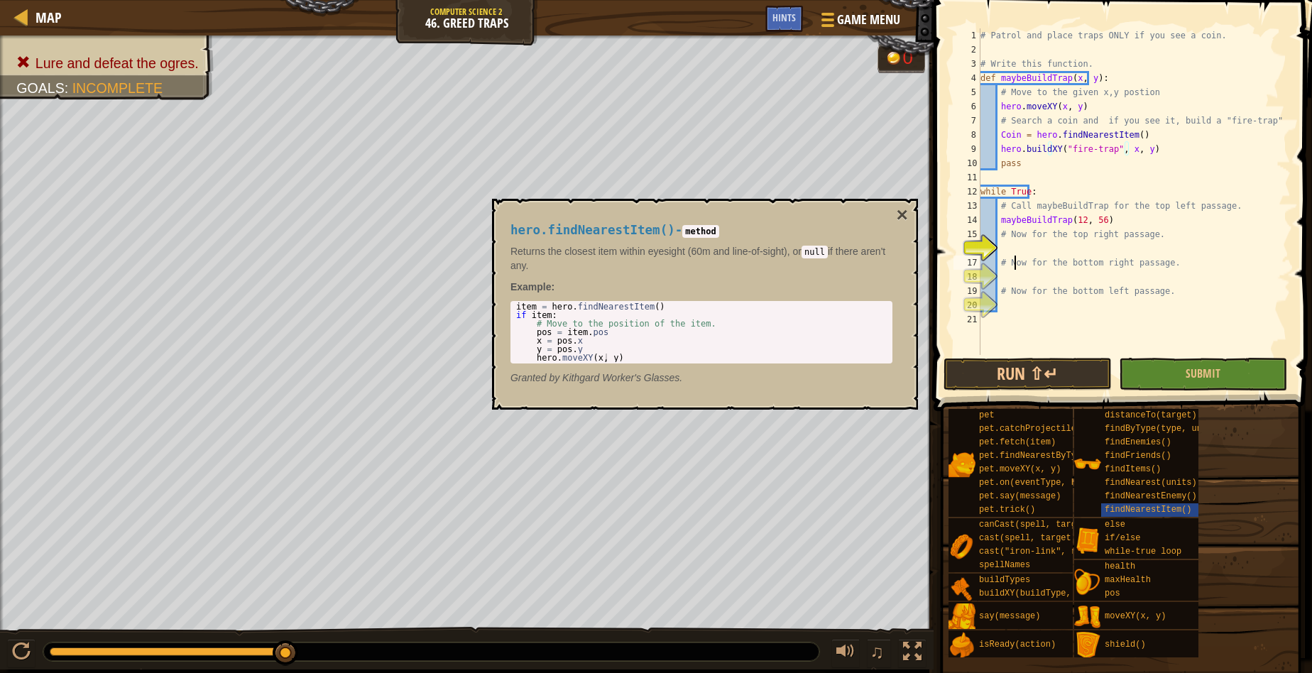
click at [1015, 256] on div "# Patrol and place traps ONLY if you see a coin. # Write this function. def may…" at bounding box center [1134, 205] width 313 height 355
type textarea "# Now for the bottom right passage."
click at [1010, 253] on div "# Patrol and place traps ONLY if you see a coin. # Write this function. def may…" at bounding box center [1134, 205] width 313 height 355
type textarea "maybeBuildTrap(68, 55)"
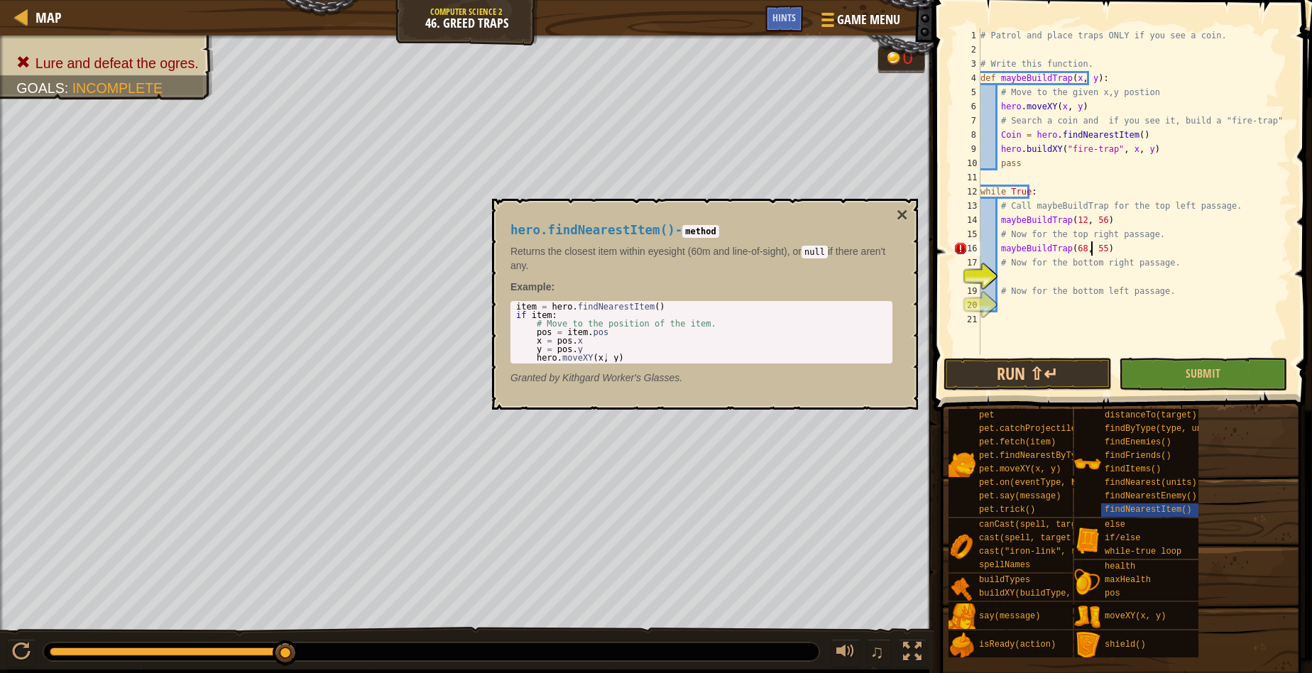
scroll to position [6, 9]
click at [1024, 280] on div "# Patrol and place traps ONLY if you see a coin. # Write this function. def may…" at bounding box center [1134, 205] width 313 height 355
click at [902, 214] on button "×" at bounding box center [902, 215] width 11 height 20
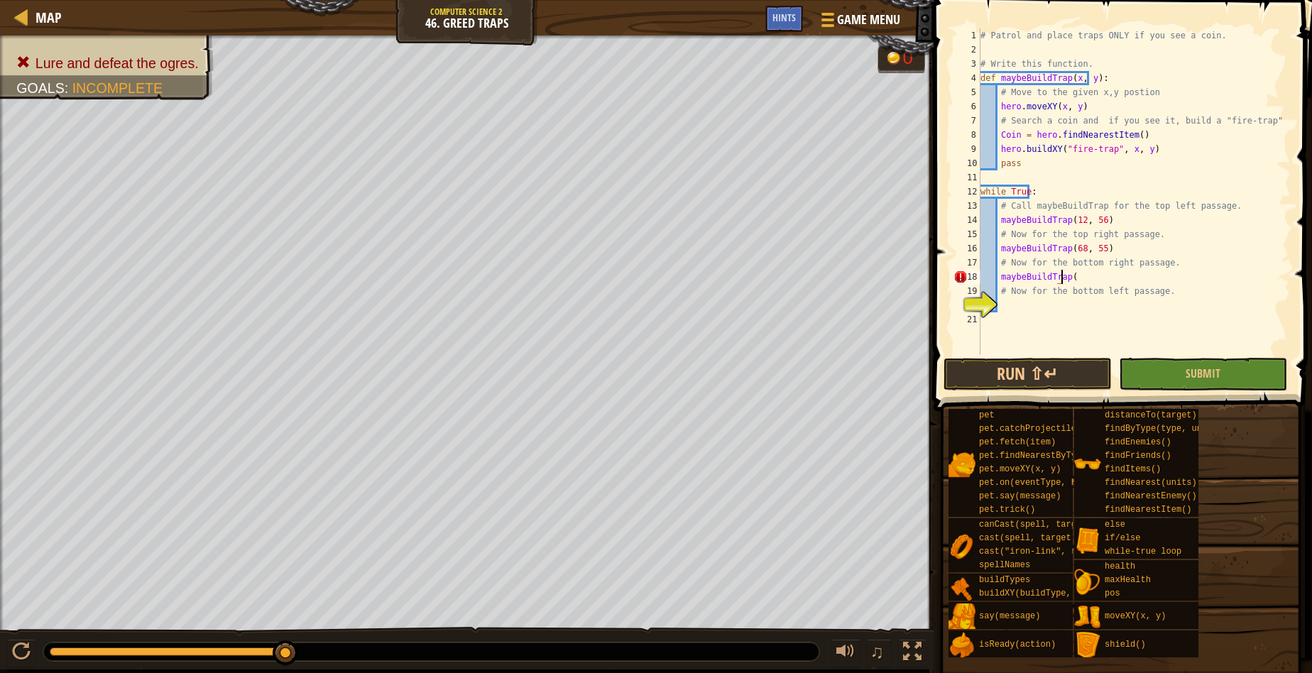
click at [1076, 283] on div "# Patrol and place traps ONLY if you see a coin. # Write this function. def may…" at bounding box center [1134, 205] width 313 height 355
type textarea "maybeBuildTrap(68, 12)"
click at [1037, 306] on div "# Patrol and place traps ONLY if you see a coin. # Write this function. def may…" at bounding box center [1134, 205] width 313 height 355
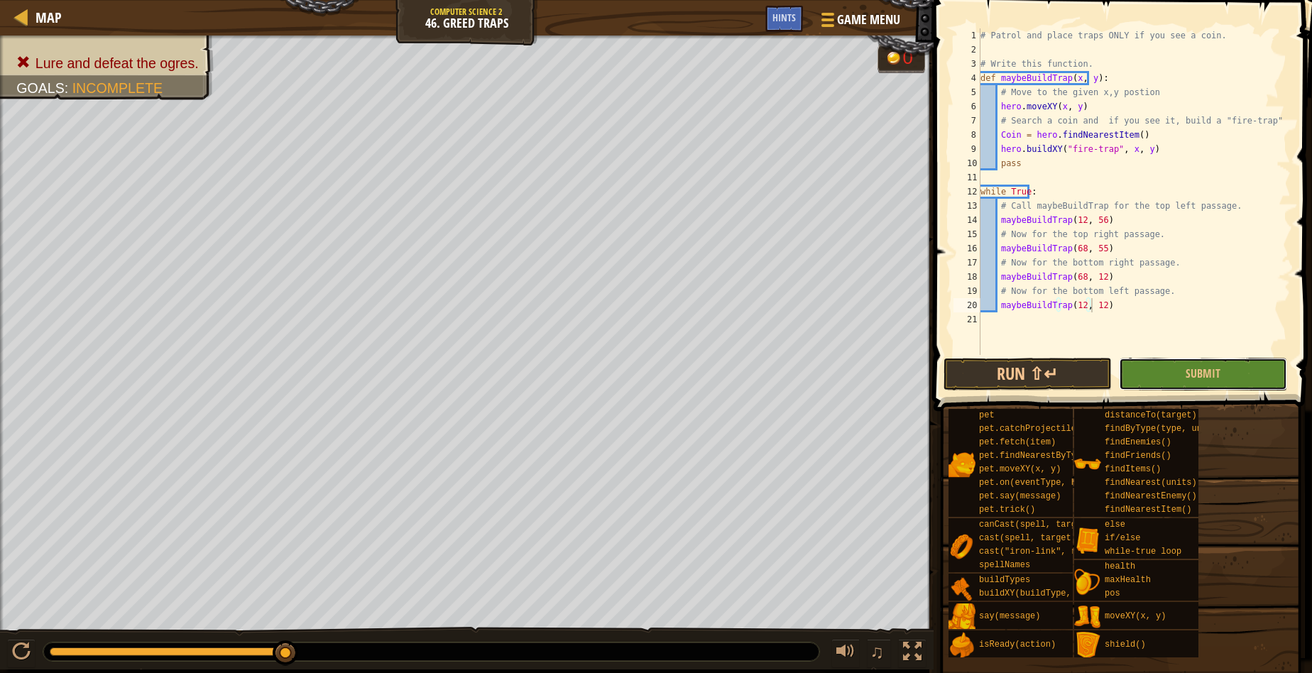
click at [1187, 375] on span "Submit" at bounding box center [1203, 374] width 35 height 16
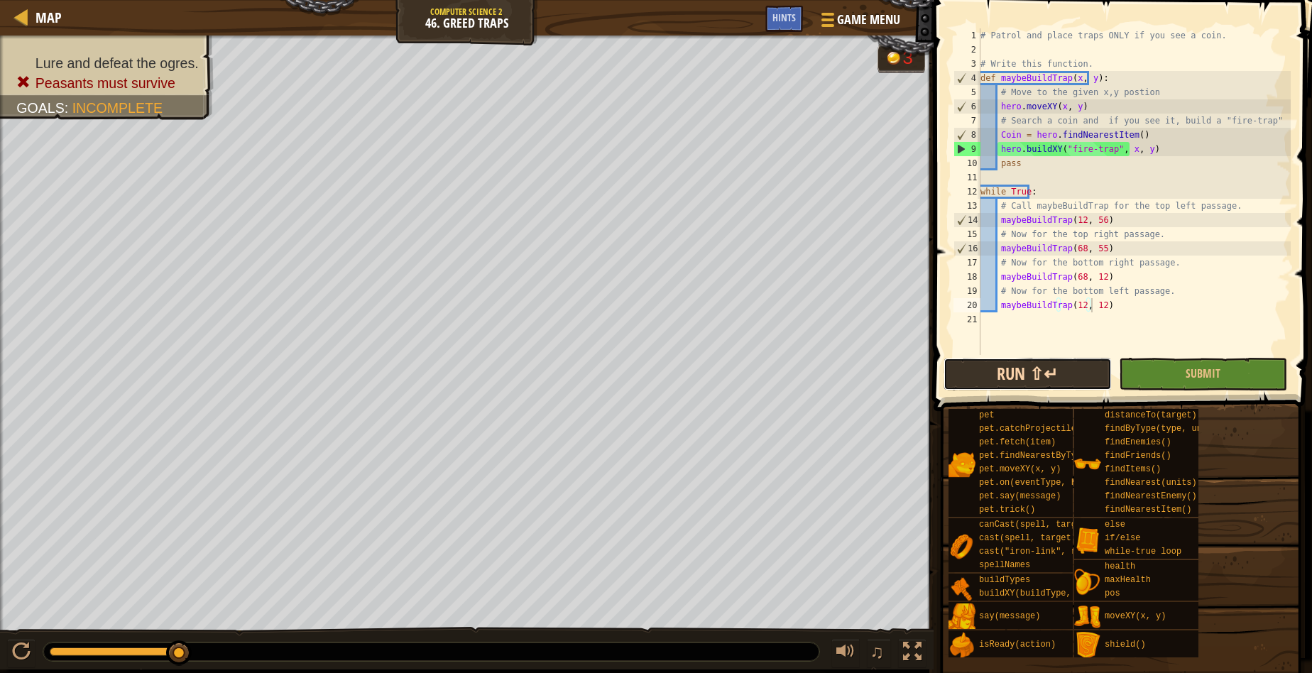
drag, startPoint x: 1061, startPoint y: 378, endPoint x: 1059, endPoint y: 367, distance: 10.9
click at [1060, 378] on button "Run ⇧↵" at bounding box center [1028, 374] width 168 height 33
click at [1225, 390] on div "maybeBuildTrap(12, 12) 1 2 3 4 5 6 7 8 9 10 11 12 13 14 15 16 17 18 19 20 21 # …" at bounding box center [1120, 233] width 383 height 453
click at [1228, 371] on button "Submit" at bounding box center [1203, 374] width 168 height 33
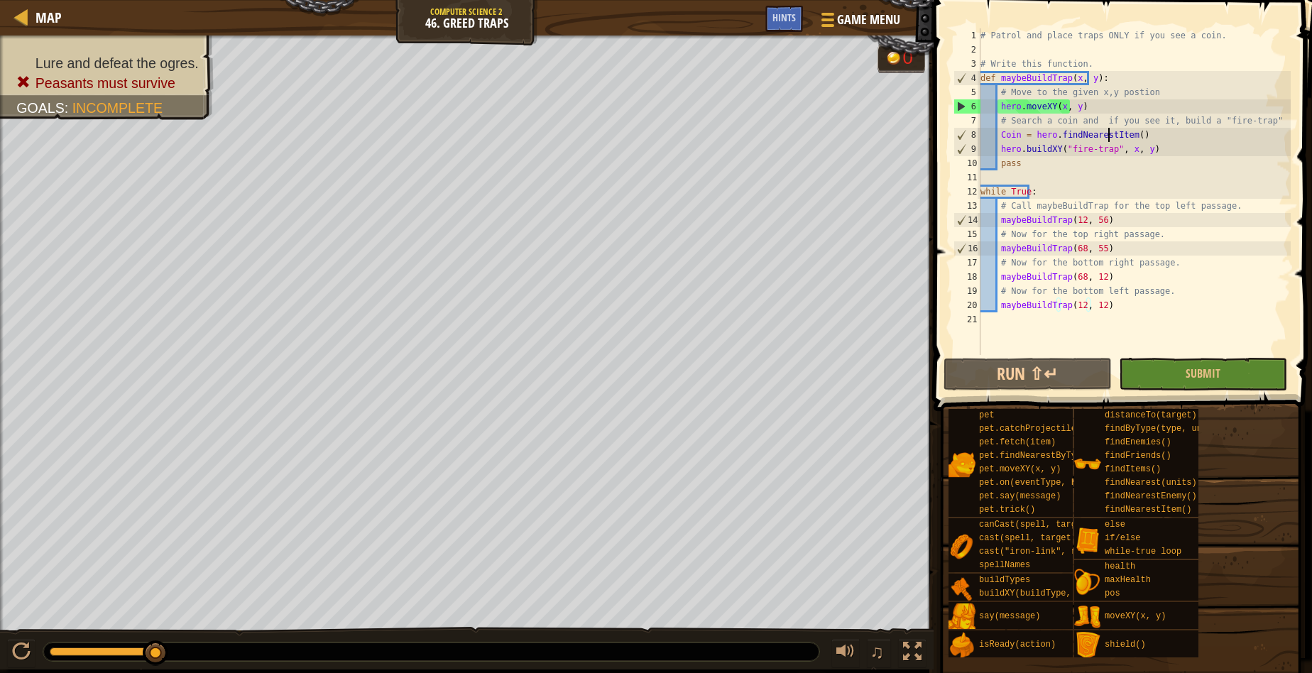
click at [1108, 135] on div "# Patrol and place traps ONLY if you see a coin. # Write this function. def may…" at bounding box center [1134, 205] width 313 height 355
click at [1003, 139] on div "# Patrol and place traps ONLY if you see a coin. # Write this function. def may…" at bounding box center [1134, 205] width 313 height 355
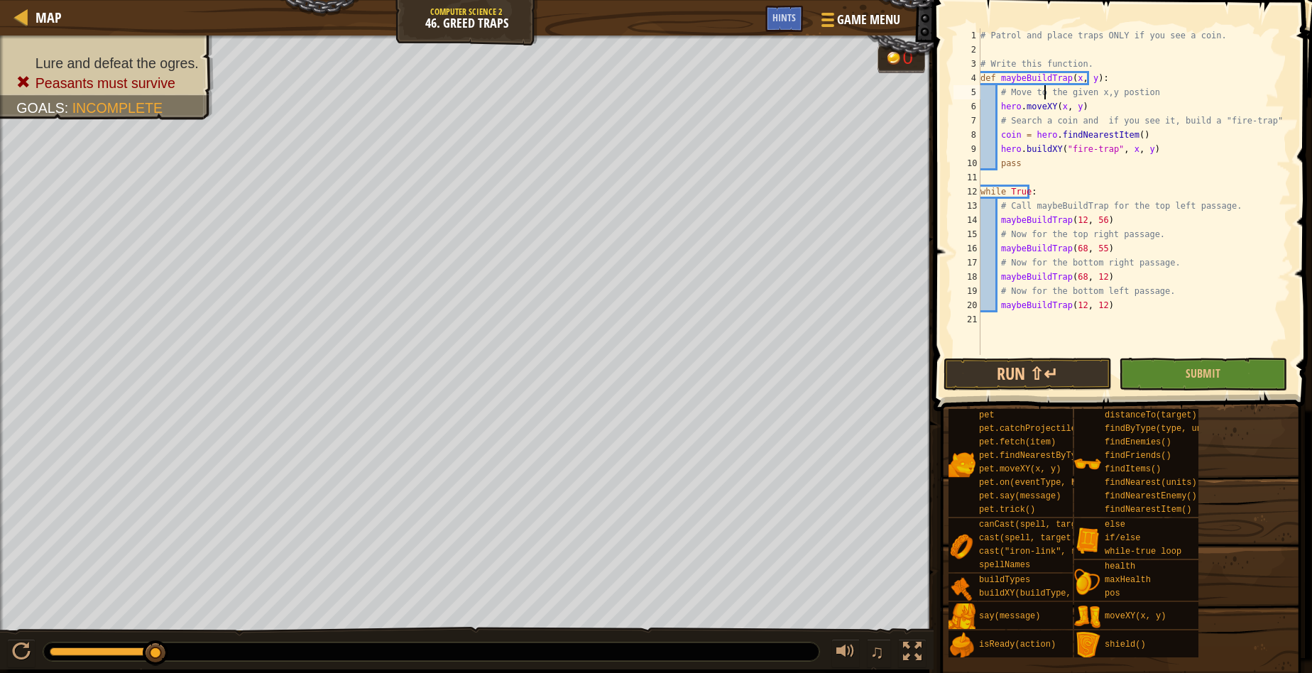
click at [1045, 89] on div "# Patrol and place traps ONLY if you see a coin. # Write this function. def may…" at bounding box center [1134, 205] width 313 height 355
click at [1056, 151] on div "# Patrol and place traps ONLY if you see a coin. # Write this function. def may…" at bounding box center [1134, 205] width 313 height 355
click at [1088, 106] on div "# Patrol and place traps ONLY if you see a coin. # Write this function. def may…" at bounding box center [1134, 205] width 313 height 355
drag, startPoint x: 1135, startPoint y: 137, endPoint x: 1028, endPoint y: 133, distance: 106.6
click at [1132, 135] on div "# Patrol and place traps ONLY if you see a coin. # Write this function. def may…" at bounding box center [1134, 205] width 313 height 355
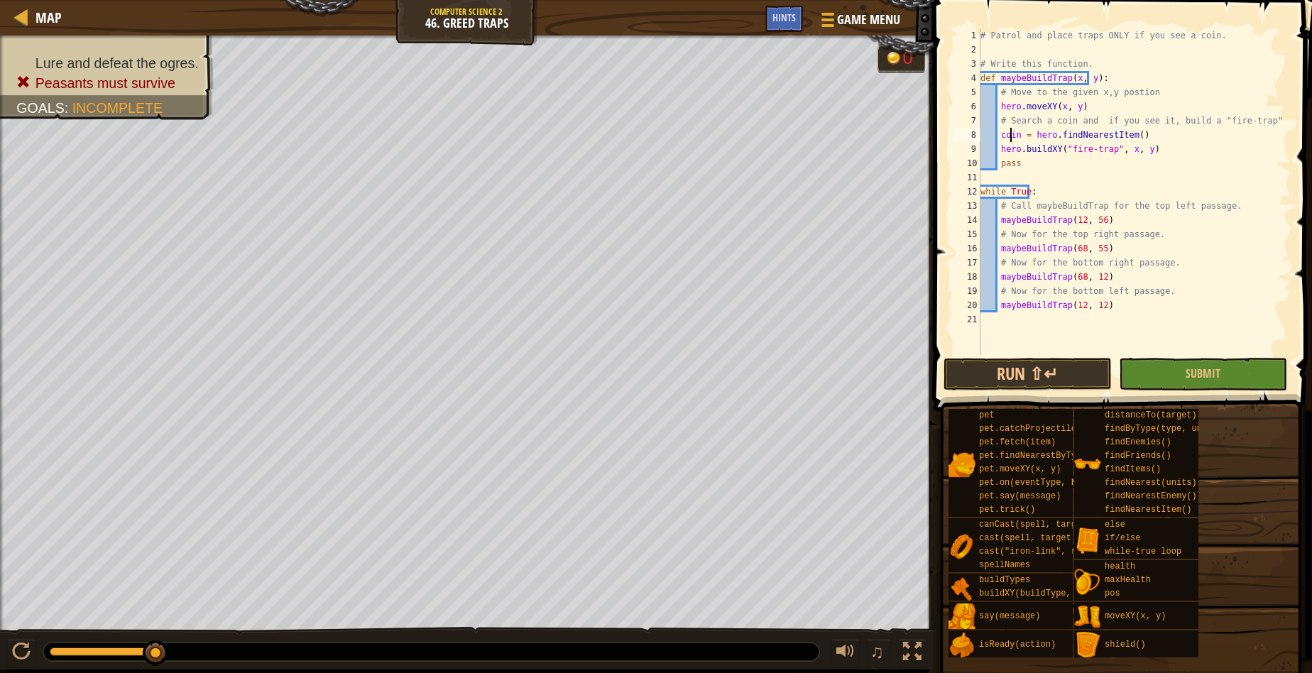
click at [1009, 131] on div "# Patrol and place traps ONLY if you see a coin. # Write this function. def may…" at bounding box center [1134, 205] width 313 height 355
click at [1007, 146] on div "# Patrol and place traps ONLY if you see a coin. # Write this function. def may…" at bounding box center [1134, 205] width 313 height 355
drag, startPoint x: 1142, startPoint y: 150, endPoint x: 996, endPoint y: 145, distance: 146.3
click at [996, 145] on div "# Patrol and place traps ONLY if you see a coin. # Write this function. def may…" at bounding box center [1134, 205] width 313 height 355
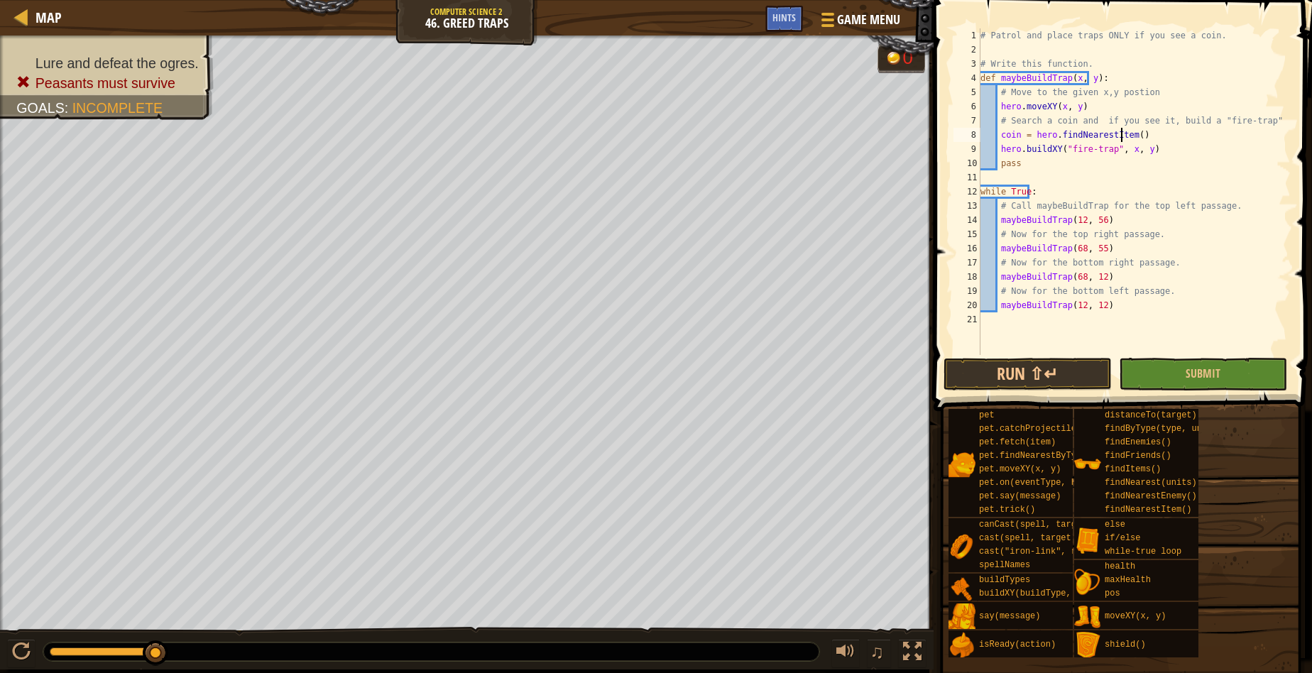
click at [1144, 136] on div "# Patrol and place traps ONLY if you see a coin. # Write this function. def may…" at bounding box center [1134, 205] width 313 height 355
type textarea "coin = hero.findNearestItem()"
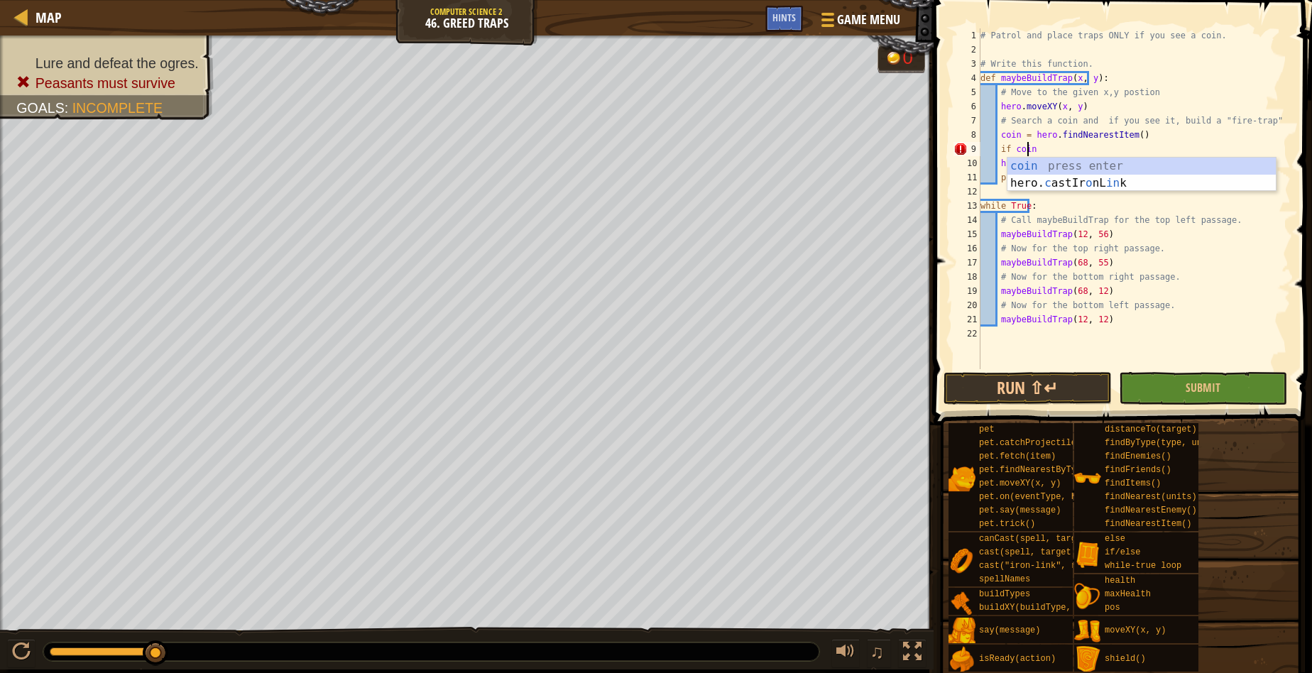
scroll to position [6, 4]
click at [1001, 164] on div "# Patrol and place traps ONLY if you see a coin. # Write this function. def may…" at bounding box center [1134, 212] width 313 height 369
click at [1000, 164] on div "# Patrol and place traps ONLY if you see a coin. # Write this function. def may…" at bounding box center [1134, 212] width 313 height 369
click at [997, 164] on div "# Patrol and place traps ONLY if you see a coin. # Write this function. def may…" at bounding box center [1134, 212] width 313 height 369
click at [1042, 152] on div "# Patrol and place traps ONLY if you see a coin. # Write this function. def may…" at bounding box center [1134, 212] width 313 height 369
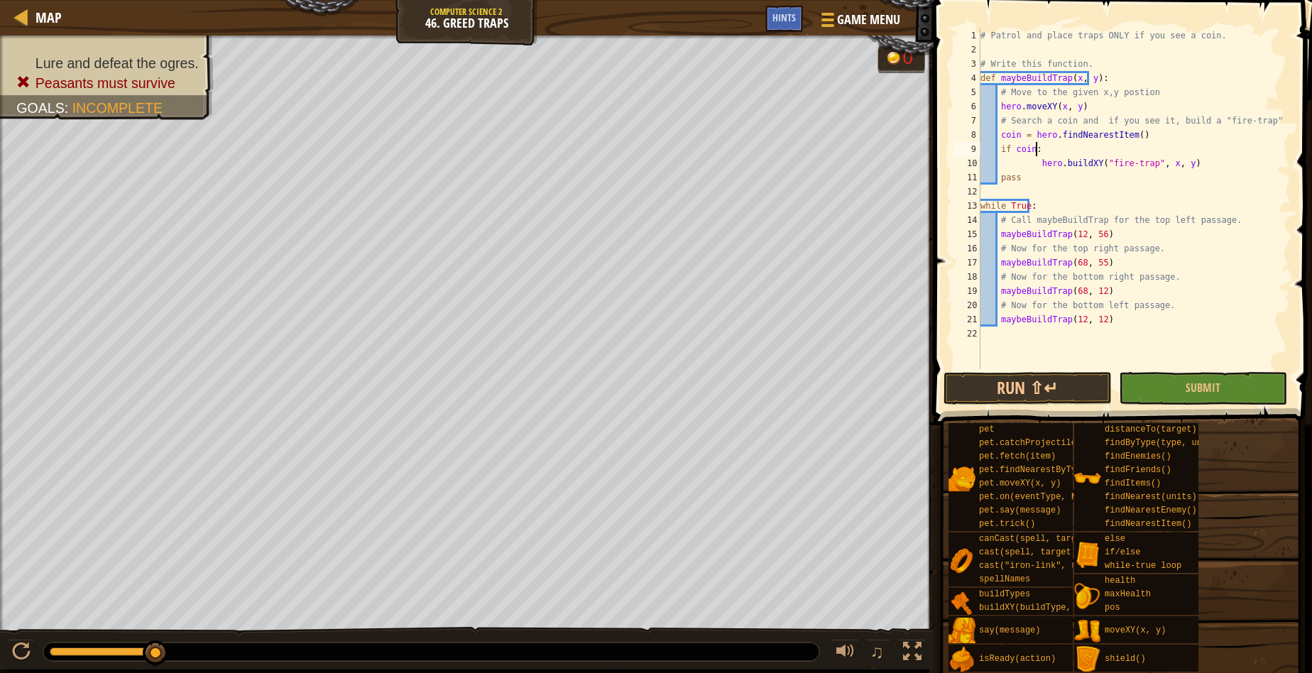
click at [1032, 152] on div "# Patrol and place traps ONLY if you see a coin. # Write this function. def may…" at bounding box center [1134, 212] width 313 height 369
click at [1017, 166] on div "coin press enter hero. c astIr o nL in k press enter" at bounding box center [1141, 192] width 268 height 68
click at [1026, 166] on div "# Patrol and place traps ONLY if you see a coin. # Write this function. def may…" at bounding box center [1134, 212] width 313 height 369
drag, startPoint x: 1017, startPoint y: 160, endPoint x: 1001, endPoint y: 158, distance: 16.5
click at [1017, 160] on div "# Patrol and place traps ONLY if you see a coin. # Write this function. def may…" at bounding box center [1134, 212] width 313 height 369
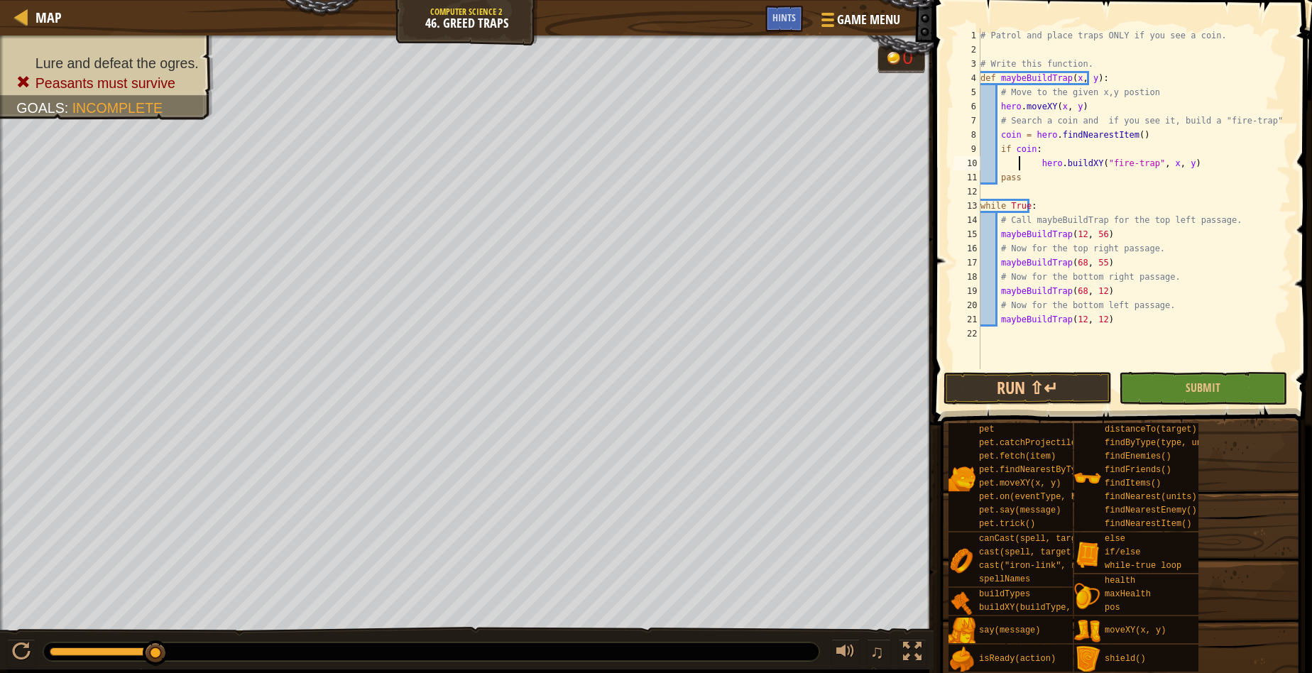
click at [1001, 158] on div "# Patrol and place traps ONLY if you see a coin. # Write this function. def may…" at bounding box center [1134, 212] width 313 height 369
click at [1002, 158] on div "# Patrol and place traps ONLY if you see a coin. # Write this function. def may…" at bounding box center [1134, 212] width 313 height 369
click at [1000, 157] on div "# Patrol and place traps ONLY if you see a coin. # Write this function. def may…" at bounding box center [1134, 212] width 313 height 369
click at [997, 156] on div "# Patrol and place traps ONLY if you see a coin. # Write this function. def may…" at bounding box center [1134, 198] width 313 height 341
click at [997, 154] on div "# Patrol and place traps ONLY if you see a coin. # Write this function. def may…" at bounding box center [1134, 212] width 313 height 369
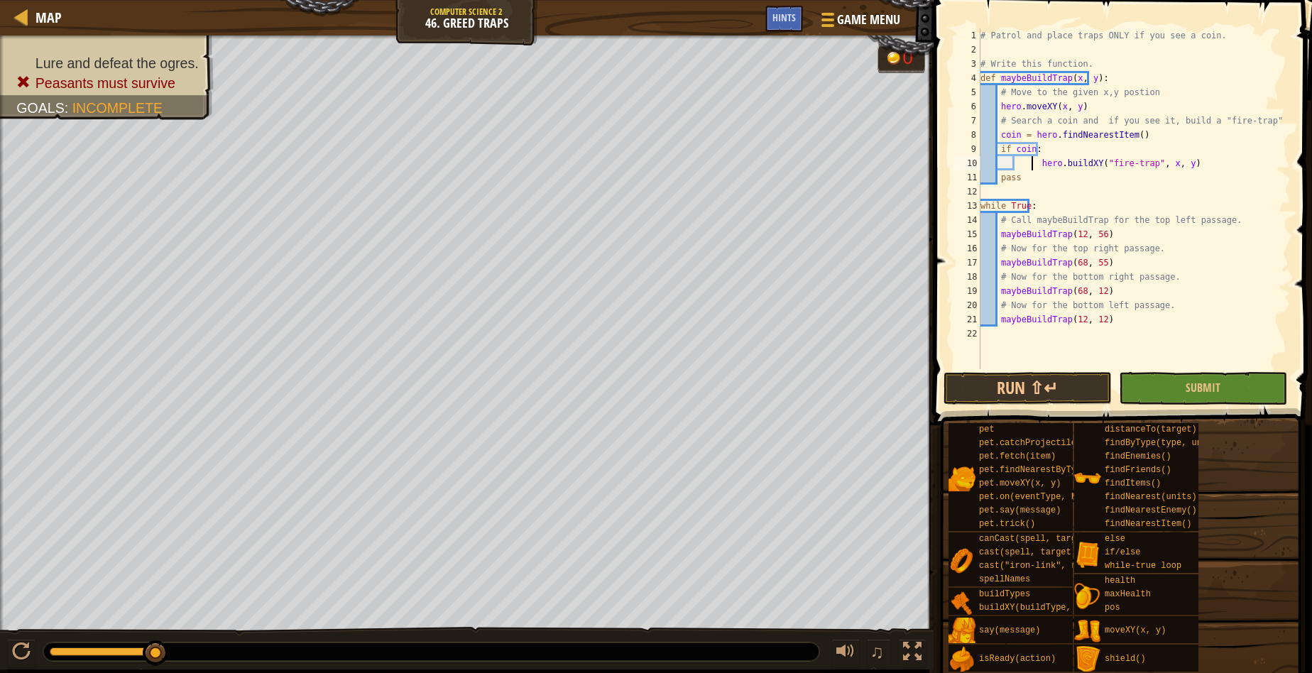
click at [1032, 168] on div "# Patrol and place traps ONLY if you see a coin. # Write this function. def may…" at bounding box center [1134, 212] width 313 height 369
click at [1210, 379] on button "Submit" at bounding box center [1203, 388] width 168 height 33
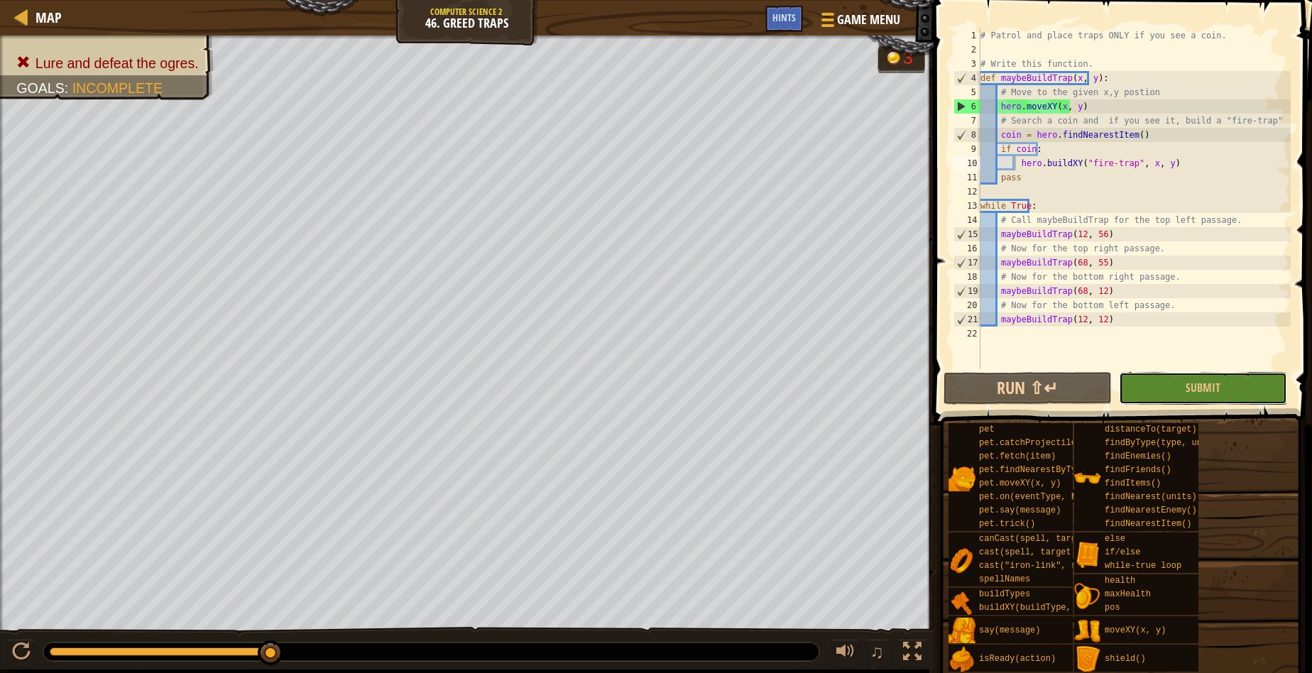
click at [1173, 395] on button "Submit" at bounding box center [1203, 388] width 168 height 33
click at [1021, 386] on button "Run ⇧↵" at bounding box center [1028, 388] width 168 height 33
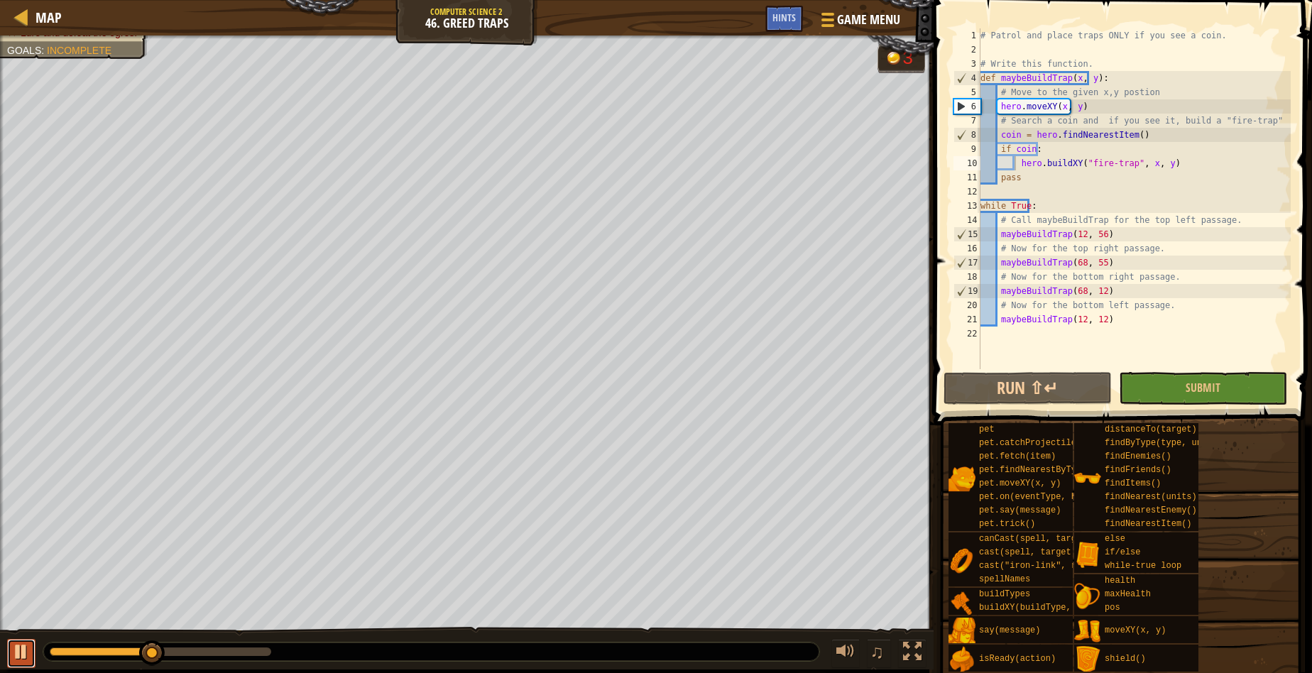
click at [24, 655] on div at bounding box center [21, 652] width 18 height 18
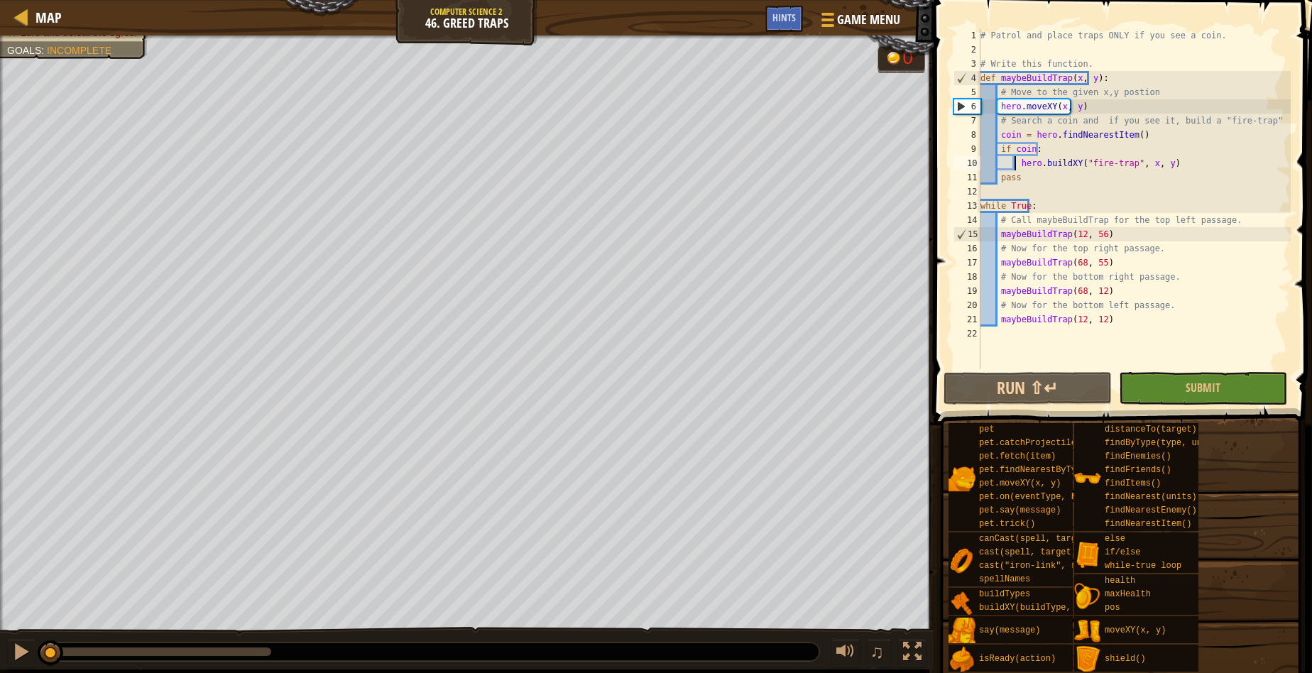
drag, startPoint x: 236, startPoint y: 654, endPoint x: 34, endPoint y: 628, distance: 203.2
click at [34, 628] on div "♫" at bounding box center [467, 648] width 934 height 43
drag, startPoint x: 1090, startPoint y: 266, endPoint x: 1090, endPoint y: 281, distance: 14.9
click at [1090, 268] on div "# Patrol and place traps ONLY if you see a coin. # Write this function. def may…" at bounding box center [1134, 212] width 313 height 369
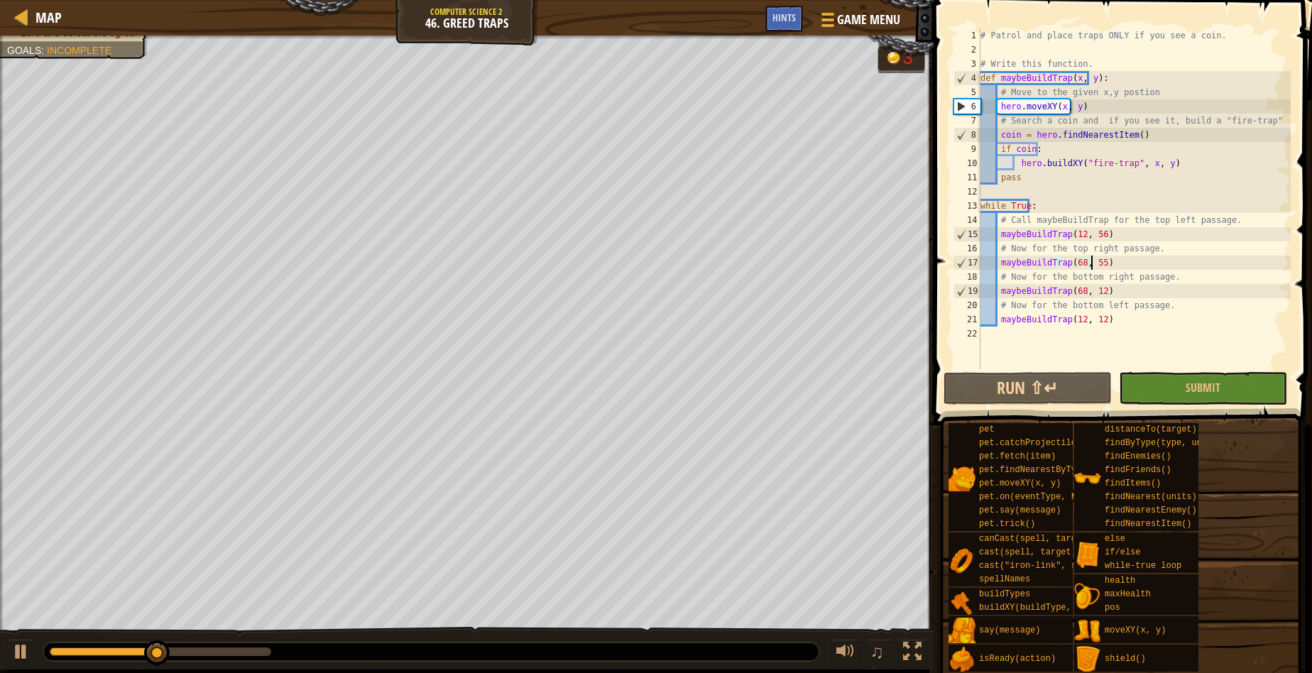
click at [1091, 266] on div "# Patrol and place traps ONLY if you see a coin. # Write this function. def may…" at bounding box center [1134, 212] width 313 height 369
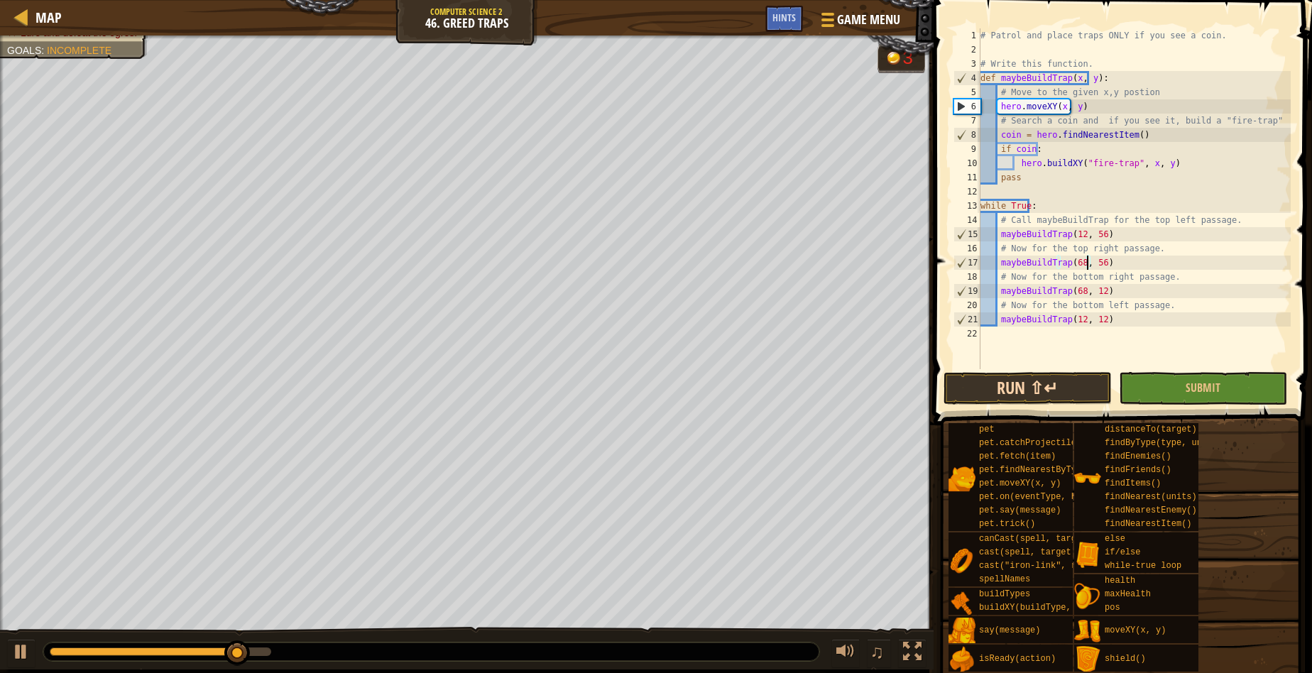
type textarea "maybeBuildTrap(68, 56)"
click at [1049, 381] on button "Run ⇧↵" at bounding box center [1028, 388] width 168 height 33
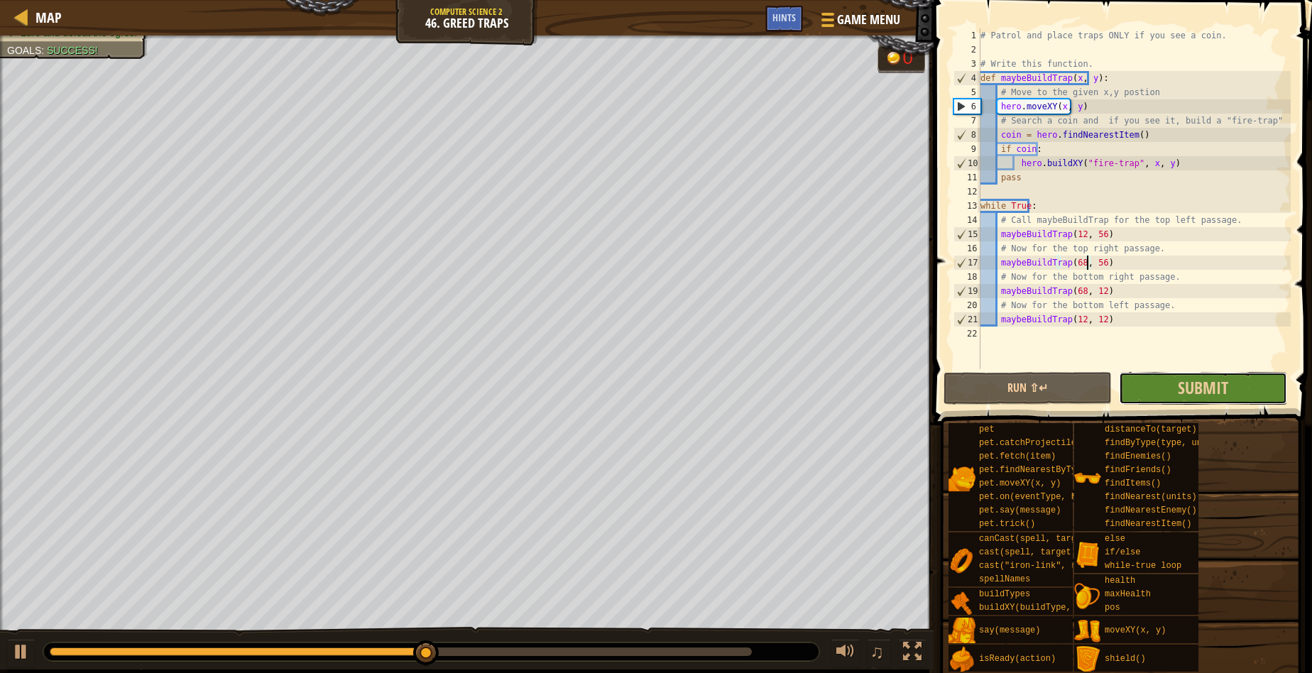
click at [1240, 393] on button "Submit" at bounding box center [1203, 388] width 168 height 33
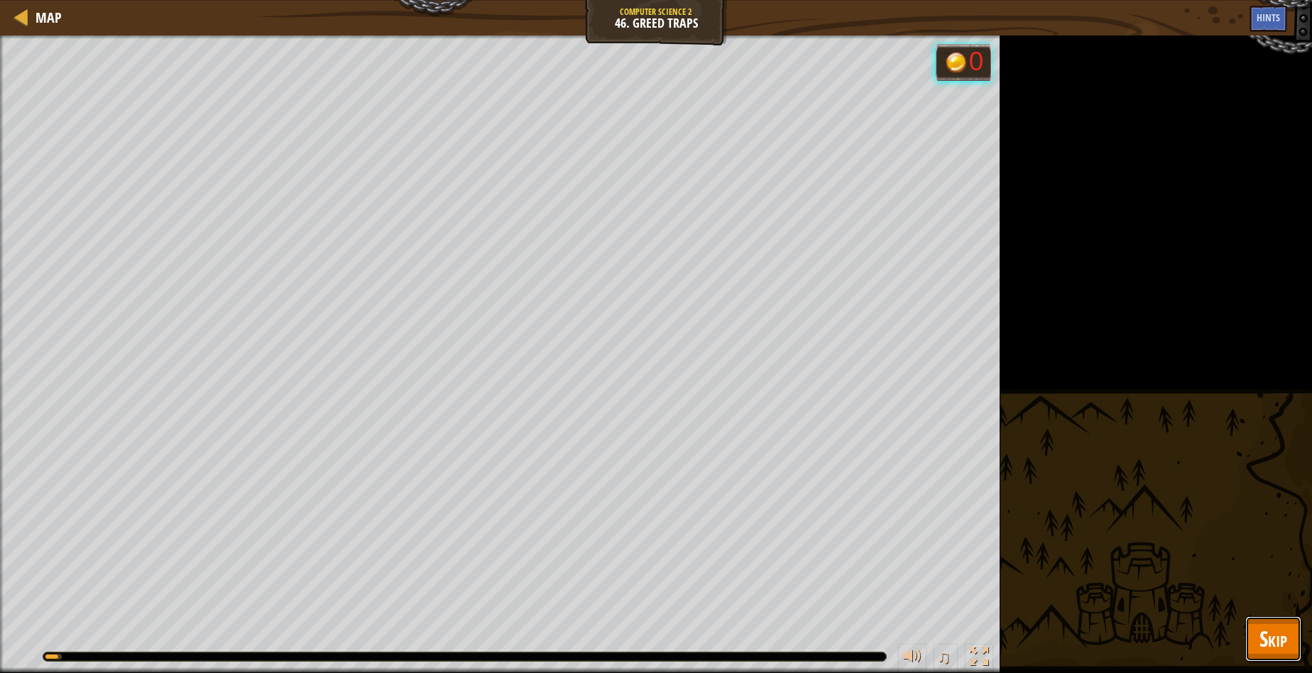
click at [1274, 634] on span "Skip" at bounding box center [1273, 638] width 28 height 29
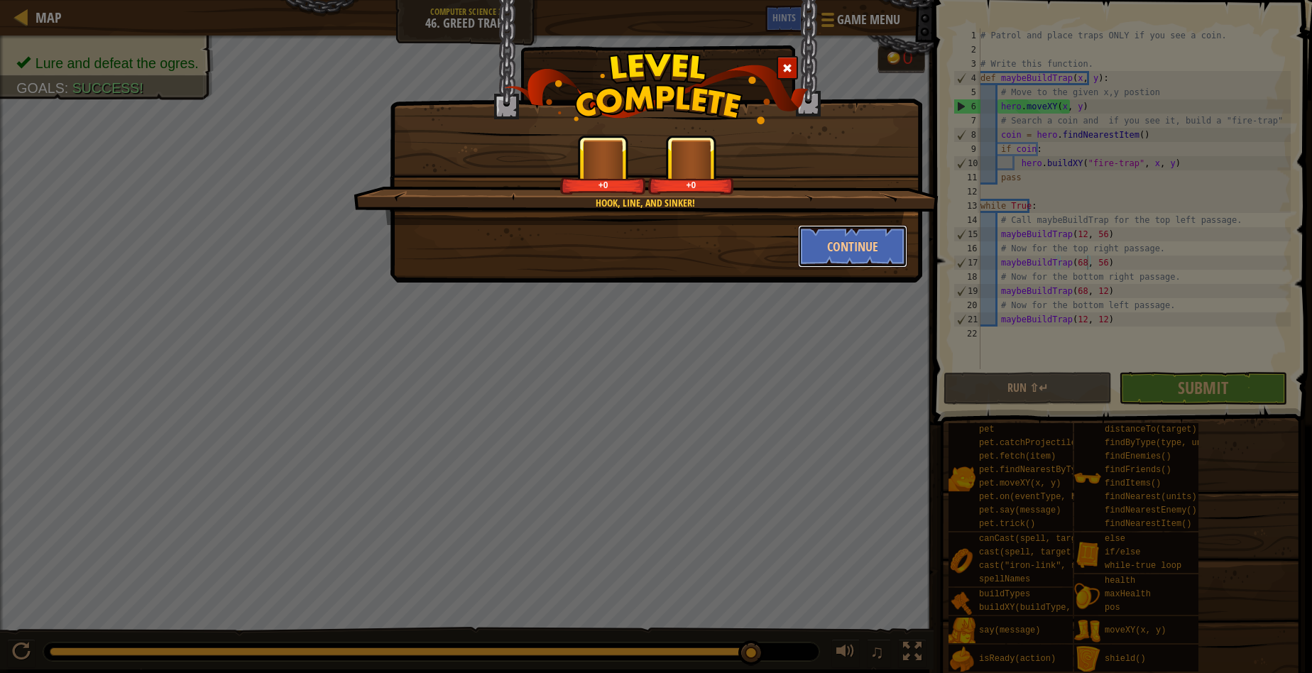
click at [802, 246] on button "Continue" at bounding box center [853, 246] width 110 height 43
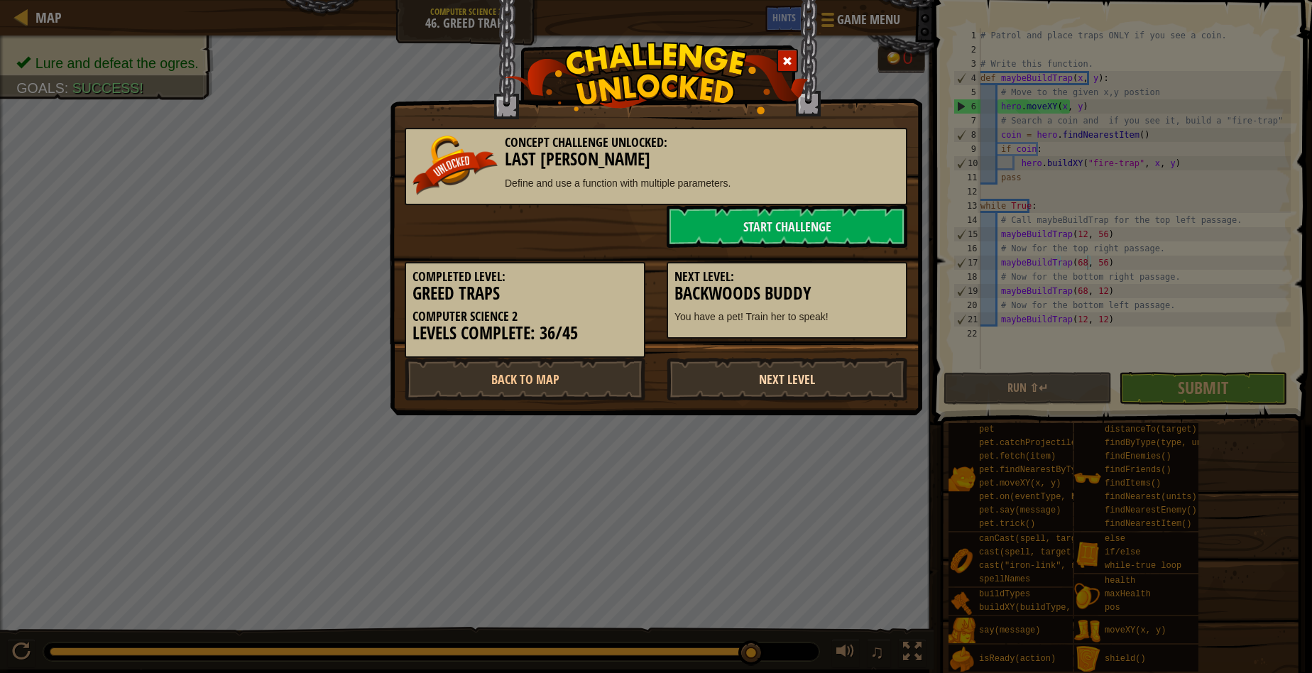
drag, startPoint x: 807, startPoint y: 383, endPoint x: 814, endPoint y: 376, distance: 10.1
click at [808, 383] on link "Next Level" at bounding box center [787, 379] width 241 height 43
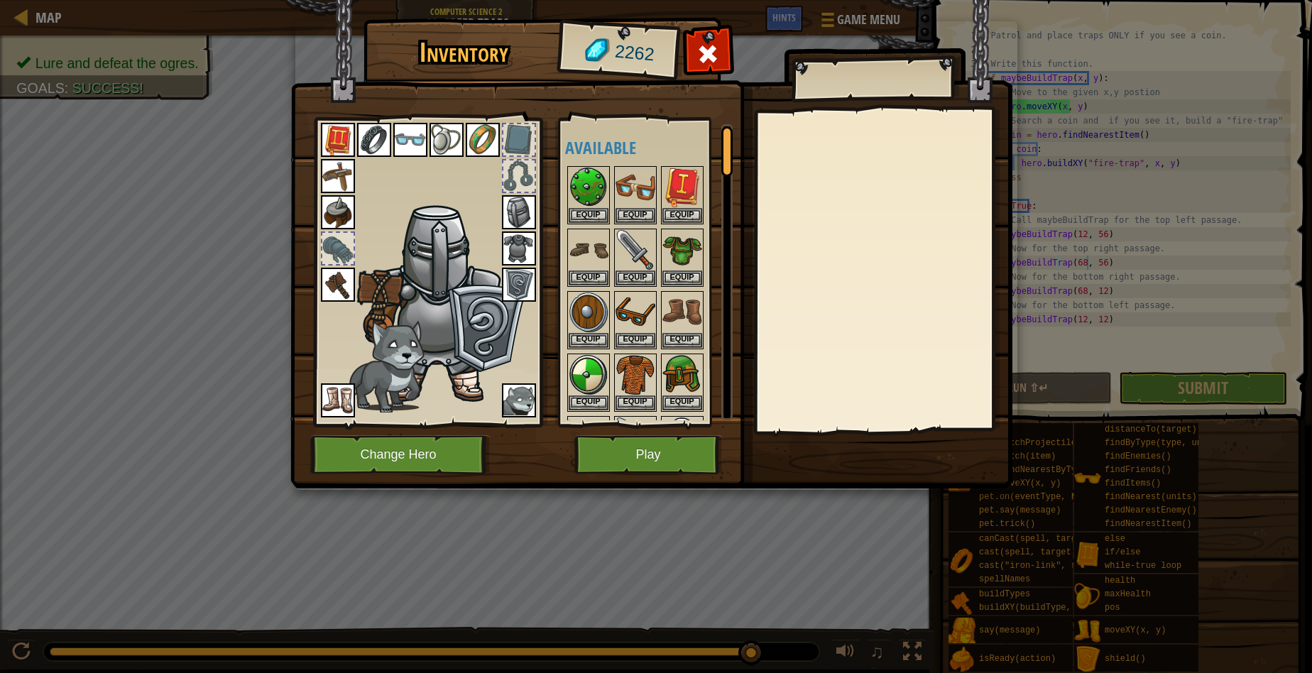
click at [740, 550] on div "Inventory 2262 Available Equip Equip Equip Equip Equip Equip Equip Equip Equip …" at bounding box center [656, 336] width 1312 height 673
click at [659, 454] on button "Play" at bounding box center [648, 454] width 148 height 39
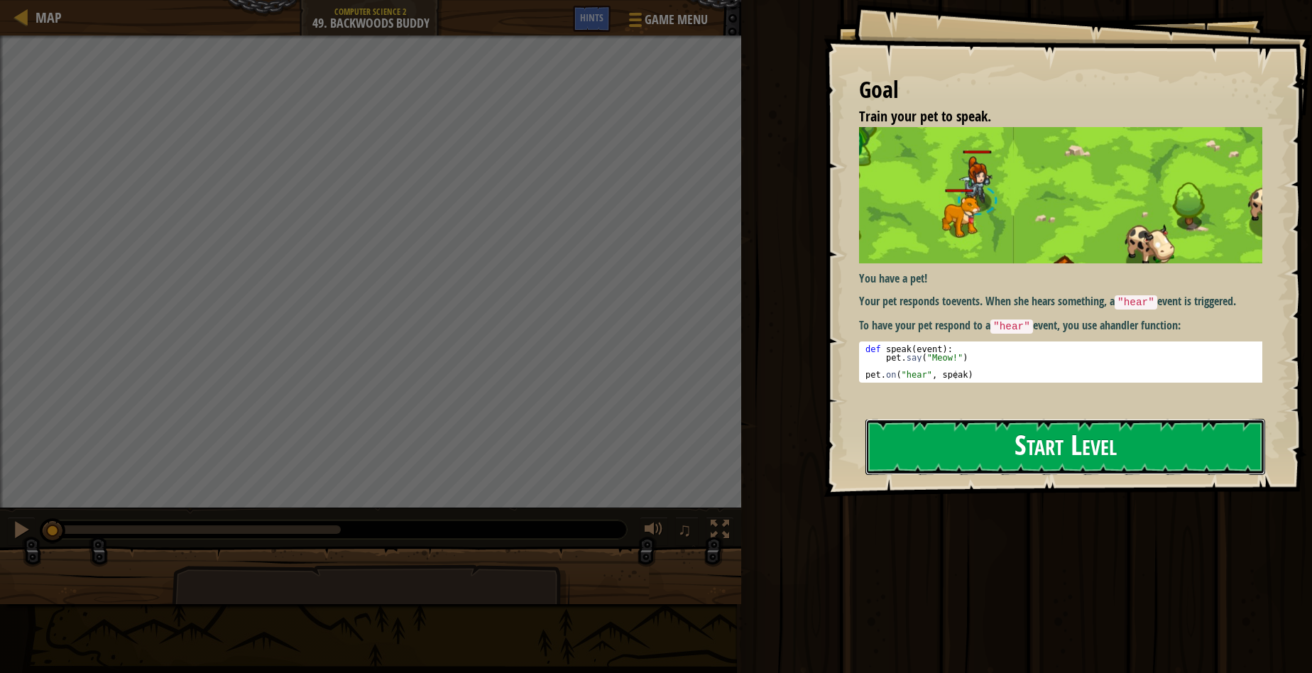
click at [950, 438] on button "Start Level" at bounding box center [1065, 447] width 400 height 56
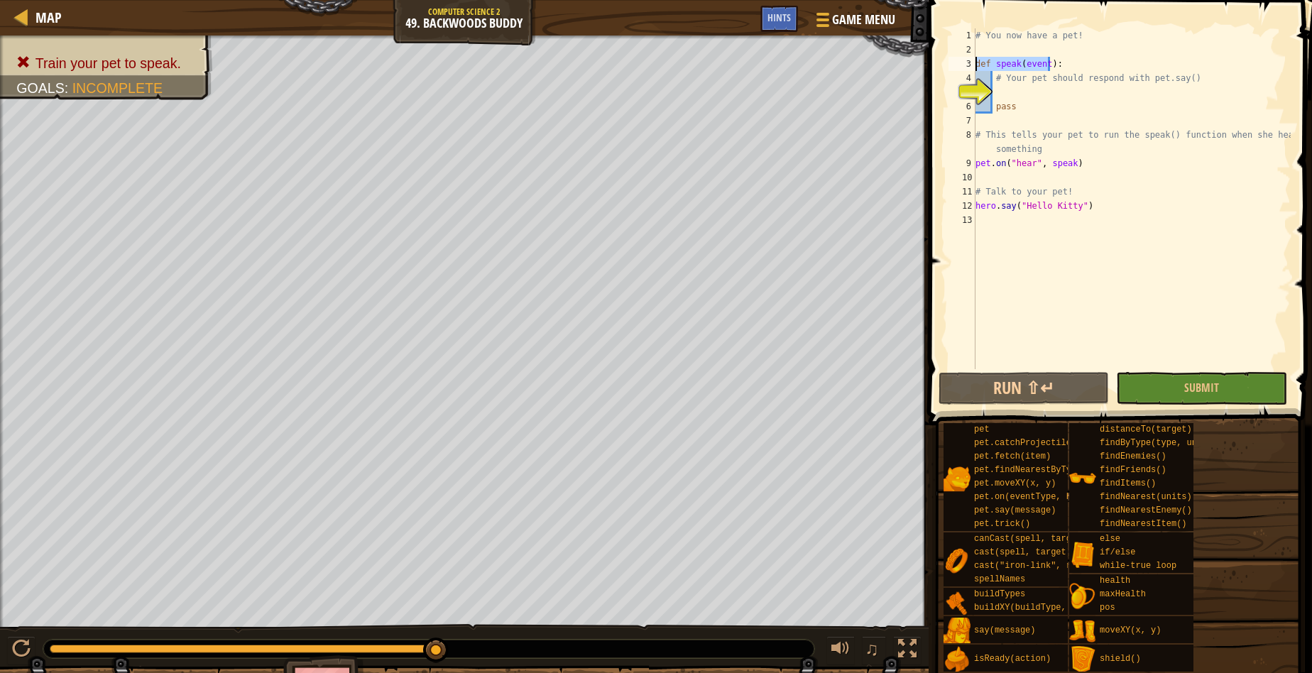
drag, startPoint x: 1057, startPoint y: 62, endPoint x: 971, endPoint y: 62, distance: 86.6
click at [971, 62] on div "1 2 3 4 5 6 7 8 9 10 11 12 13 # You now have a pet! def speak ( event ) : # You…" at bounding box center [1118, 198] width 345 height 341
type textarea "def speak(event):"
click at [1012, 95] on div "# You now have a pet! def speak ( event ) : # Your pet should respond with pet.…" at bounding box center [1132, 212] width 318 height 369
click at [1005, 97] on div "# You now have a pet! def speak ( event ) : # Your pet should respond with pet.…" at bounding box center [1132, 212] width 318 height 369
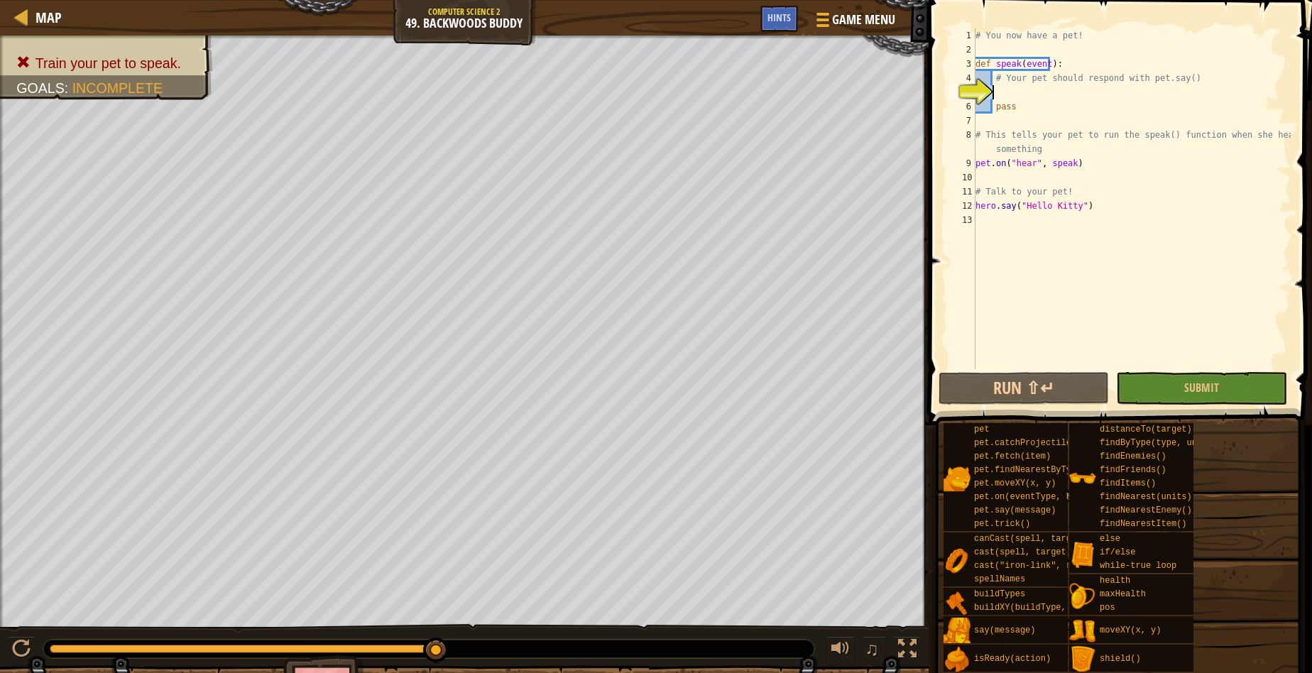
click at [1007, 98] on div "# You now have a pet! def speak ( event ) : # Your pet should respond with pet.…" at bounding box center [1132, 212] width 318 height 369
click at [1007, 97] on div "# You now have a pet! def speak ( event ) : # Your pet should respond with pet.…" at bounding box center [1132, 212] width 318 height 369
type textarea "pass"
click at [1015, 90] on div "# You now have a pet! def speak ( event ) : # Your pet should respond with pet.…" at bounding box center [1132, 198] width 318 height 341
click at [1026, 95] on div "# You now have a pet! def speak ( event ) : # Your pet should respond with pet.…" at bounding box center [1132, 212] width 318 height 369
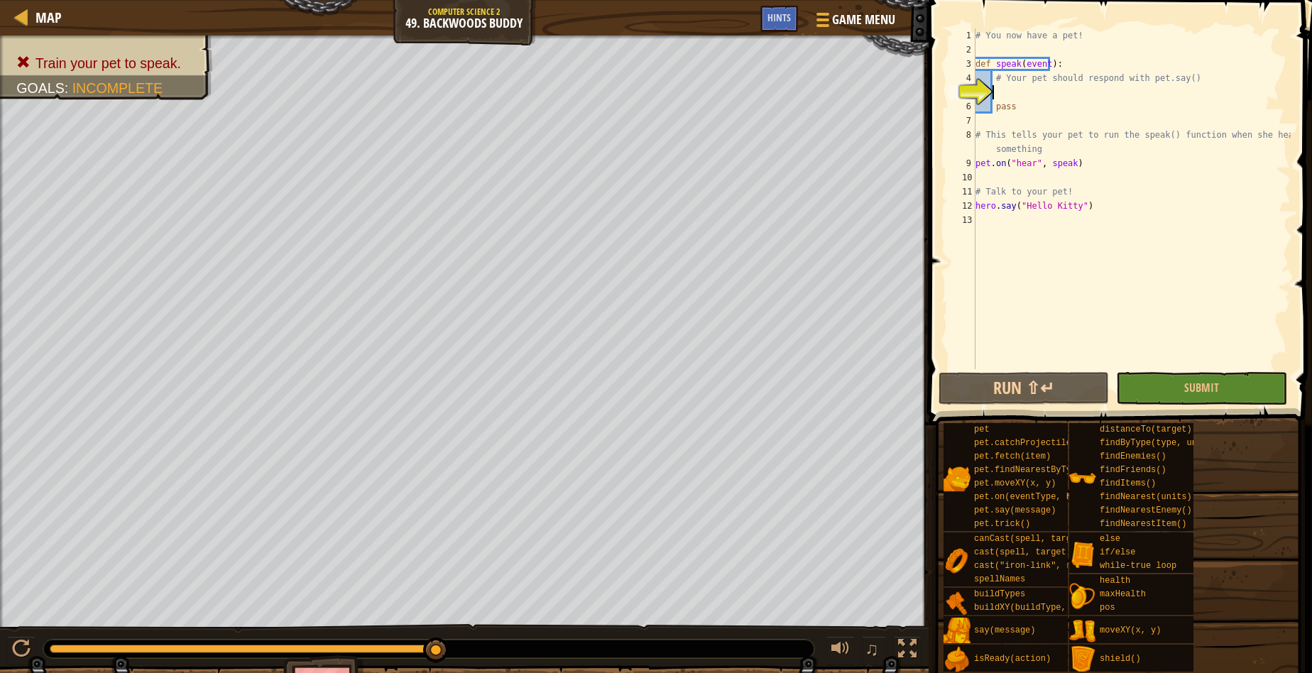
click at [1026, 95] on div "# You now have a pet! def speak ( event ) : # Your pet should respond with pet.…" at bounding box center [1132, 212] width 318 height 369
click at [988, 165] on div "# You now have a pet! def speak ( event ) : # Your pet should respond with pet.…" at bounding box center [1132, 212] width 318 height 369
type textarea "pet.on("hear", speak)"
click at [1012, 163] on div "# You now have a pet! def speak ( event ) : # Your pet should respond with pet.…" at bounding box center [1132, 212] width 318 height 369
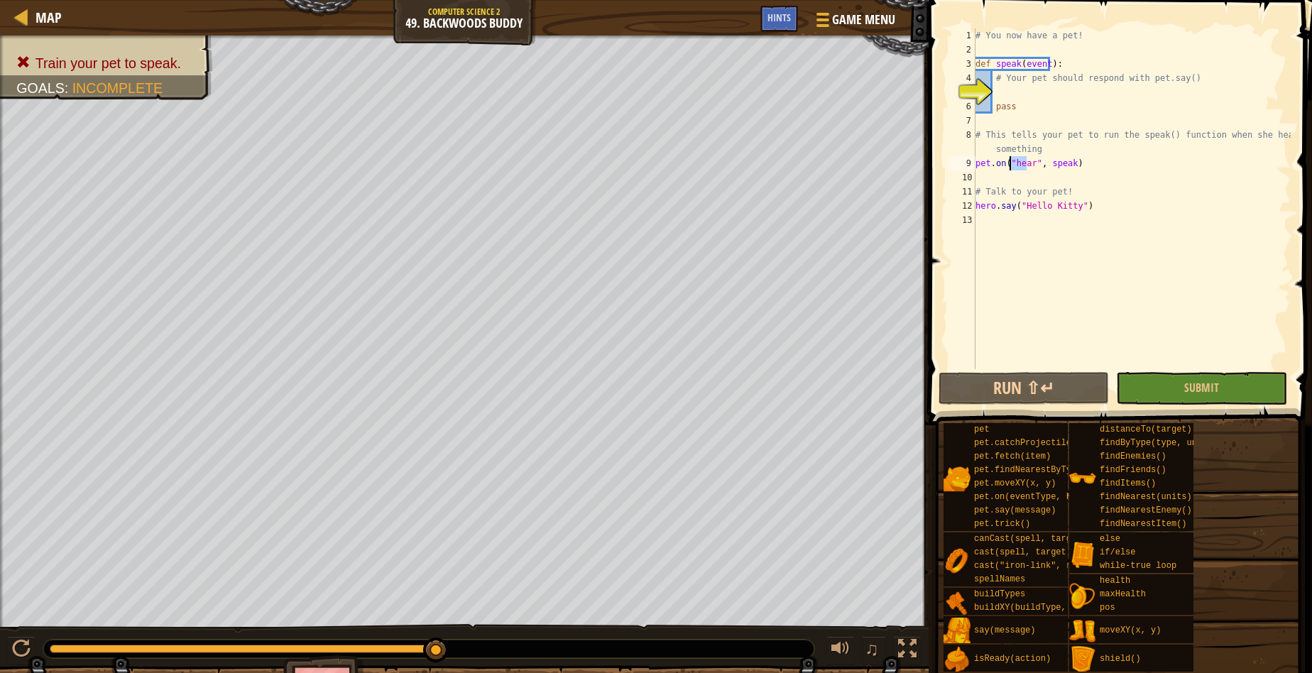
click at [1051, 165] on div "# You now have a pet! def speak ( event ) : # Your pet should respond with pet.…" at bounding box center [1132, 212] width 318 height 369
click at [1005, 167] on div "# You now have a pet! def speak ( event ) : # Your pet should respond with pet.…" at bounding box center [1132, 212] width 318 height 369
click at [1049, 160] on div "# You now have a pet! def speak ( event ) : # Your pet should respond with pet.…" at bounding box center [1132, 212] width 318 height 369
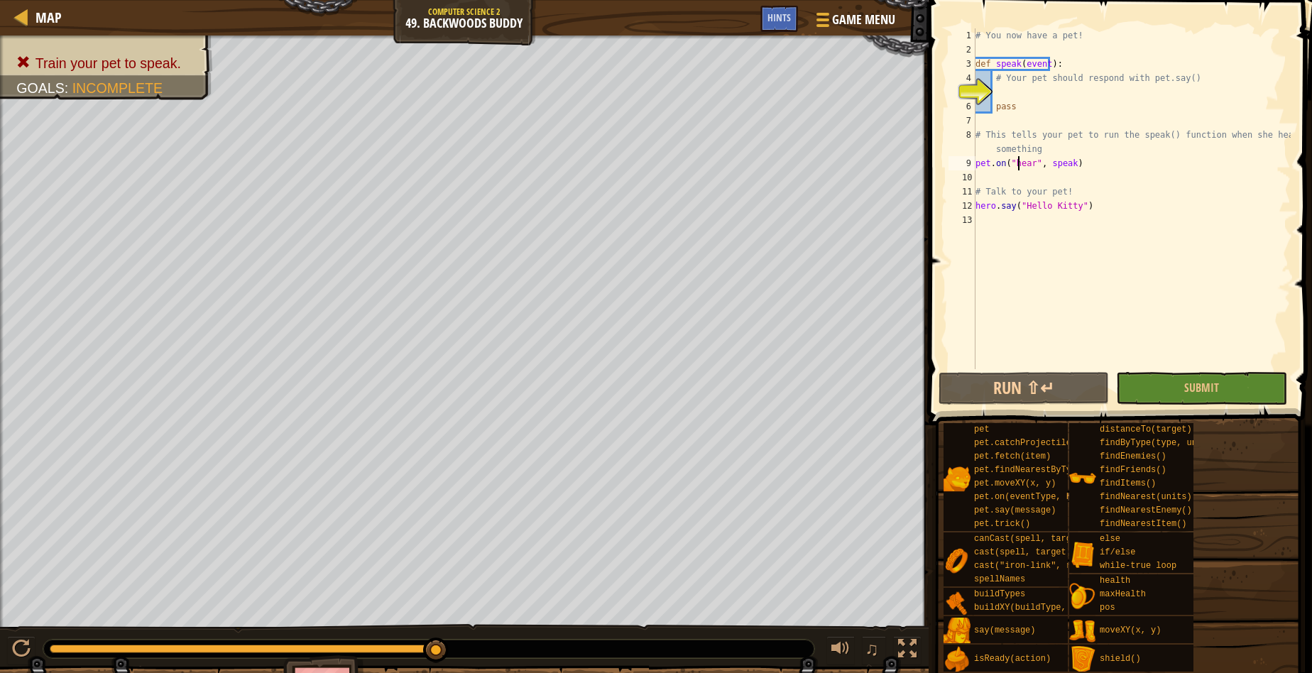
click at [1019, 168] on div "# You now have a pet! def speak ( event ) : # Your pet should respond with pet.…" at bounding box center [1132, 212] width 318 height 369
click at [1008, 94] on div "# You now have a pet! def speak ( event ) : # Your pet should respond with pet.…" at bounding box center [1132, 212] width 318 height 369
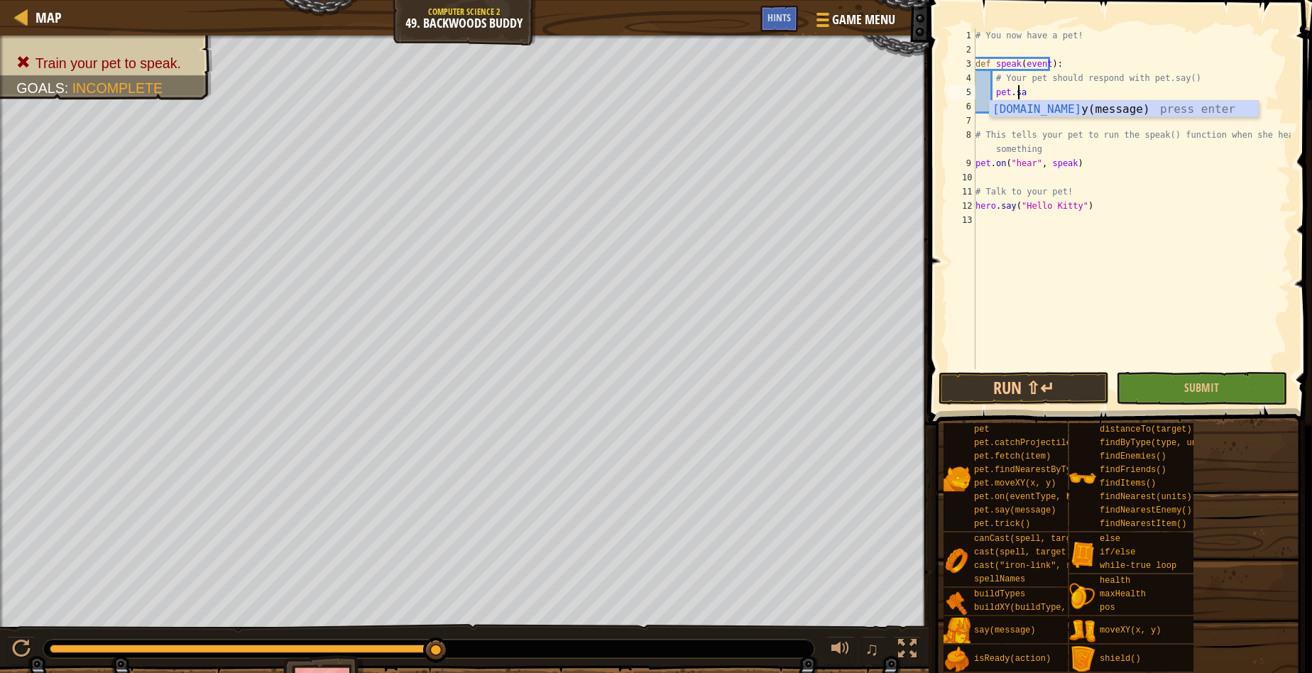
scroll to position [6, 3]
click at [1097, 110] on div "pet.say (message) press enter" at bounding box center [1124, 126] width 268 height 51
type textarea "pet.say("Hi")"
click at [1015, 386] on button "Run ⇧↵" at bounding box center [1024, 388] width 170 height 33
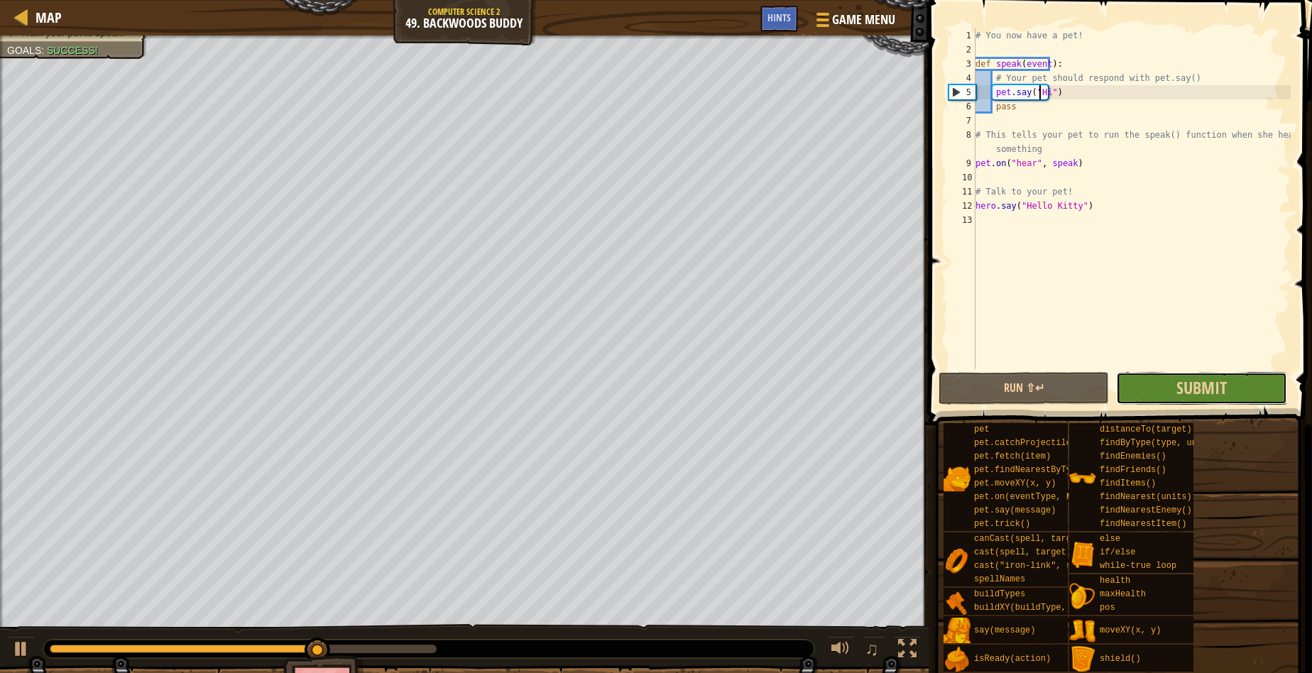
click at [1148, 379] on button "Submit" at bounding box center [1201, 388] width 170 height 33
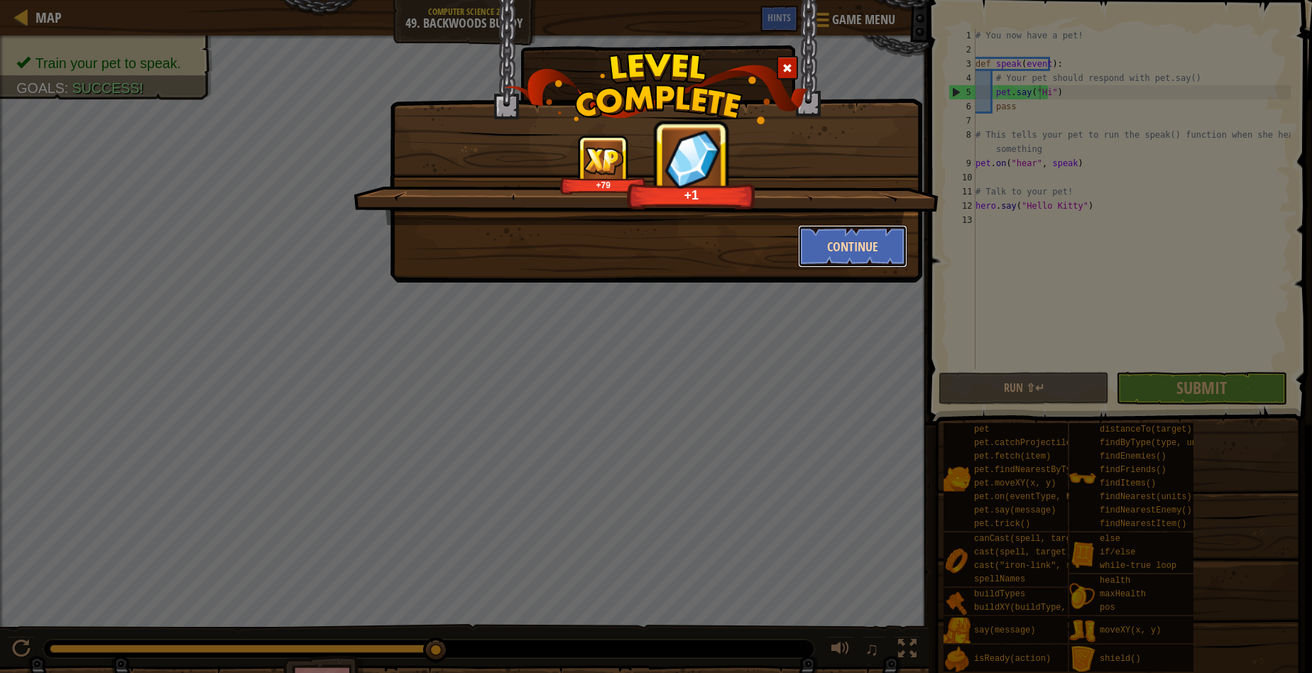
click at [819, 253] on button "Continue" at bounding box center [853, 246] width 110 height 43
